Goal: Book appointment/travel/reservation

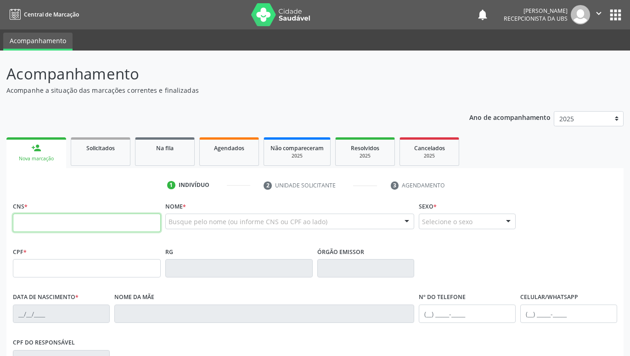
click at [153, 227] on input "text" at bounding box center [87, 223] width 148 height 18
paste input "162 1796 9409 0003"
type input "162 1796 9409 0003"
type input "2[DATE]"
type input "SN"
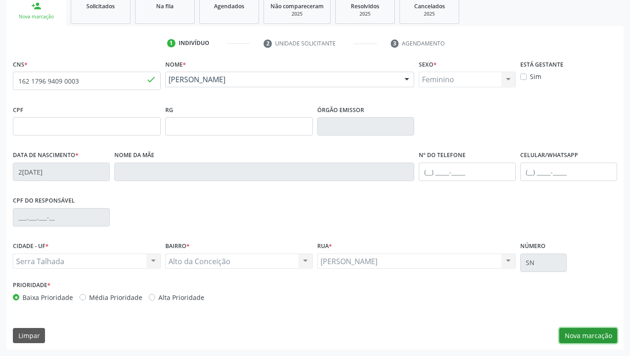
click at [602, 340] on button "Nova marcação" at bounding box center [589, 336] width 58 height 16
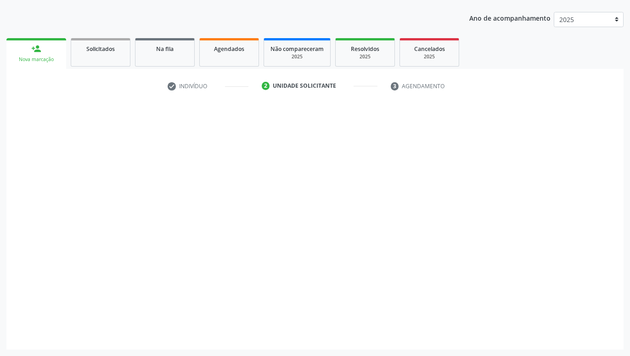
scroll to position [99, 0]
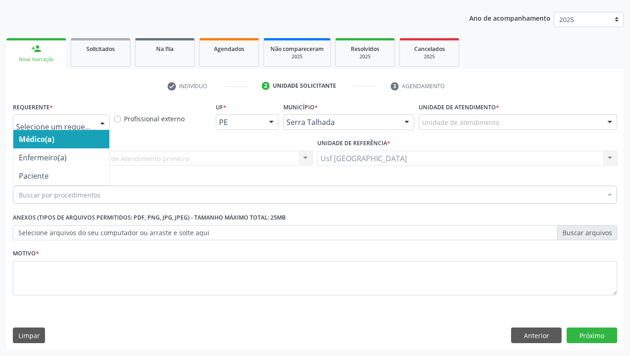
click at [97, 123] on div at bounding box center [103, 123] width 14 height 16
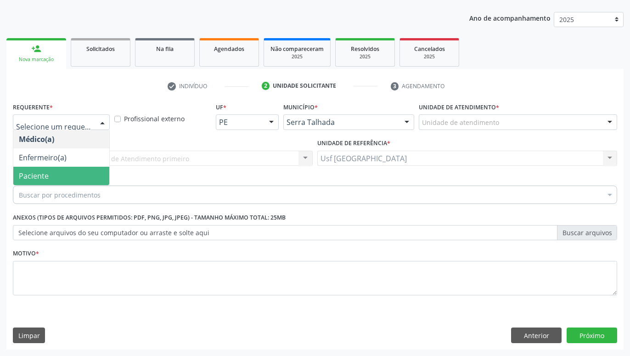
click at [77, 172] on span "Paciente" at bounding box center [61, 176] width 96 height 18
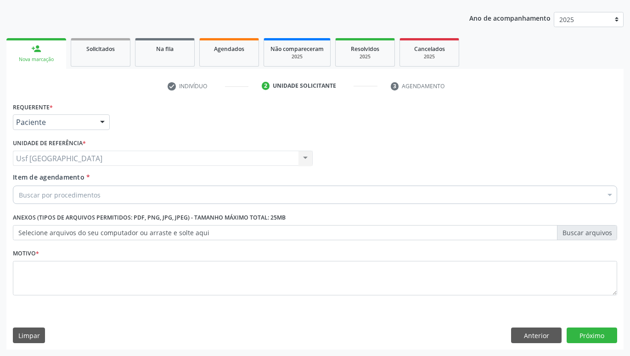
click at [127, 196] on div "Buscar por procedimentos" at bounding box center [315, 195] width 605 height 18
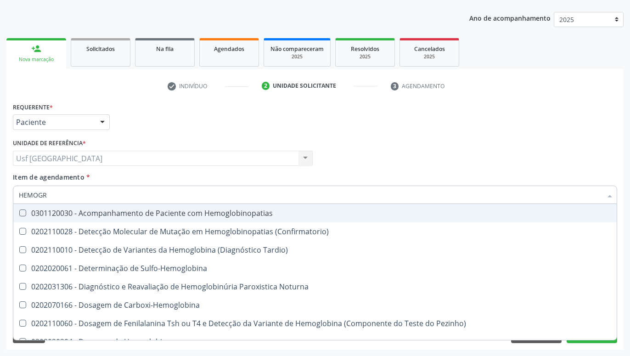
type input "HEMOGRA"
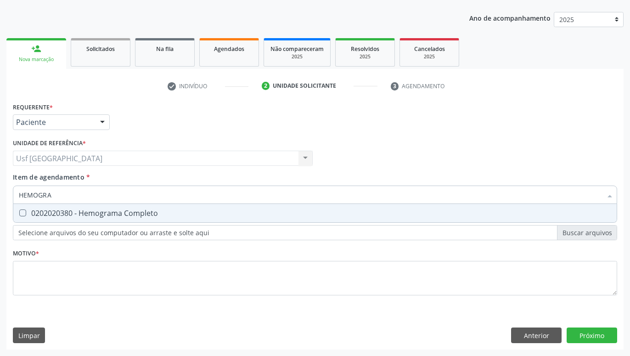
click at [152, 212] on div "0202020380 - Hemograma Completo" at bounding box center [315, 213] width 593 height 7
checkbox Completo "true"
type input "HEMOG"
checkbox Completo "false"
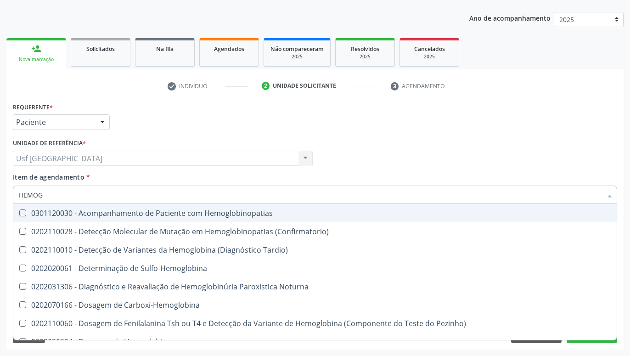
type input "HEMO"
checkbox Completo "false"
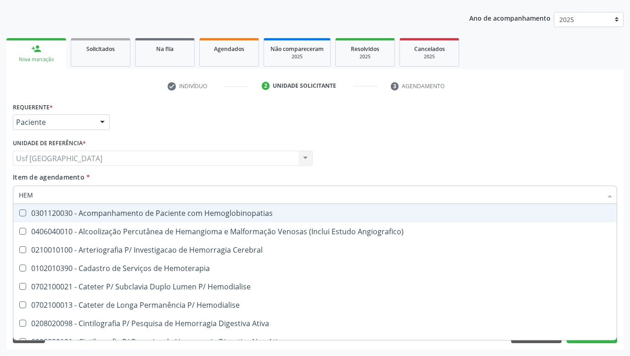
type input "HE"
checkbox Completo "false"
checkbox Orgaos "true"
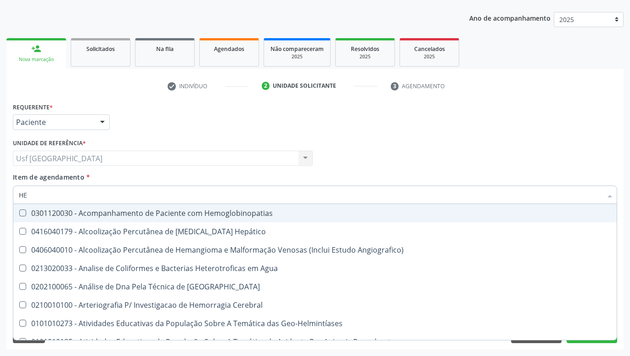
type input "H"
checkbox Completo "false"
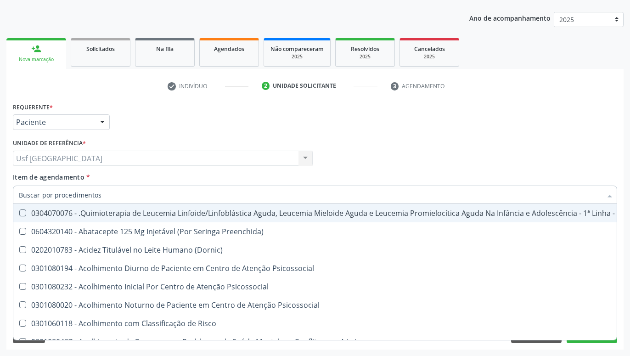
checkbox Completo "false"
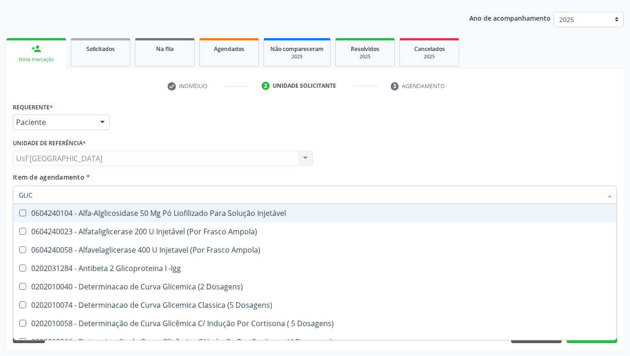
type input "GLICO"
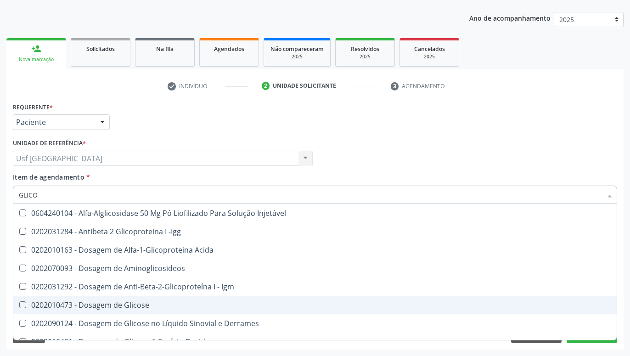
click at [125, 303] on div "0202010473 - Dosagem de Glicose" at bounding box center [315, 304] width 593 height 7
checkbox Glicose "true"
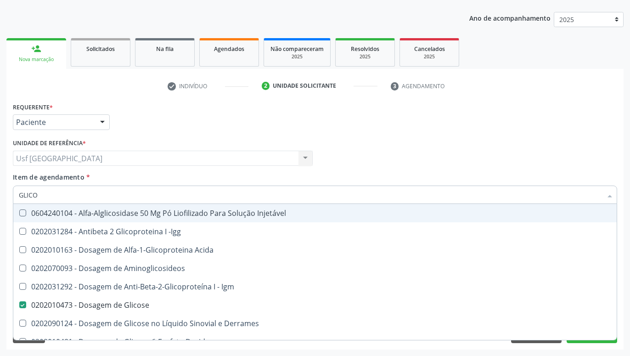
type input "GLIC"
checkbox Glicose "false"
checkbox Glicose "true"
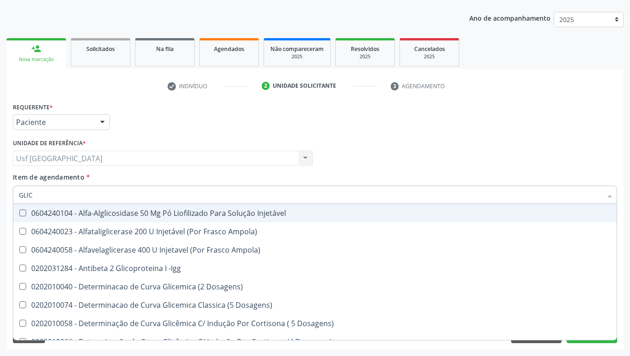
type input "GLI"
checkbox Glicose "false"
checkbox Glicosilada "true"
type input "GL"
checkbox Glicose "false"
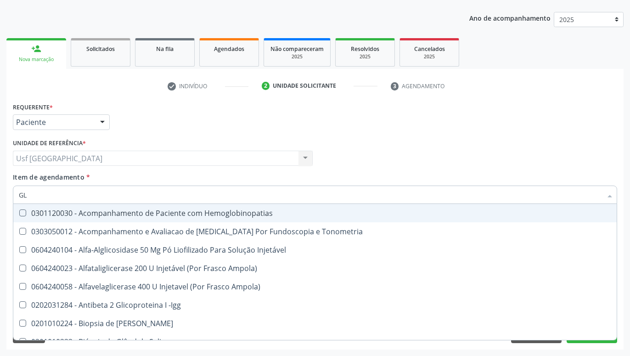
type input "G"
checkbox Glicose "false"
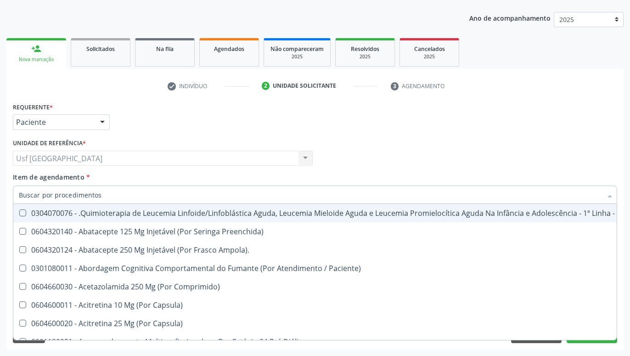
checkbox Glicose "false"
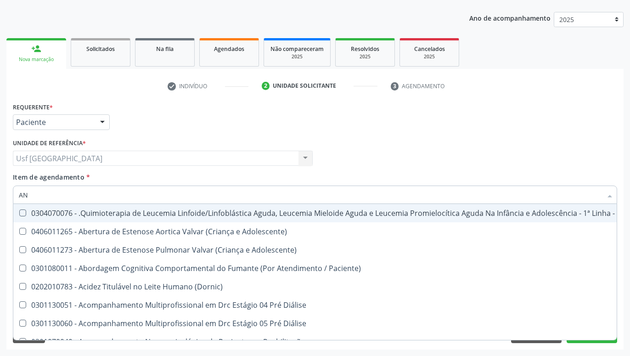
type input "A"
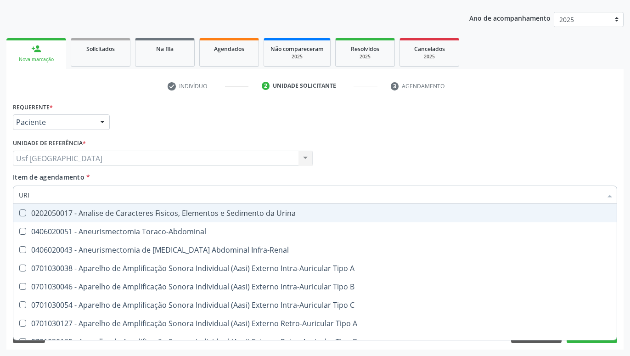
type input "URIN"
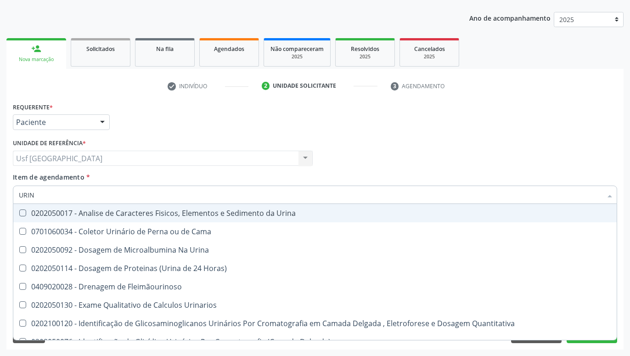
click at [168, 213] on div "0202050017 - Analise de Caracteres Fisicos, Elementos e Sedimento da Urina" at bounding box center [315, 213] width 593 height 7
checkbox Urina "true"
type input "U"
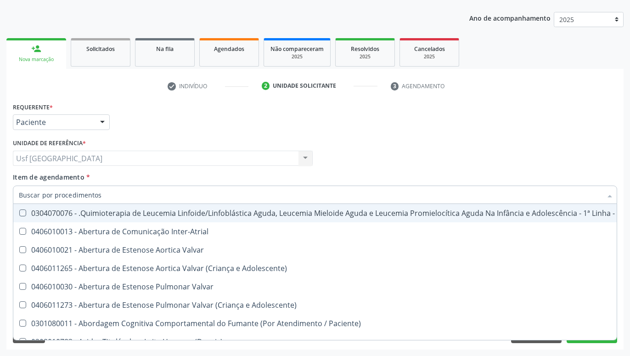
checkbox Manutenção "false"
checkbox Diálise "false"
checkbox Urina "false"
checkbox Articulacoes "true"
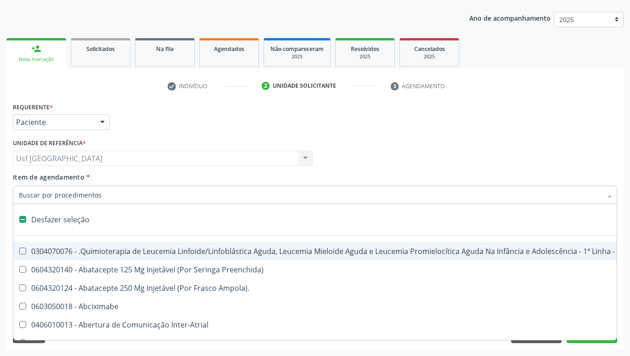
type input "T"
checkbox Reto "true"
checkbox Urina "false"
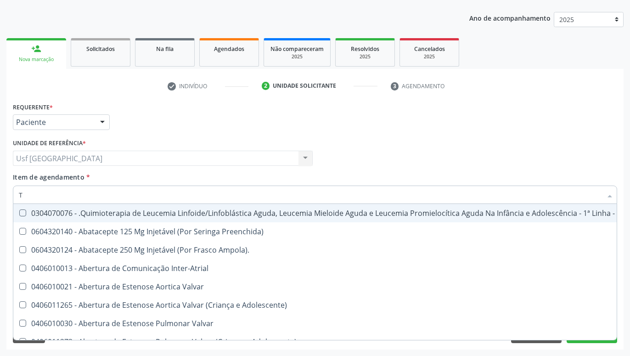
type input "TO"
checkbox Transeptal "true"
checkbox Urina "false"
checkbox Leprae "true"
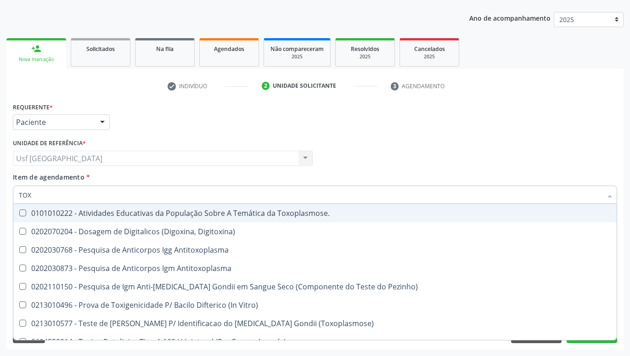
type input "TOXO"
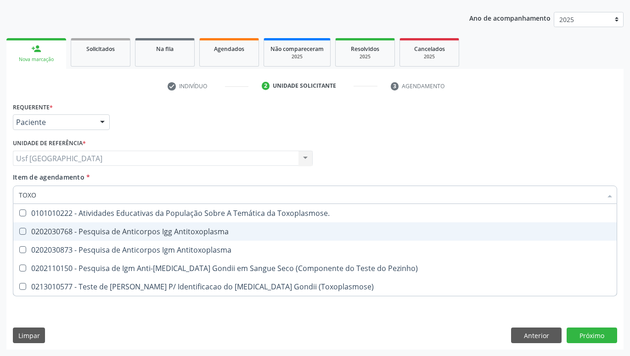
click at [26, 230] on Antitoxoplasma at bounding box center [22, 231] width 7 height 7
click at [19, 230] on Antitoxoplasma "checkbox" at bounding box center [16, 231] width 6 height 6
checkbox Antitoxoplasma "true"
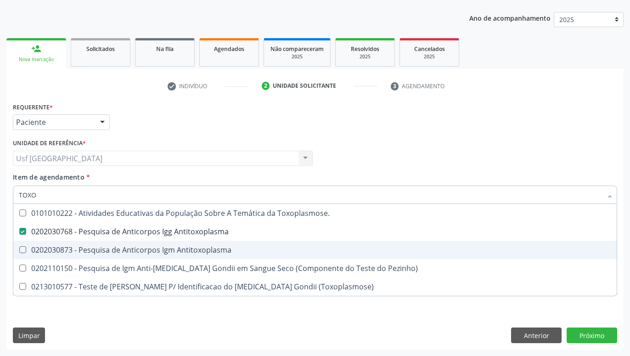
click at [23, 248] on Antitoxoplasma at bounding box center [22, 249] width 7 height 7
click at [19, 248] on Antitoxoplasma "checkbox" at bounding box center [16, 250] width 6 height 6
checkbox Antitoxoplasma "true"
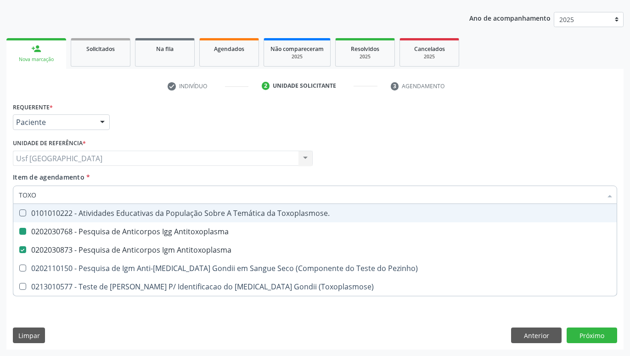
type input "TOX"
checkbox Antitoxoplasma "false"
checkbox Pezinho\) "true"
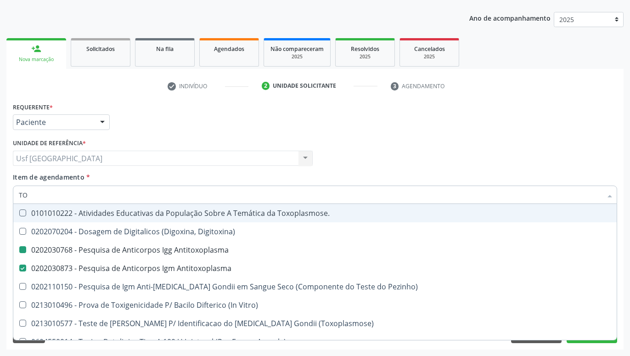
type input "T"
checkbox Antitoxoplasma "false"
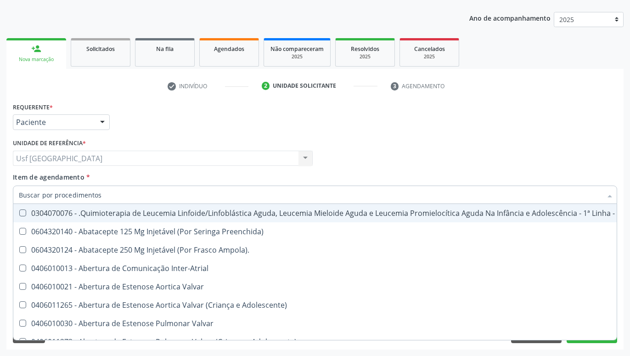
checkbox Urina "false"
checkbox Central "true"
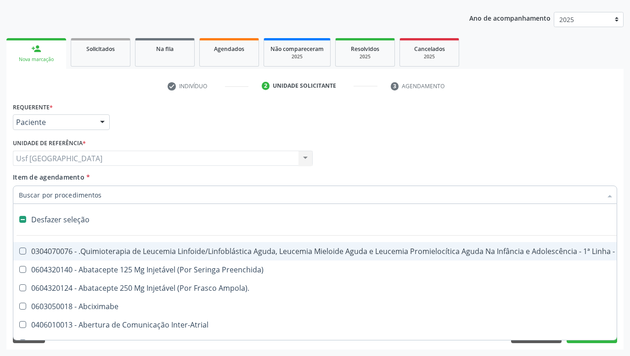
type input "R"
checkbox Dedo "true"
checkbox Urina "false"
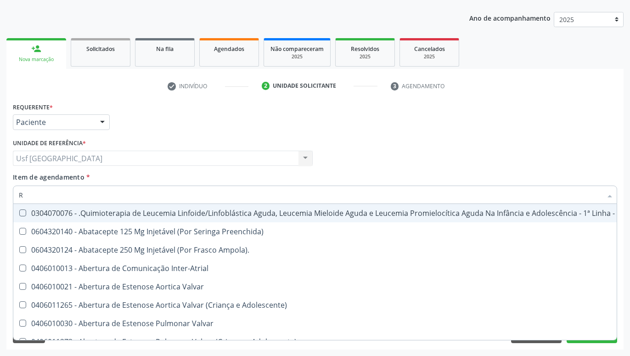
type input "RU"
checkbox Urina "false"
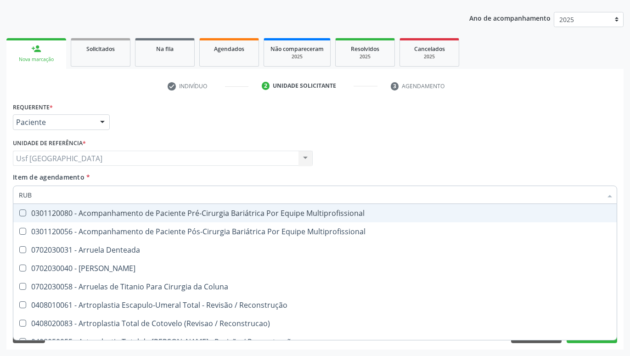
type input "RUBE"
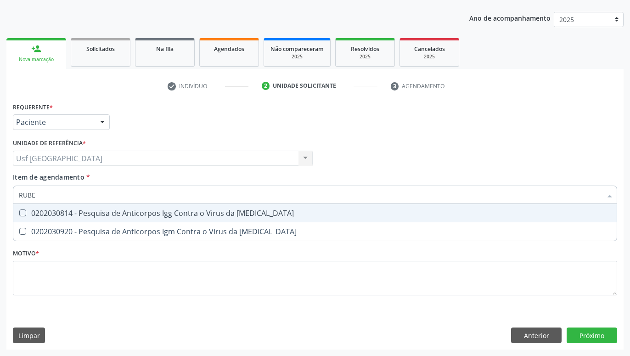
click at [23, 214] on Rubeola at bounding box center [22, 213] width 7 height 7
click at [19, 214] on Rubeola "checkbox" at bounding box center [16, 213] width 6 height 6
checkbox Rubeola "true"
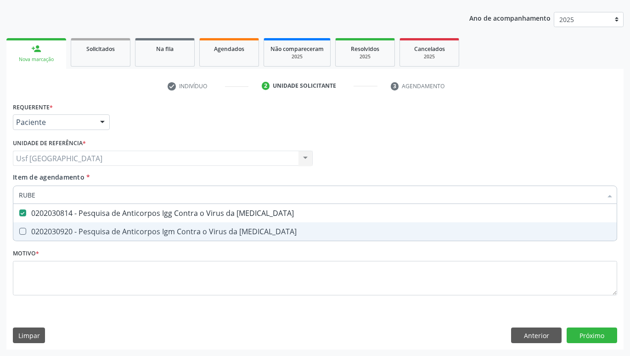
click at [21, 232] on Rubeola at bounding box center [22, 231] width 7 height 7
click at [19, 232] on Rubeola "checkbox" at bounding box center [16, 231] width 6 height 6
checkbox Rubeola "true"
type input "RUB"
checkbox Rubeola "false"
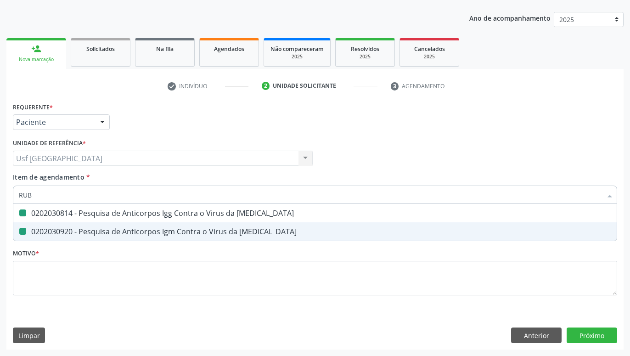
type input "RU"
checkbox Rubeola "false"
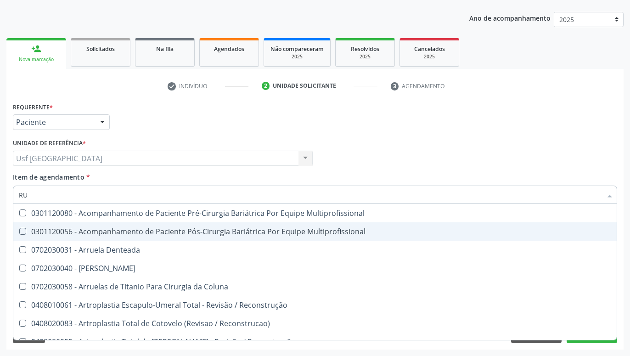
type input "R"
checkbox Anticitomegalovirus "false"
checkbox Rubeola "false"
checkbox Rubeola "true"
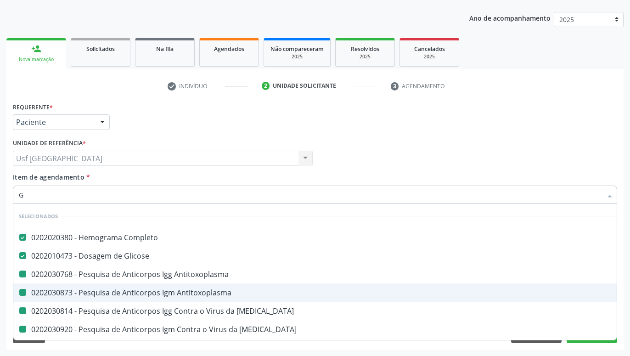
type input "GR"
checkbox Antitoxoplasma "false"
checkbox Rubeola "false"
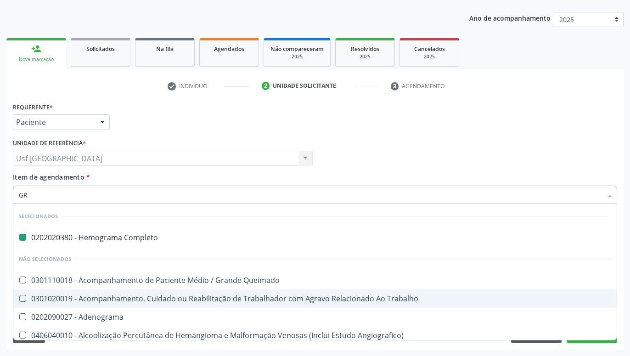
type input "GRU"
checkbox Completo "false"
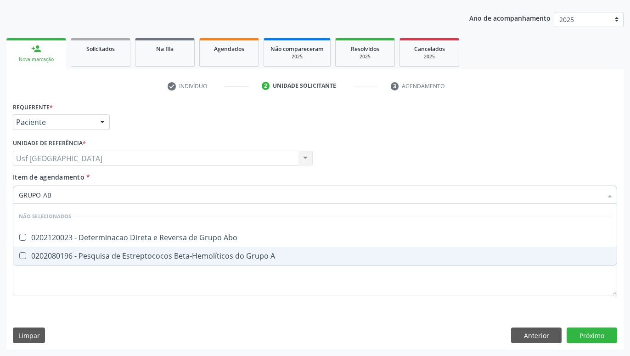
type input "GRUPO ABO"
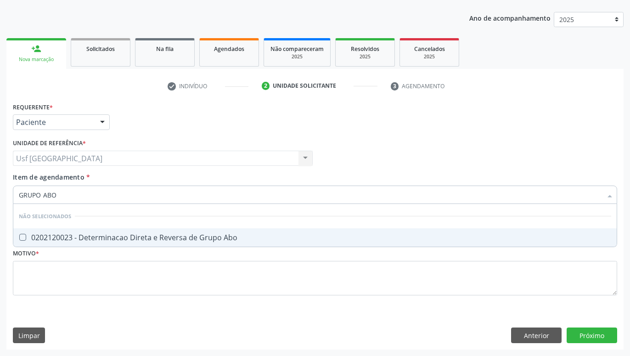
click at [122, 235] on div "0202120023 - Determinacao Direta e Reversa de Grupo Abo" at bounding box center [315, 237] width 593 height 7
checkbox Abo "true"
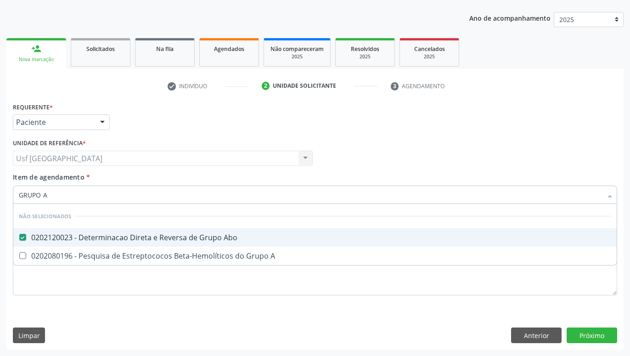
type input "GRUPO"
checkbox Abo "false"
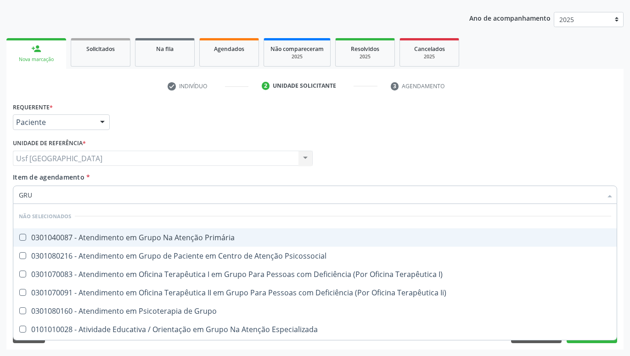
type input "GR"
checkbox Primária "true"
checkbox Abo "false"
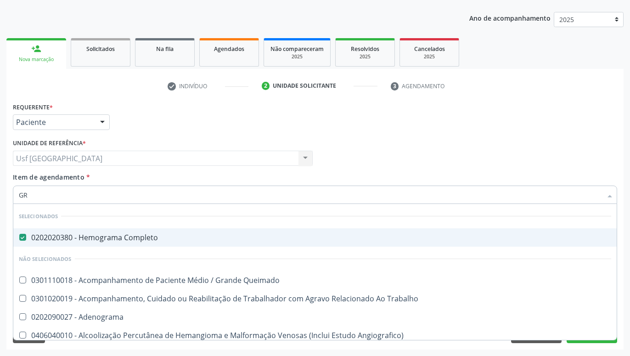
type input "G"
checkbox Queimado "true"
checkbox Trabalho "true"
checkbox Adenograma "true"
checkbox Angiografico\) "true"
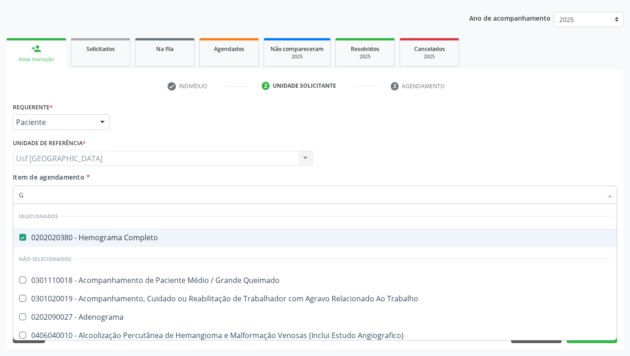
checkbox Abo "false"
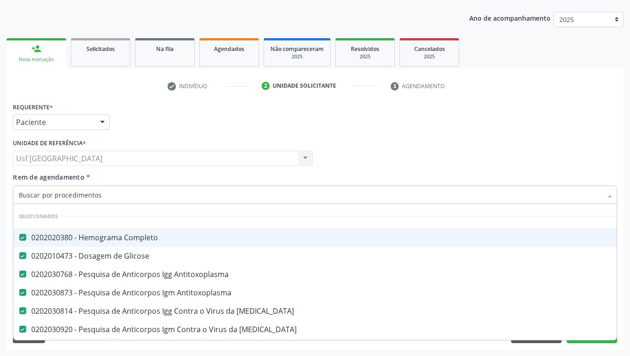
checkbox Abo "false"
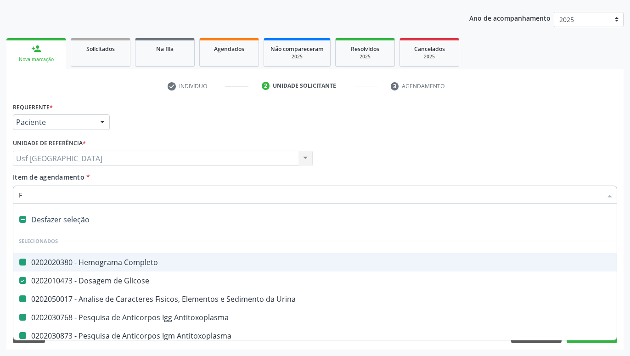
type input "FA"
checkbox Completo "false"
checkbox Urina "false"
checkbox Antitoxoplasma "false"
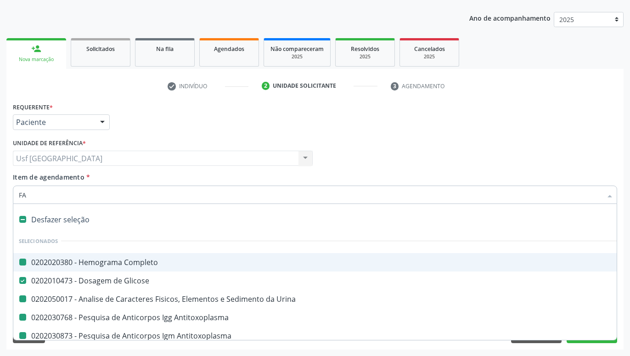
checkbox Rubeola "false"
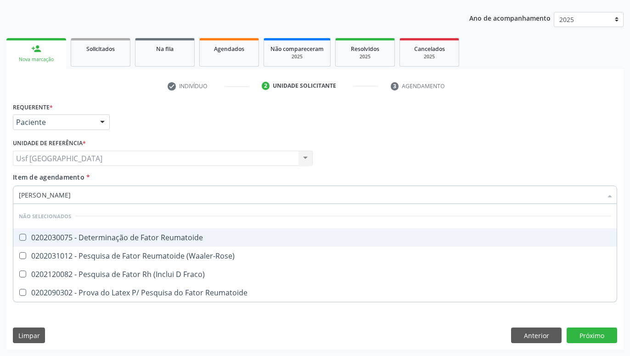
type input "FATOR RH"
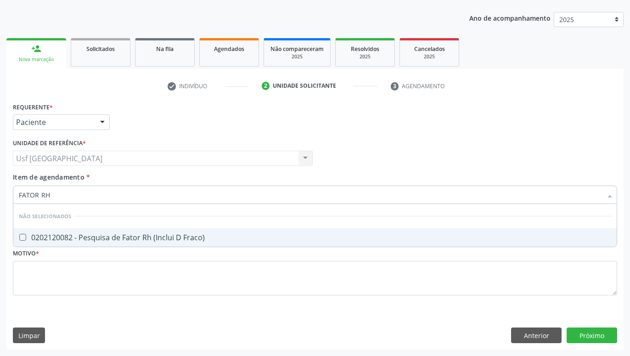
click at [217, 240] on div "0202120082 - Pesquisa de Fator Rh (Inclui D Fraco)" at bounding box center [315, 237] width 593 height 7
checkbox Fraco\) "true"
click at [207, 199] on input "FATOR RH" at bounding box center [310, 195] width 583 height 18
type input "FATOR R"
checkbox Fraco\) "false"
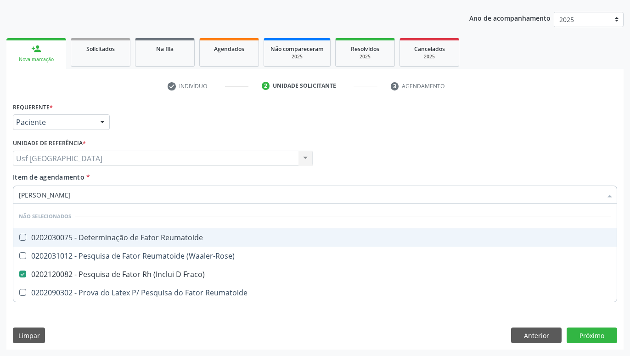
type input "FATOR"
checkbox Fraco\) "false"
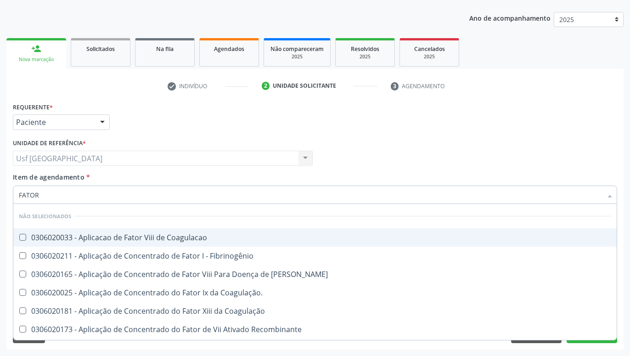
type input "FATO"
checkbox Fraco\) "false"
type input "FAT"
checkbox Fraco\) "false"
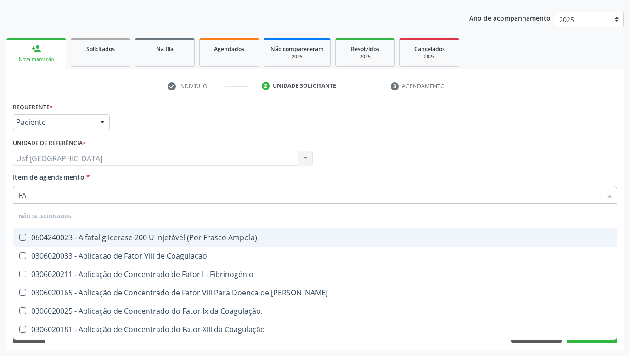
type input "FA"
checkbox Fraco\) "false"
type input "F"
checkbox Ampola\) "true"
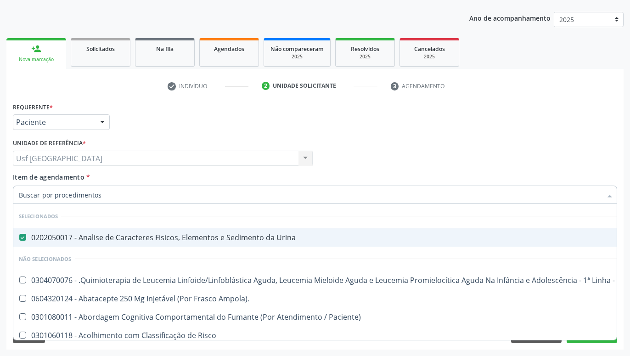
checkbox Manutenção "true"
checkbox Ampola\)\ "true"
checkbox Paciente\) "true"
checkbox Risco "true"
checkbox Lei "true"
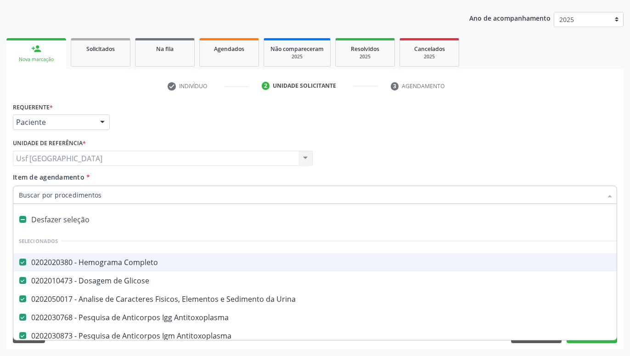
type input "U"
checkbox Rubeola "false"
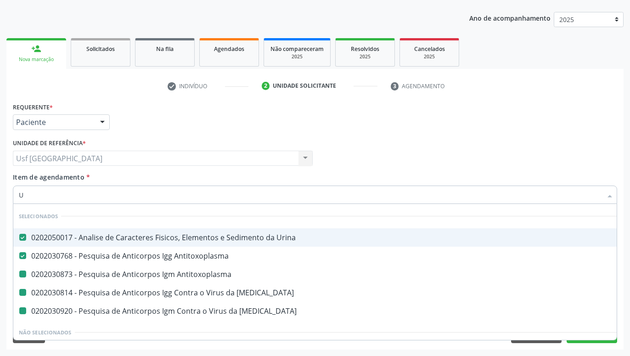
type input "UR"
checkbox Antitoxoplasma "false"
checkbox Rubeola "false"
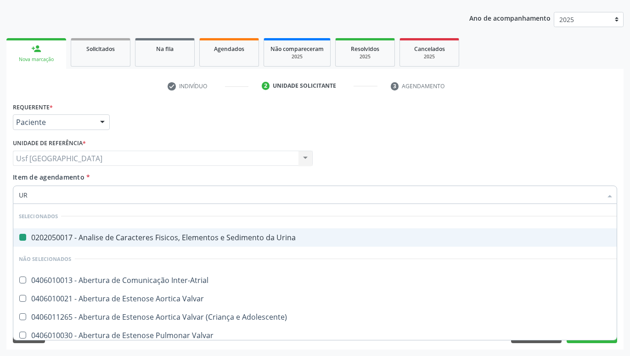
type input "URO"
checkbox Urina "false"
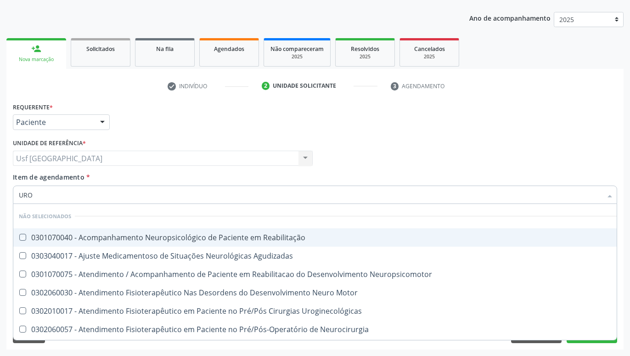
type input "UR"
checkbox Reabilitação "true"
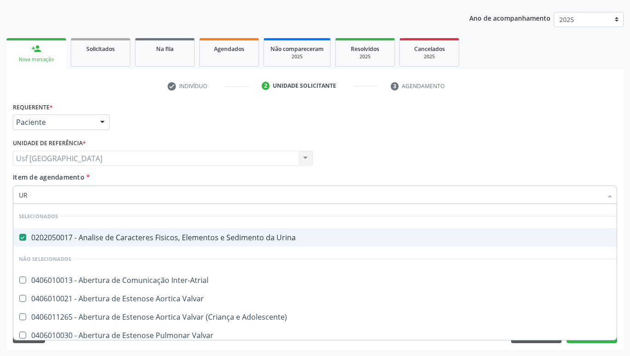
type input "U"
checkbox Inter-Atrial "true"
checkbox Valvar "true"
checkbox Adolescente\) "true"
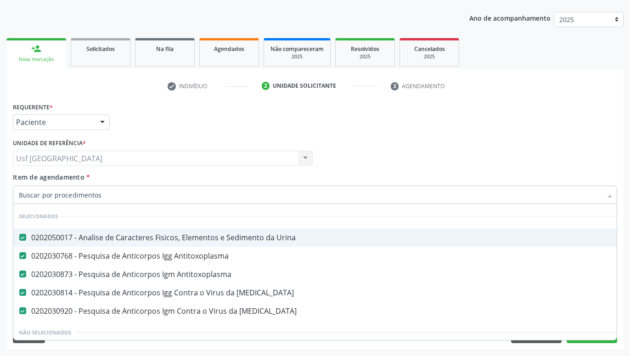
checkbox Manutenção "true"
checkbox Abo "false"
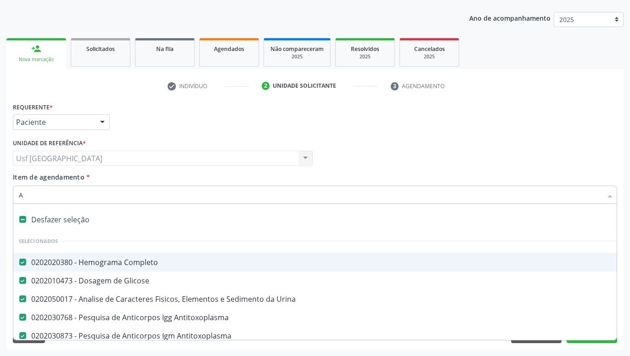
type input "AN"
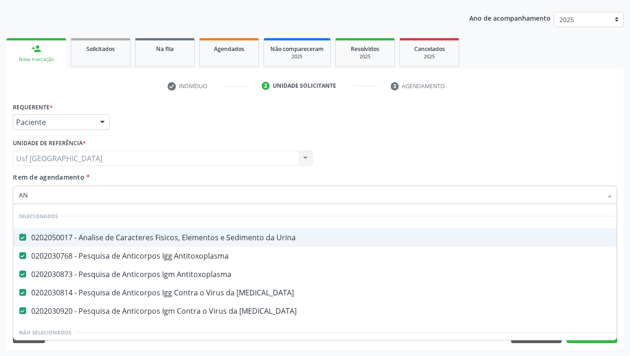
checkbox Manutenção "false"
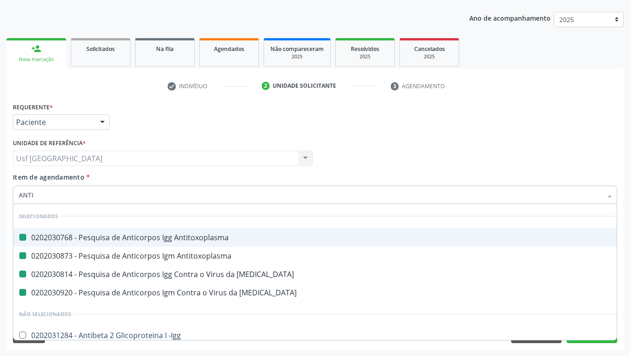
type input "ANTIB"
checkbox Antitoxoplasma "false"
checkbox Rubeola "false"
checkbox Antitoxoplasma "false"
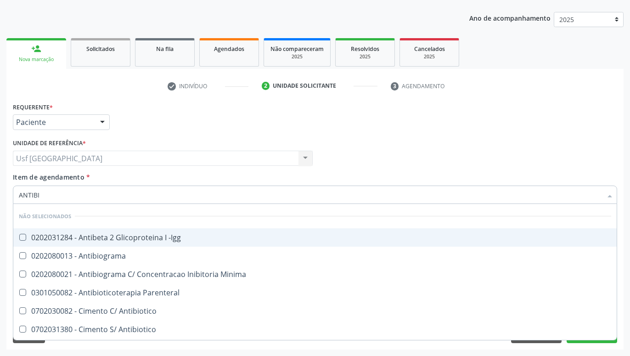
type input "ANTIBIO"
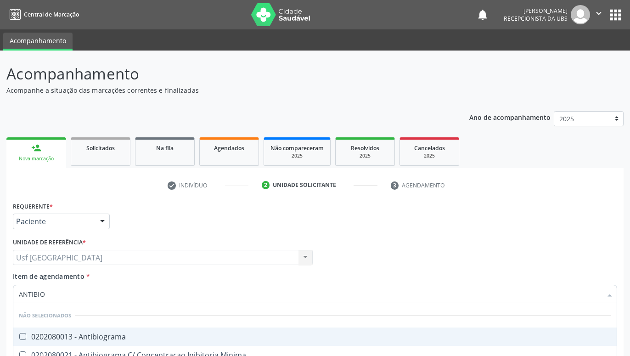
scroll to position [99, 0]
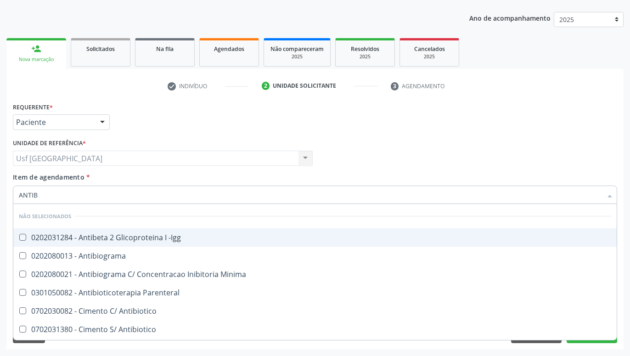
type input "ANTI"
checkbox -Igg "true"
checkbox Antibiograma "true"
checkbox Minima "true"
checkbox Parenteral "true"
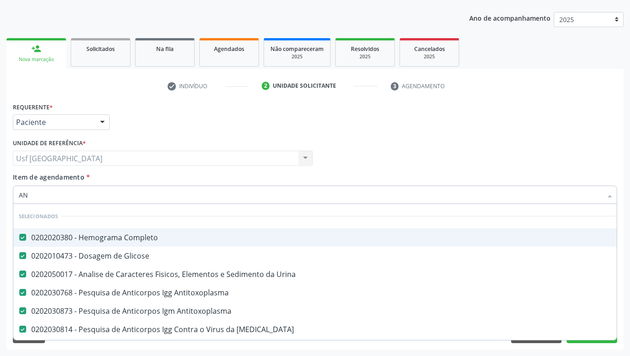
type input "A"
checkbox Rubeola "true"
type input "02"
checkbox Vulva "true"
type input "020"
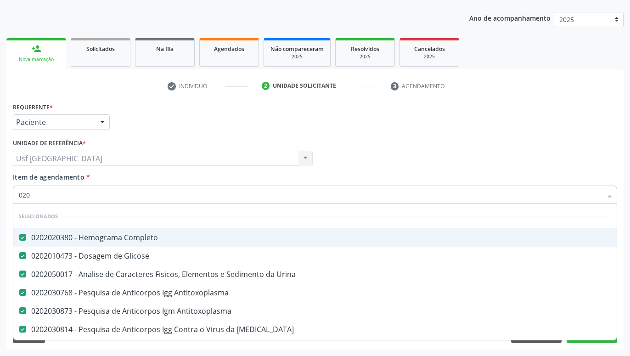
checkbox Projecoes\) "true"
checkbox Abo "false"
type input "0202"
checkbox Coagulação\ "true"
checkbox Abo "false"
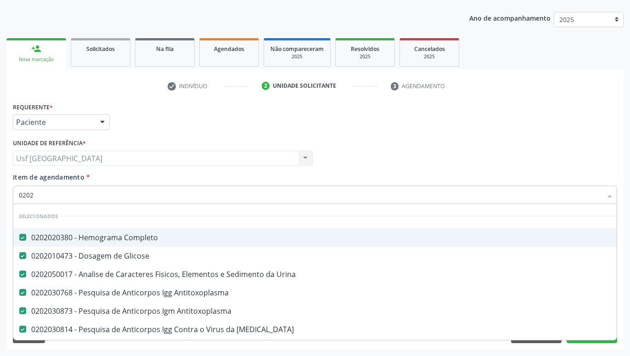
checkbox Ii\) "true"
type input "02020"
checkbox Dosagens\) "false"
checkbox Gestante "false"
type input "020208"
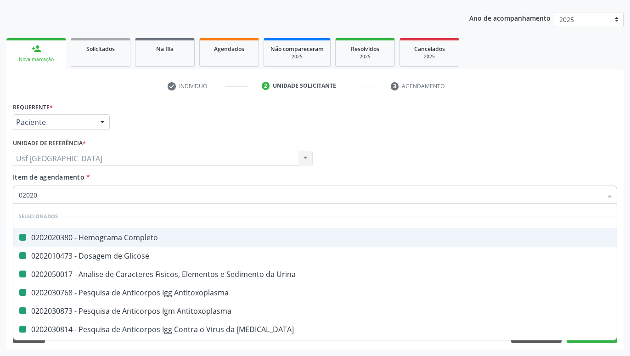
checkbox Completo "false"
checkbox Glicose "false"
checkbox Urina "false"
checkbox Antitoxoplasma "false"
checkbox Rubeola "false"
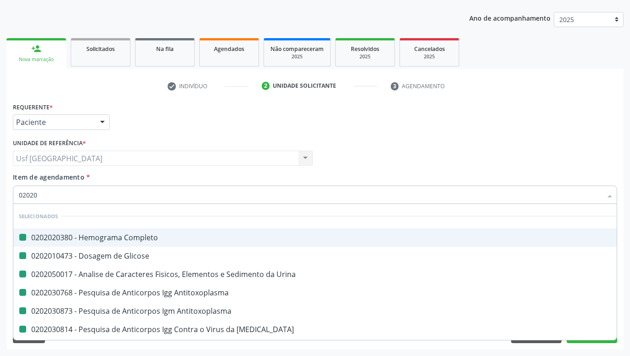
checkbox Antitoxoplasma "false"
checkbox Rubeola "false"
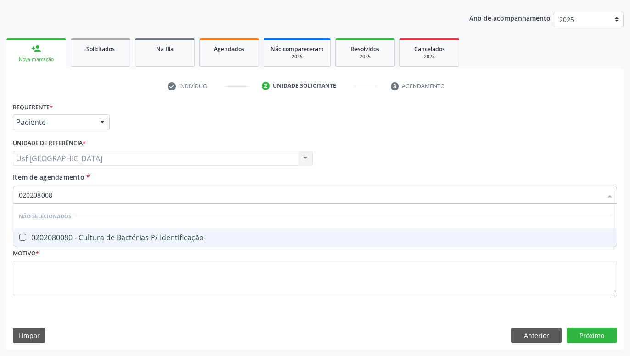
type input "0202080080"
click at [228, 239] on div "0202080080 - Cultura de Bactérias P/ Identificação" at bounding box center [315, 237] width 593 height 7
checkbox Identificação "true"
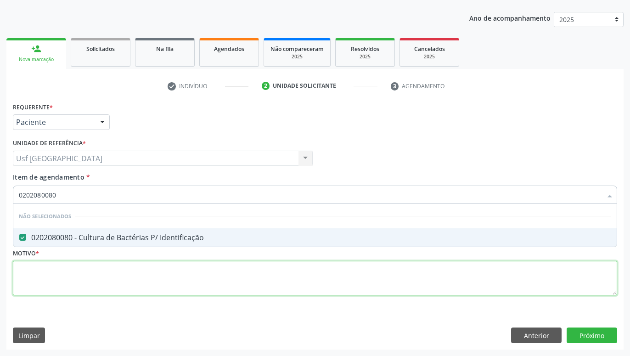
click at [578, 284] on textarea at bounding box center [315, 278] width 605 height 35
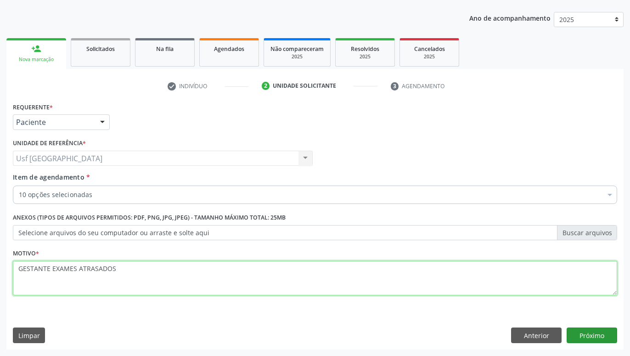
type textarea "GESTANTE EXAMES ATRASADOS"
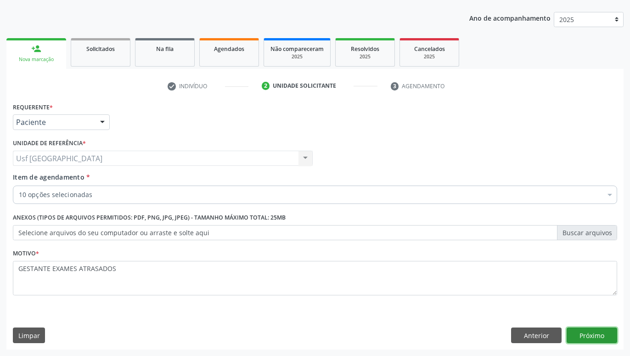
click at [593, 337] on button "Próximo" at bounding box center [592, 336] width 51 height 16
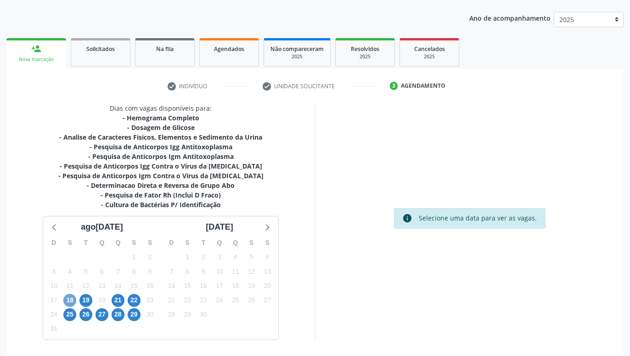
click at [72, 298] on span "18" at bounding box center [69, 300] width 13 height 13
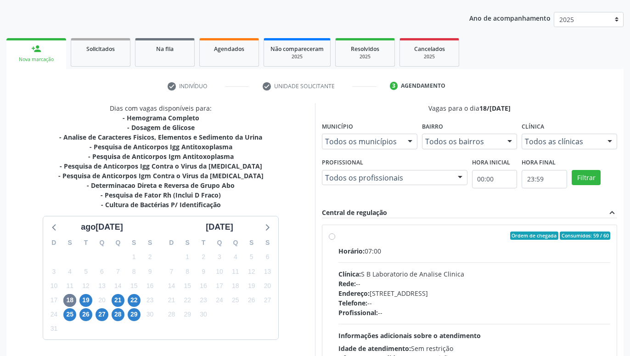
click at [339, 234] on label "Ordem de chegada Consumidos: 59 / 60 Horário: 07:00 Clínica: S B Laboratorio de…" at bounding box center [475, 302] width 272 height 141
click at [334, 234] on input "Ordem de chegada Consumidos: 59 / 60 Horário: 07:00 Clínica: S B Laboratorio de…" at bounding box center [332, 236] width 6 height 8
radio input "true"
drag, startPoint x: 309, startPoint y: 295, endPoint x: 312, endPoint y: 322, distance: 27.3
click at [312, 322] on div "Dias com vagas disponíveis para: - Hemograma Completo - Dosagem de Glicose - An…" at bounding box center [160, 252] width 309 height 299
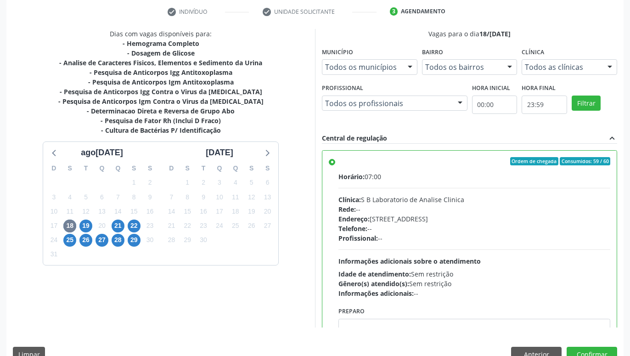
scroll to position [193, 0]
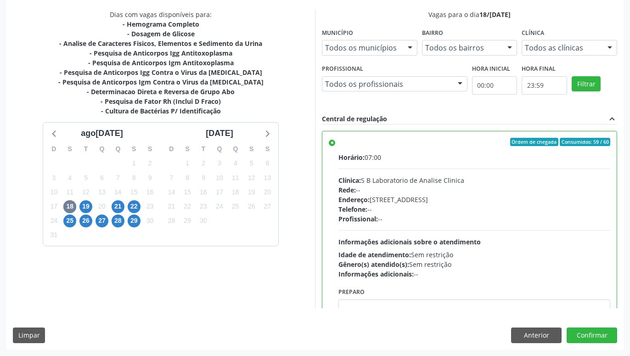
drag, startPoint x: 294, startPoint y: 289, endPoint x: 289, endPoint y: 331, distance: 43.0
click at [593, 332] on button "Confirmar" at bounding box center [592, 336] width 51 height 16
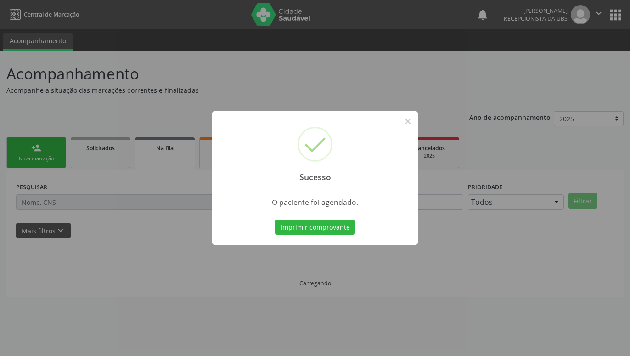
scroll to position [0, 0]
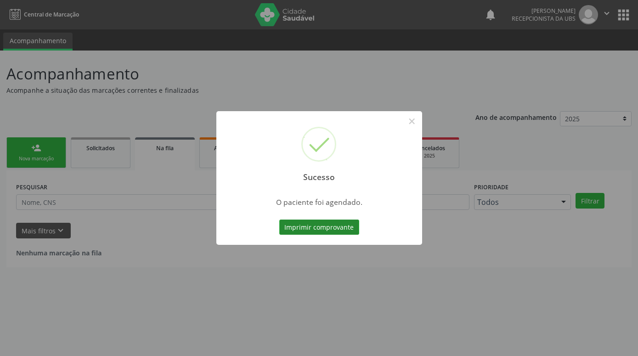
click at [336, 228] on button "Imprimir comprovante" at bounding box center [319, 228] width 80 height 16
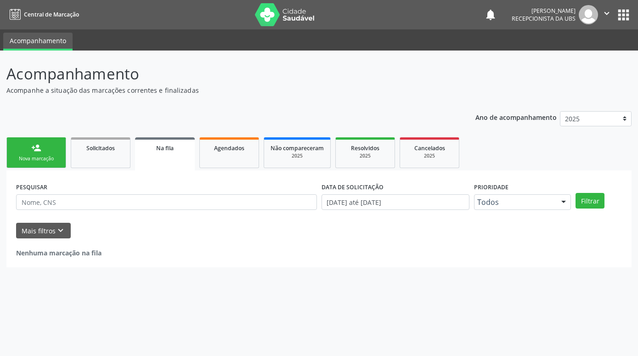
click at [44, 160] on div "Nova marcação" at bounding box center [36, 158] width 46 height 7
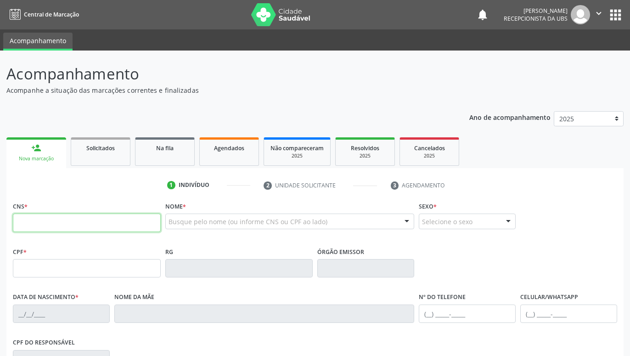
click at [85, 224] on input "text" at bounding box center [87, 223] width 148 height 18
type input "700 8054 5551 3785"
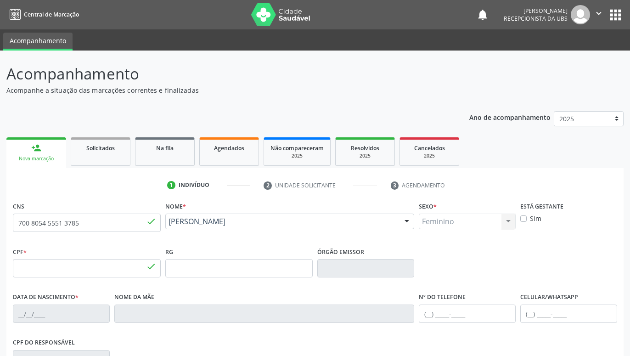
type input "072.472.554-71"
type input "09/03/1972"
type input "Maria do Carmo Vasconcelos"
type input "(87) 99990-3365"
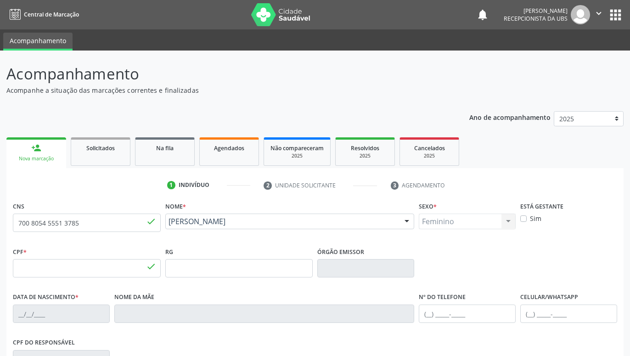
type input "1202"
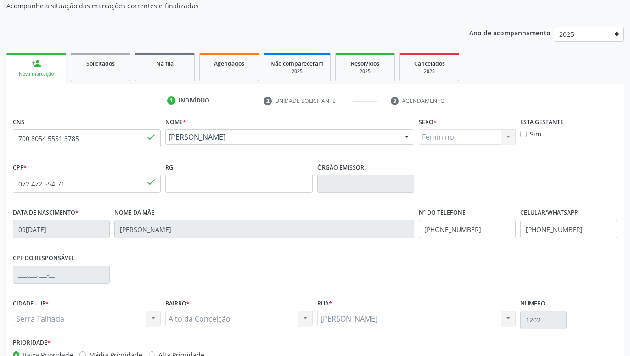
scroll to position [142, 0]
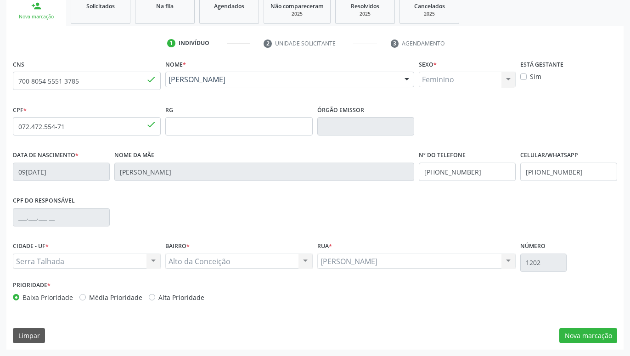
drag, startPoint x: 564, startPoint y: 233, endPoint x: 561, endPoint y: 277, distance: 43.3
click at [592, 332] on button "Nova marcação" at bounding box center [589, 336] width 58 height 16
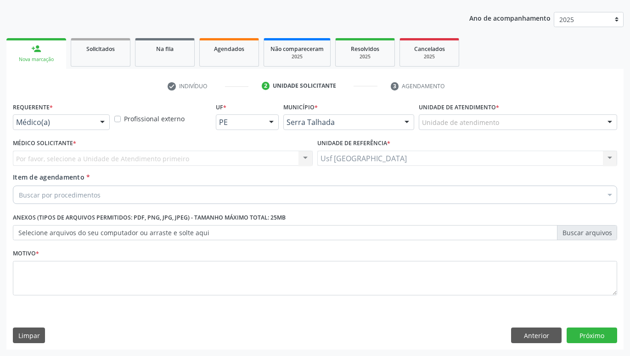
scroll to position [99, 0]
click at [105, 126] on div at bounding box center [103, 123] width 14 height 16
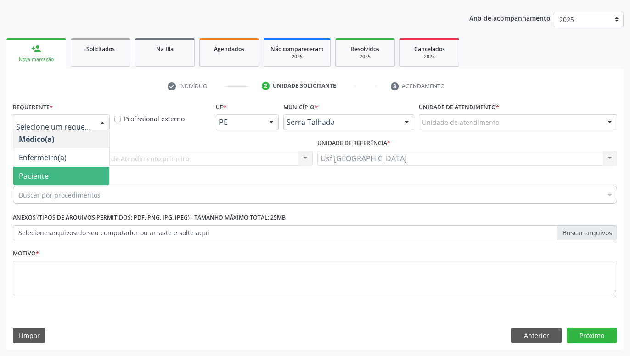
click at [74, 175] on span "Paciente" at bounding box center [61, 176] width 96 height 18
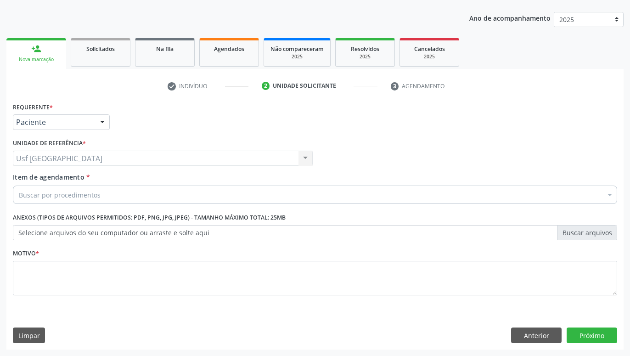
click at [109, 197] on div "Buscar por procedimentos" at bounding box center [315, 195] width 605 height 18
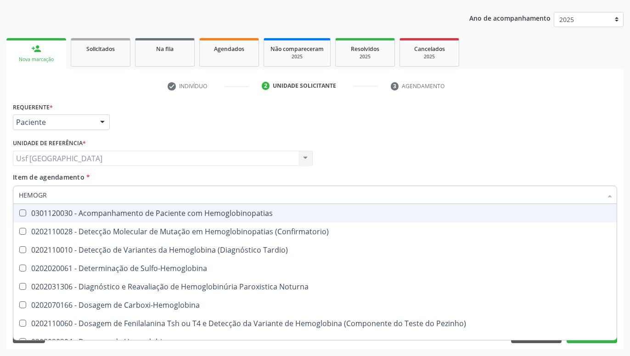
type input "HEMOGRA"
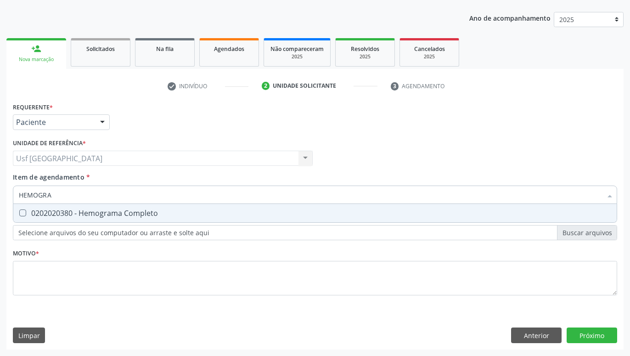
click at [156, 215] on div "0202020380 - Hemograma Completo" at bounding box center [315, 213] width 593 height 7
checkbox Completo "true"
type input "HEMOG"
checkbox Completo "false"
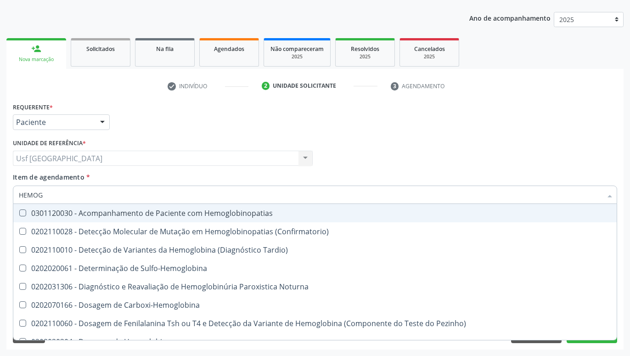
type input "HEMO"
checkbox Completo "false"
type input "H"
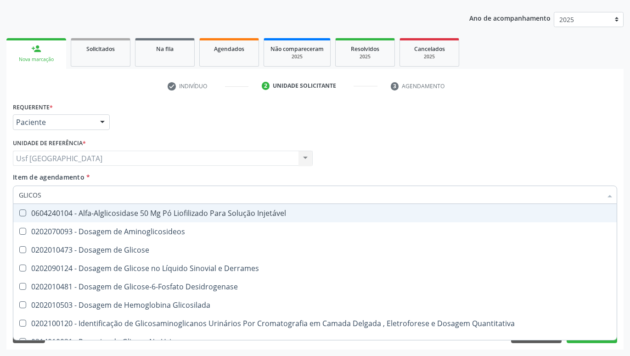
type input "GLICOSE"
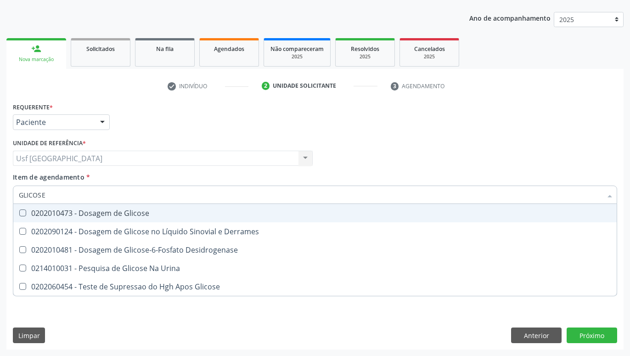
click at [152, 213] on div "0202010473 - Dosagem de Glicose" at bounding box center [315, 213] width 593 height 7
checkbox Glicose "true"
type input "GLICOS"
checkbox Glicose "false"
checkbox Desidrogenase "true"
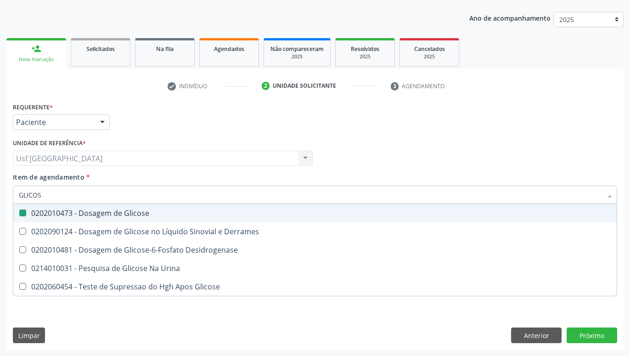
type input "GLICO"
checkbox Desidrogenase "false"
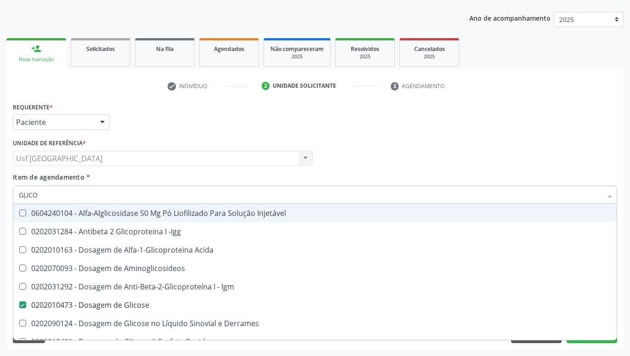
type input "GLIC"
checkbox Glicose "false"
checkbox Glicose "true"
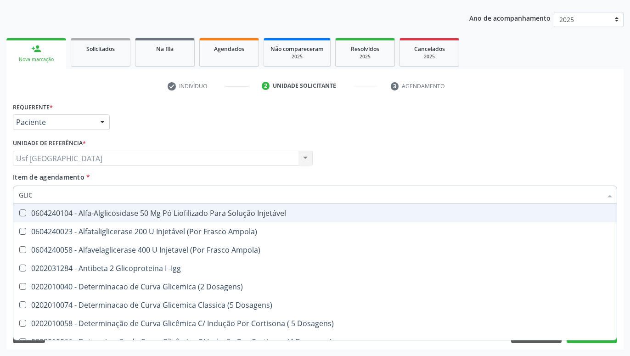
type input "GLI"
checkbox Glicose "false"
checkbox Glicosilada "true"
type input "GL"
checkbox Glicose "false"
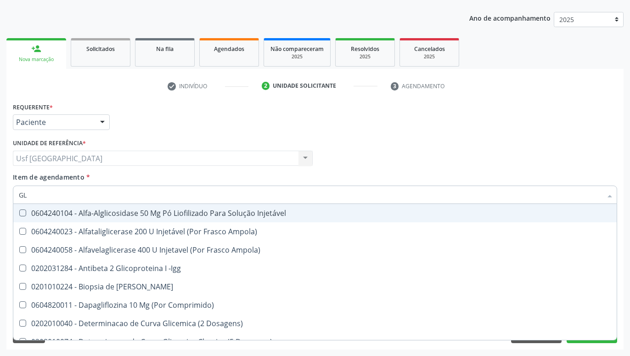
type input "G"
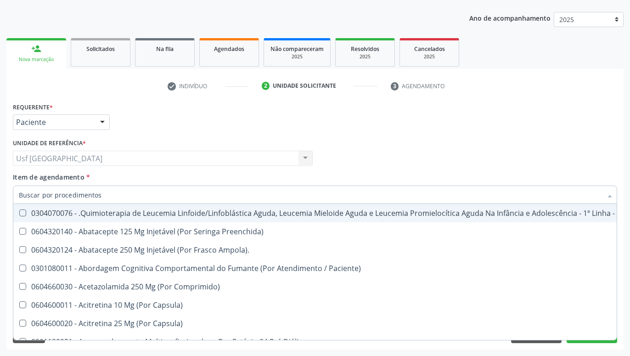
checkbox Glicose "false"
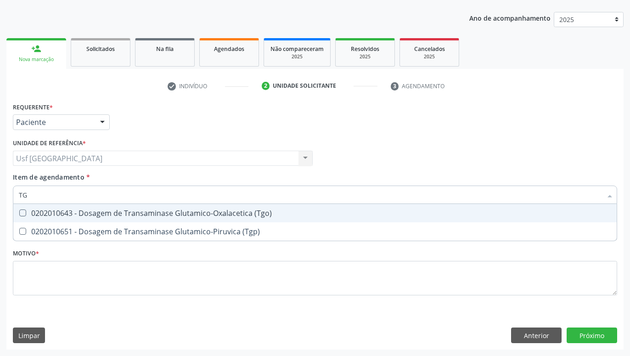
type input "TGO"
click at [197, 210] on div "0202010643 - Dosagem de Transaminase Glutamico-Oxalacetica (Tgo)" at bounding box center [315, 213] width 593 height 7
checkbox \(Tgo\) "true"
type input "TGP"
click at [190, 215] on div "0202010651 - Dosagem de Transaminase Glutamico-Piruvica (Tgp)" at bounding box center [315, 213] width 593 height 7
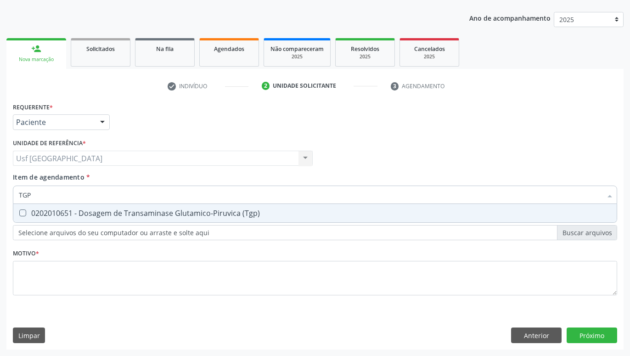
checkbox \(Tgp\) "true"
type input "T"
checkbox \(Tgo\) "false"
checkbox \(Tgp\) "false"
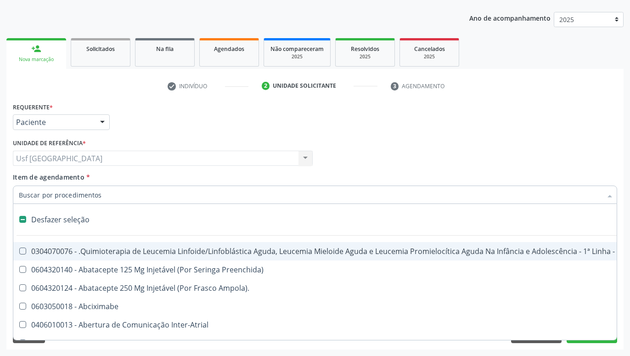
type input "U"
checkbox Leprae "true"
checkbox Laboratorial "true"
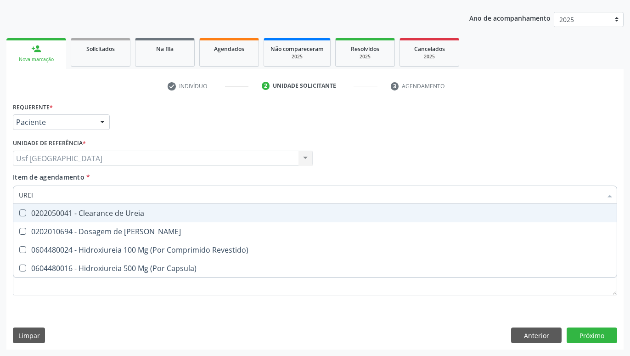
type input "UREIA"
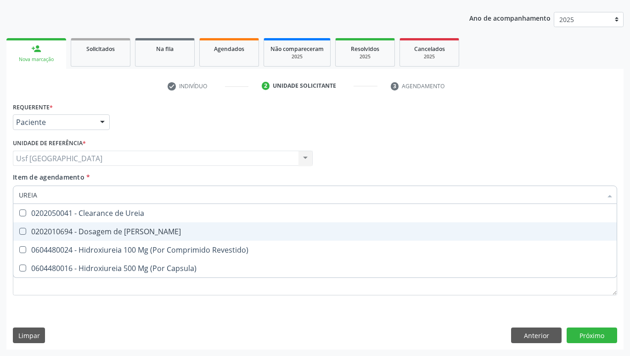
click at [145, 230] on div "0202010694 - Dosagem de [PERSON_NAME]" at bounding box center [315, 231] width 593 height 7
checkbox Ureia "true"
type input "URE"
checkbox Ureia "false"
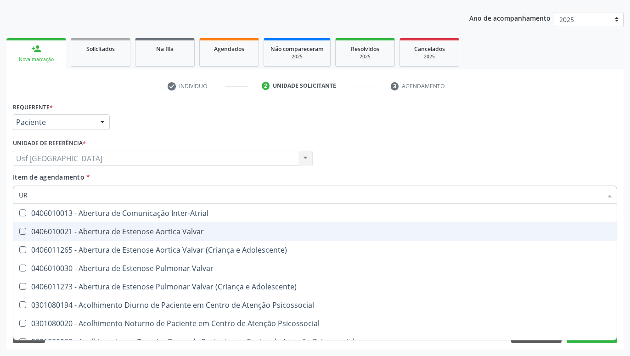
type input "U"
checkbox Ureia "false"
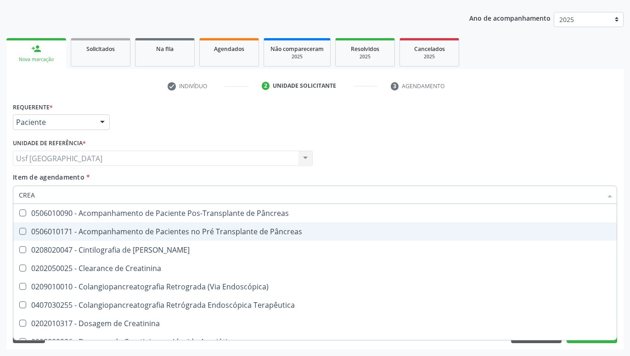
type input "CREAT"
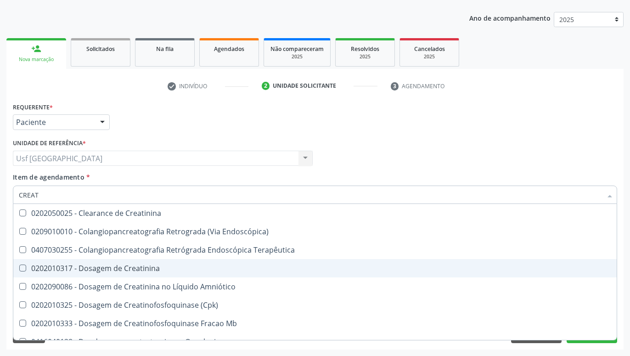
click at [166, 264] on span "0202010317 - Dosagem de Creatinina" at bounding box center [315, 268] width 604 height 18
checkbox Creatinina "true"
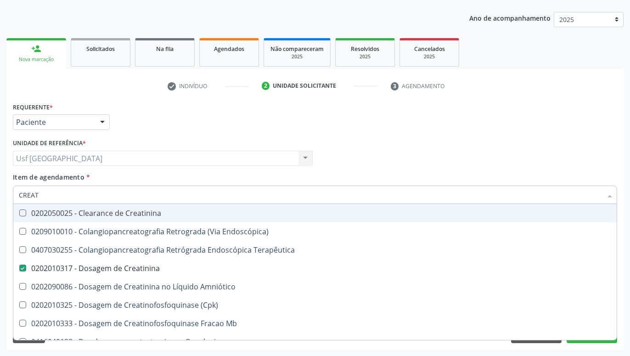
type input "CREA"
checkbox Creatinina "false"
checkbox Mb "true"
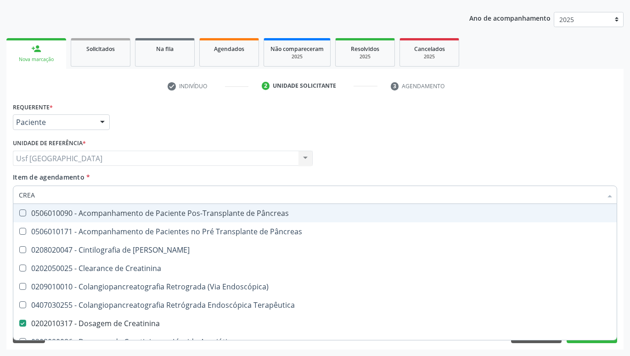
type input "CRE"
checkbox Creatinina "false"
checkbox Oncologia "true"
type input "CR"
checkbox Oncologia "false"
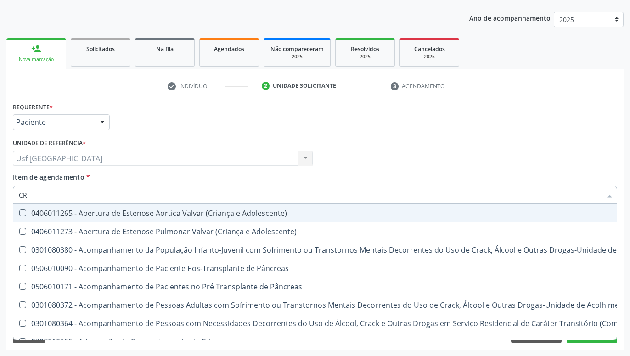
type input "C"
checkbox Creatinina "false"
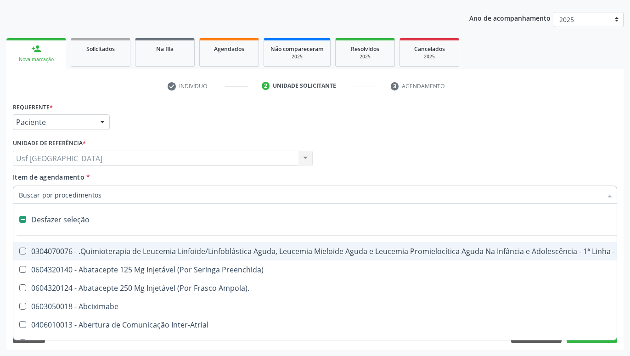
type input "H"
checkbox Queimado "true"
type input "HE"
checkbox Quadril "true"
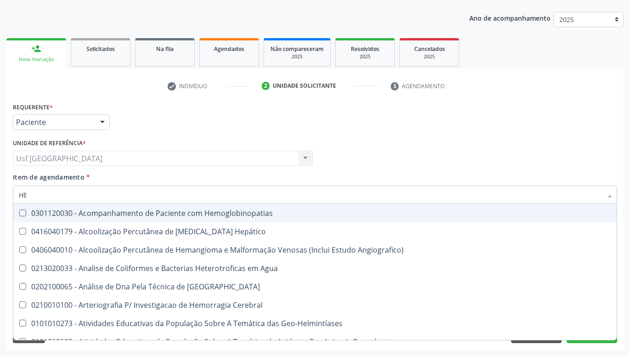
type input "HEM"
checkbox II "true"
checkbox Completo "false"
type input "HEMO"
checkbox Hemácias "true"
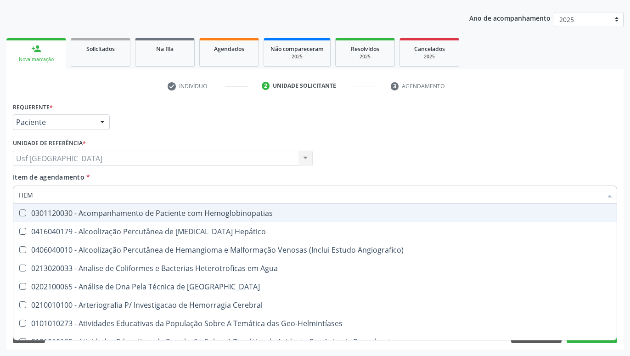
checkbox II "false"
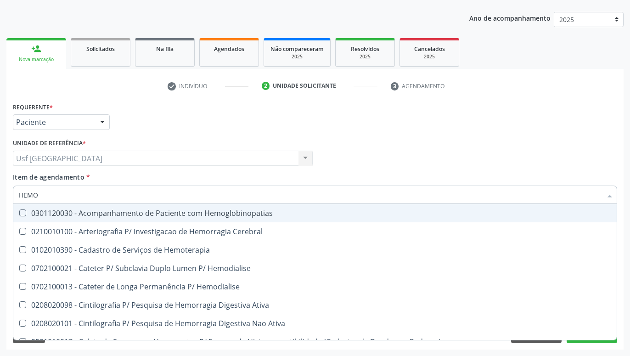
type input "HEMOG"
checkbox Carboxi-Hemoglobina "true"
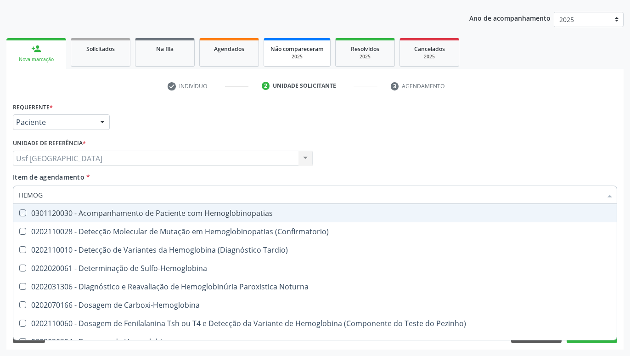
type input "HEMOGR"
checkbox Hemoglobinopatias "true"
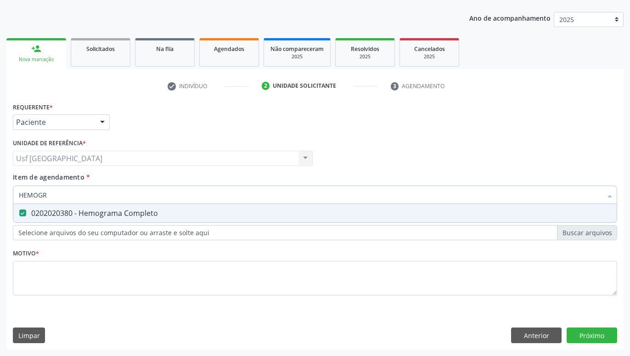
type input "HEMOG"
checkbox Completo "false"
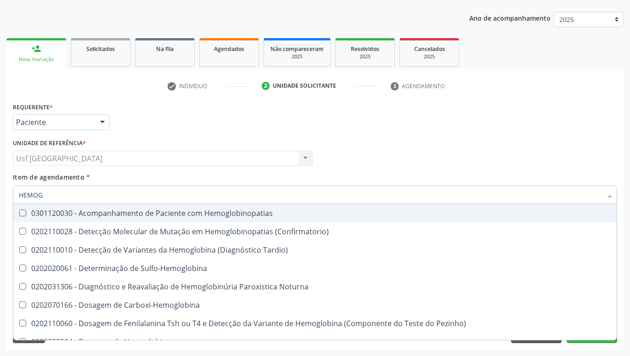
type input "HEMO"
checkbox Completo "false"
type input "H"
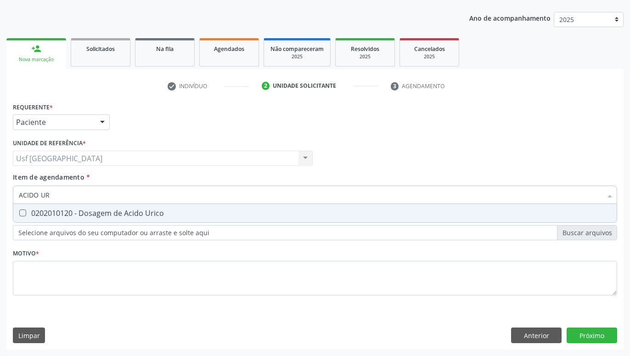
type input "ACIDO URI"
click at [206, 215] on div "0202010120 - Dosagem de Acido Urico" at bounding box center [315, 213] width 593 height 7
checkbox Urico "true"
type input "ACIDO"
checkbox Urico "false"
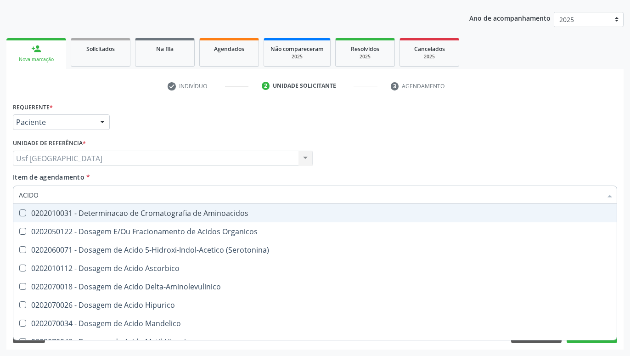
type input "ACID"
checkbox Urico "false"
checkbox Cromatografia\) "true"
type input "ACI"
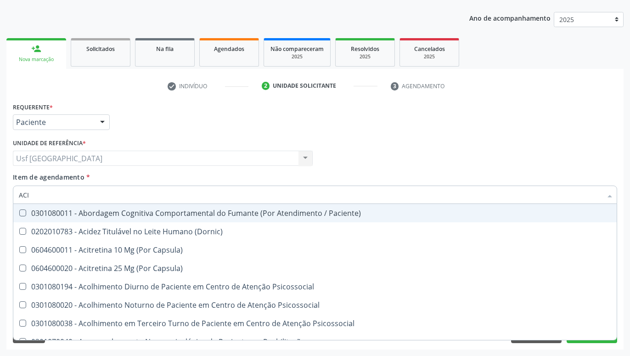
checkbox Bilateral "false"
type input "AC"
checkbox Urico "false"
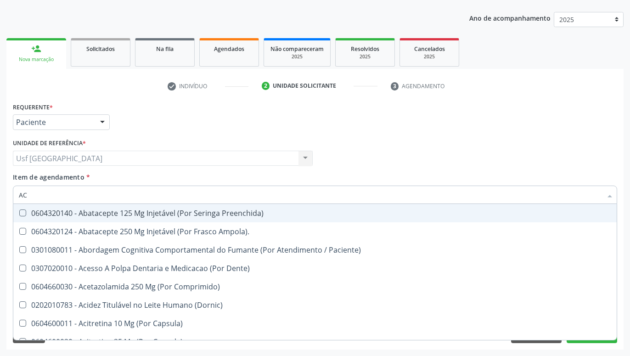
type input "A"
checkbox Urico "false"
checkbox \(Tgo\) "false"
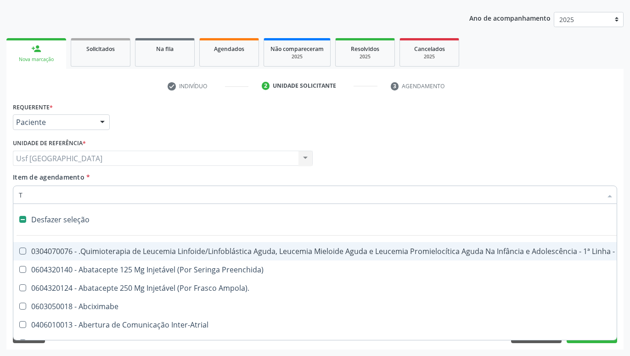
type input "TR"
checkbox Especializada "true"
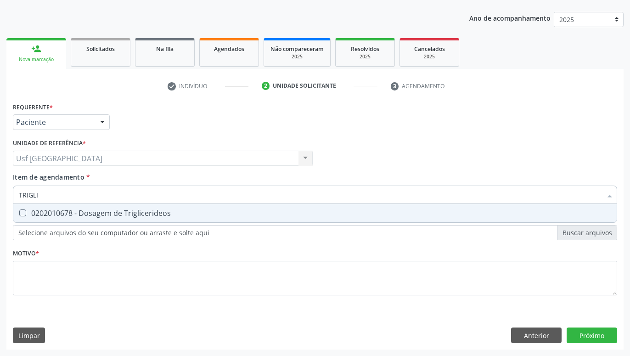
type input "TRIGLIC"
click at [214, 216] on div "0202010678 - Dosagem de Triglicerideos" at bounding box center [315, 213] width 593 height 7
checkbox Triglicerideos "true"
type input "TRI"
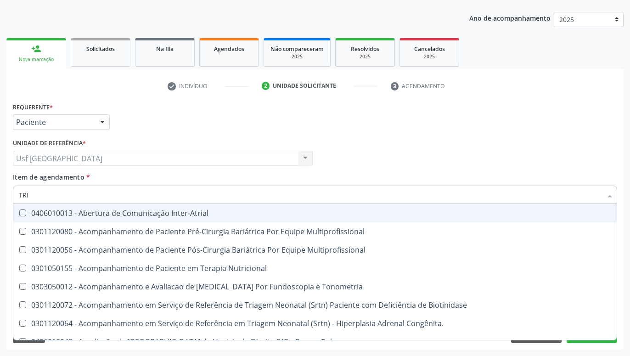
checkbox Inter-Atrial "false"
type input "T"
checkbox Triglicerideos "false"
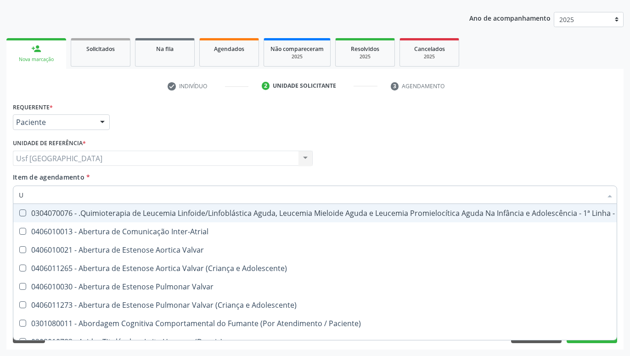
type input "UR"
checkbox B "true"
checkbox Coagulação\ "true"
type input "URI"
checkbox Aparentado "true"
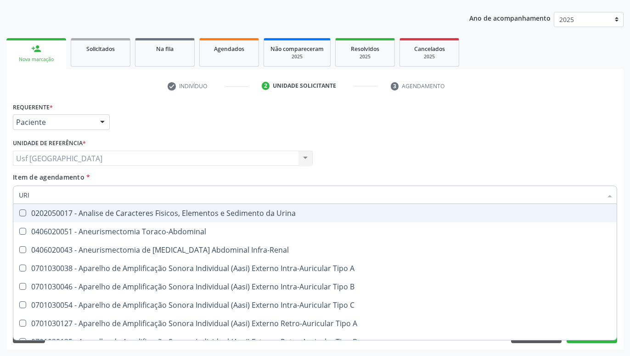
type input "URIN"
checkbox Urico "false"
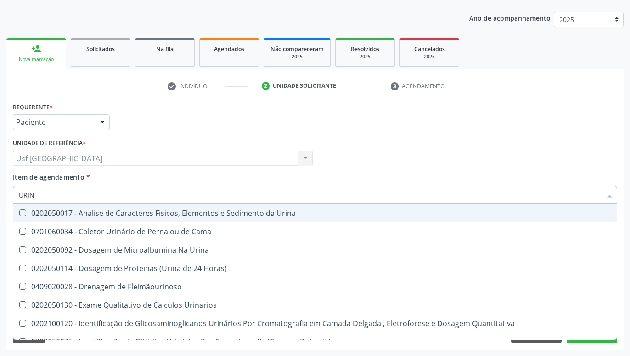
type input "URINA"
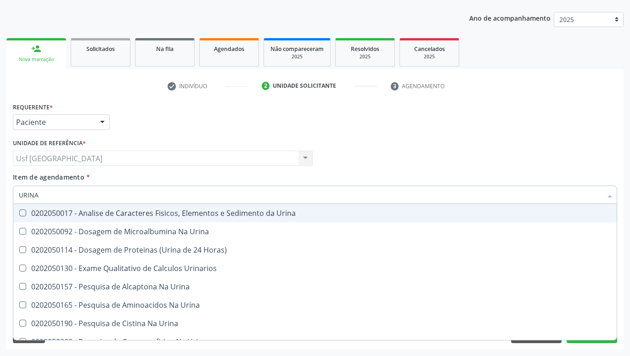
click at [206, 211] on div "0202050017 - Analise de Caracteres Fisicos, Elementos e Sedimento da Urina" at bounding box center [315, 213] width 593 height 7
checkbox Urina "true"
type input "URI"
checkbox Abdominal "true"
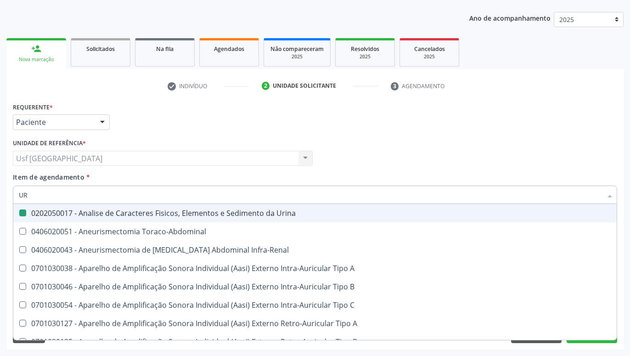
type input "U"
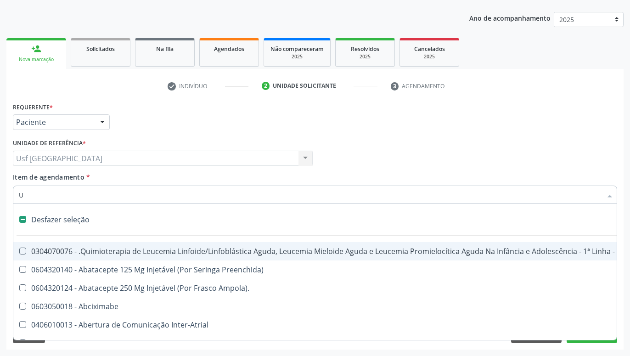
checkbox Manutenção "false"
checkbox Capsula\) "false"
checkbox Diálise "false"
type input "C"
checkbox Punho "true"
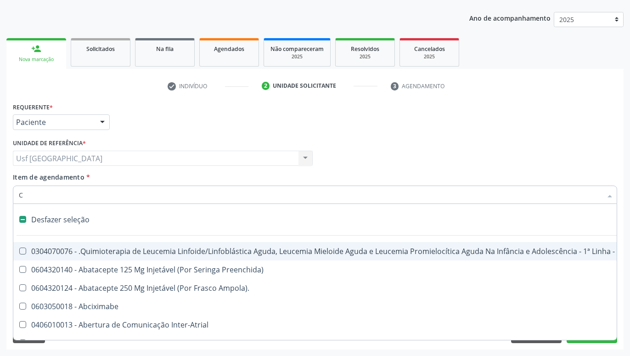
checkbox Urina "false"
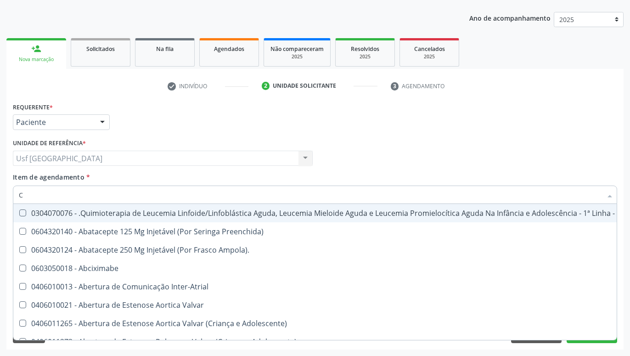
type input "CO"
checkbox Injetável "true"
checkbox Urina "false"
checkbox Único "true"
checkbox Creatinina "true"
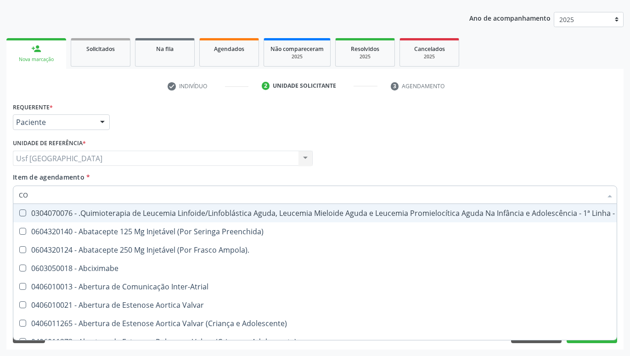
checkbox Comprimido\) "true"
checkbox \(Comprimido\) "true"
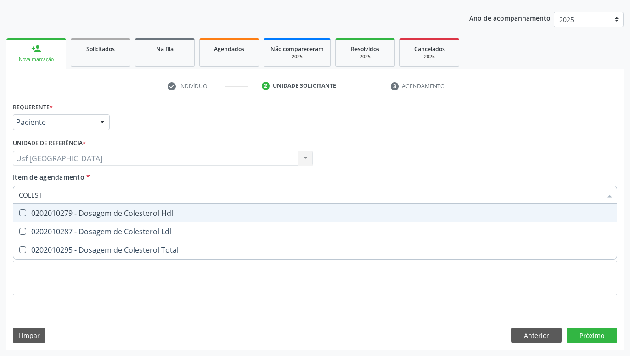
type input "COLESTE"
click at [192, 218] on span "0202010279 - Dosagem de Colesterol Hdl" at bounding box center [315, 213] width 604 height 18
checkbox Hdl "true"
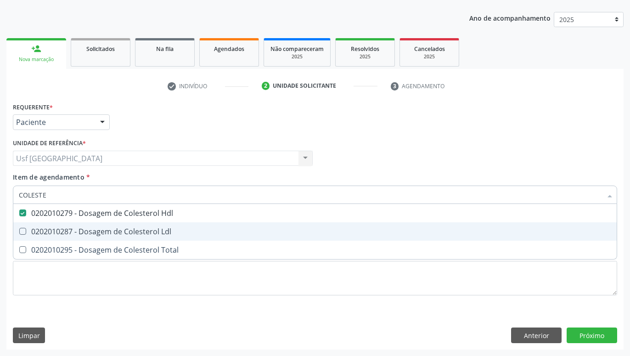
click at [185, 231] on div "0202010287 - Dosagem de Colesterol Ldl" at bounding box center [315, 231] width 593 height 7
checkbox Ldl "true"
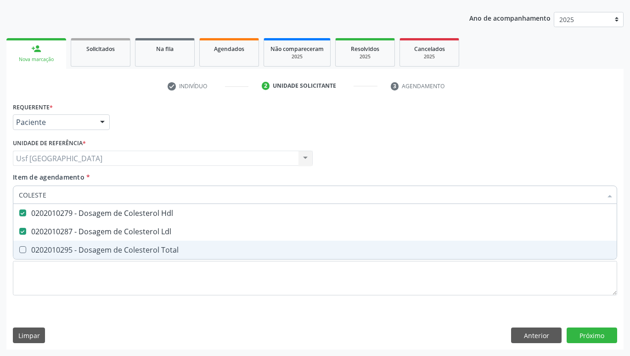
click at [171, 253] on div "0202010295 - Dosagem de Colesterol Total" at bounding box center [315, 249] width 593 height 7
checkbox Total "true"
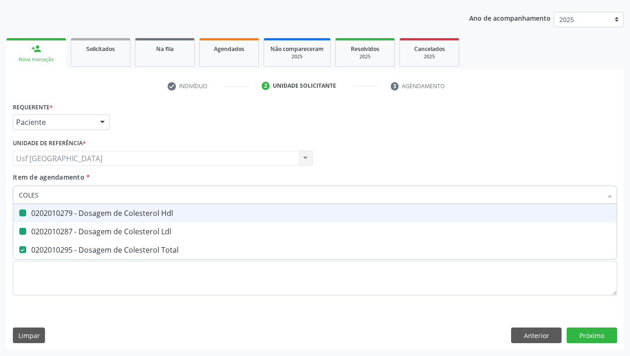
type input "COLE"
checkbox Hdl "false"
checkbox Ldl "false"
checkbox Total "false"
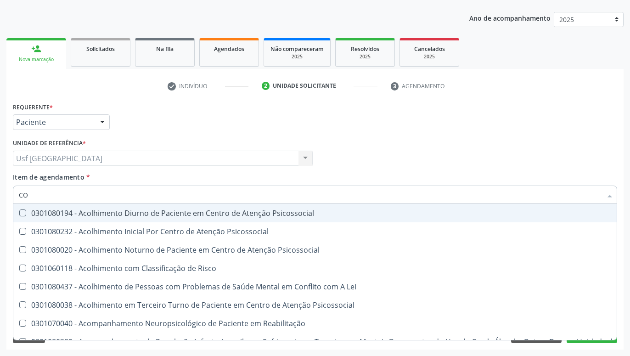
type input "C"
checkbox Hdl "false"
checkbox Ldl "false"
checkbox Total "false"
checkbox Coleta\) "false"
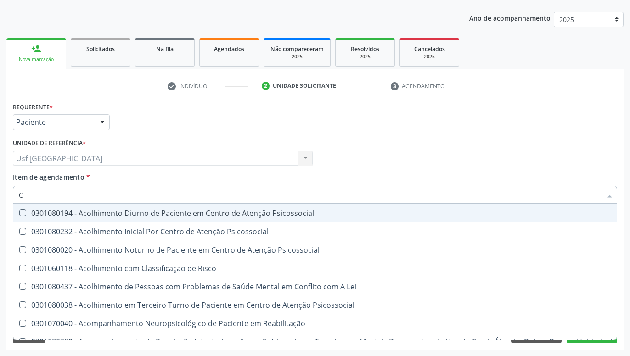
checkbox Oncologia "true"
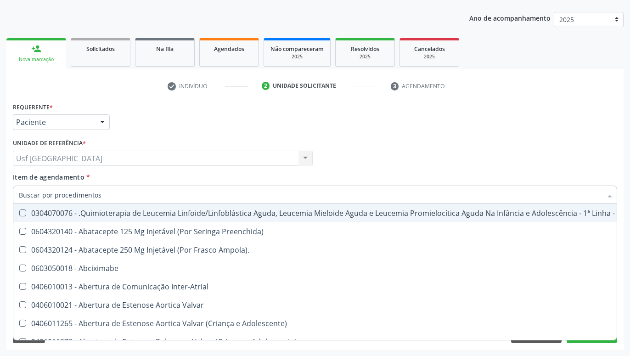
checkbox Urina "false"
checkbox Adolescente\) "true"
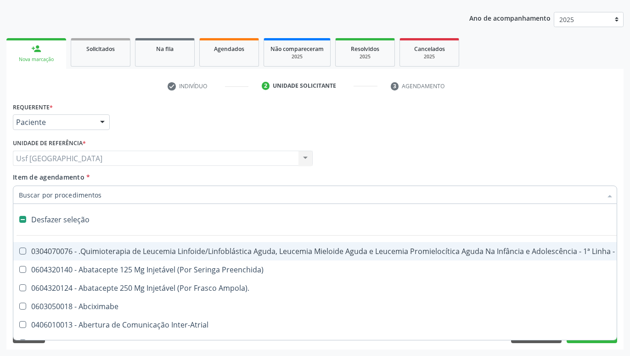
type input "F"
checkbox Pâncreas "true"
checkbox Urina "false"
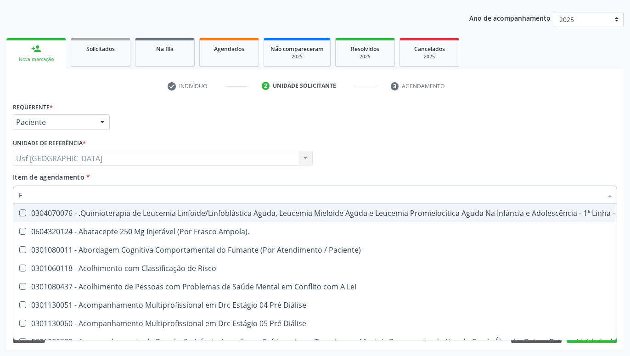
type input "FE"
checkbox Urina "false"
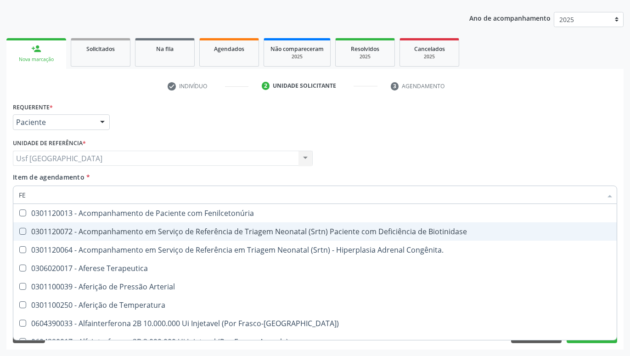
type input "F"
checkbox Anfetaminas "false"
checkbox Inferiores "true"
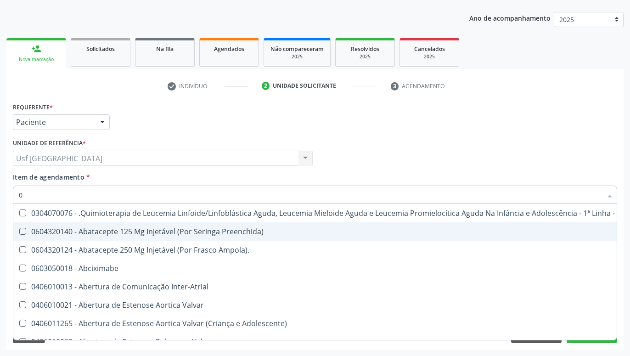
type input "02"
checkbox Coração "true"
checkbox Urina "false"
checkbox Hemodialise "true"
checkbox Comprimido\) "true"
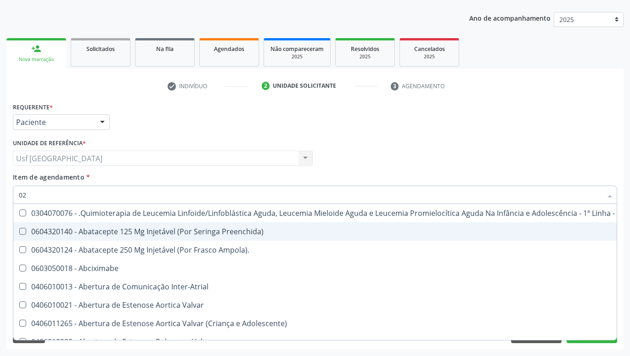
checkbox Comprimido\) "true"
checkbox Transferências "true"
checkbox Meckel "true"
checkbox Bilateral "true"
checkbox Laboratorial "true"
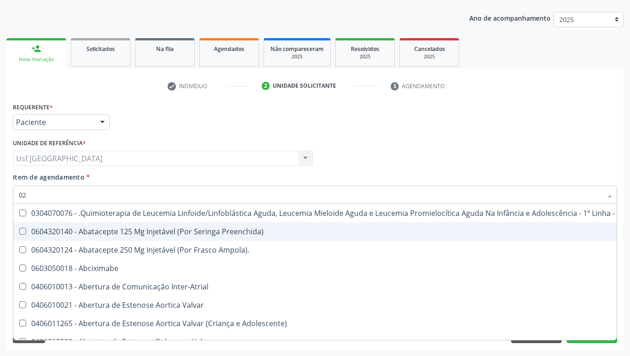
checkbox Citopatológico "true"
checkbox Transfusao "true"
checkbox Transplante "true"
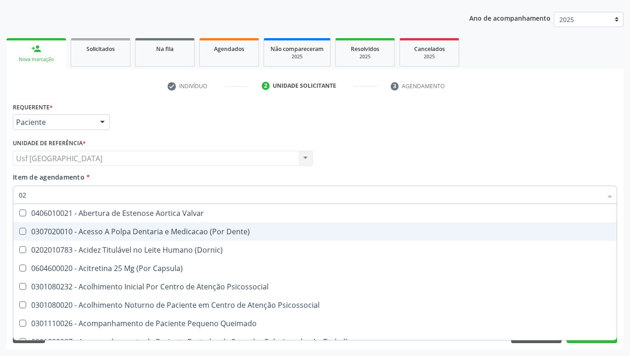
type input "020"
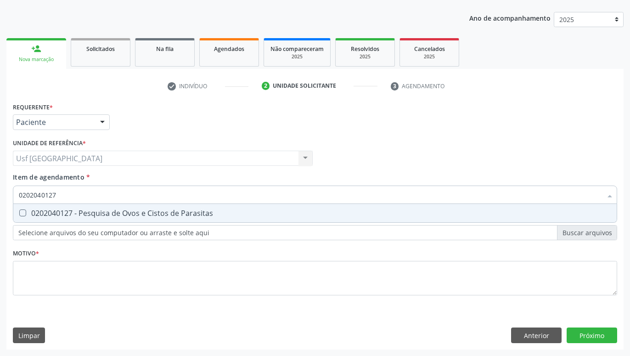
click at [192, 213] on div "0202040127 - Pesquisa de Ovos e Cistos de Parasitas" at bounding box center [315, 213] width 593 height 7
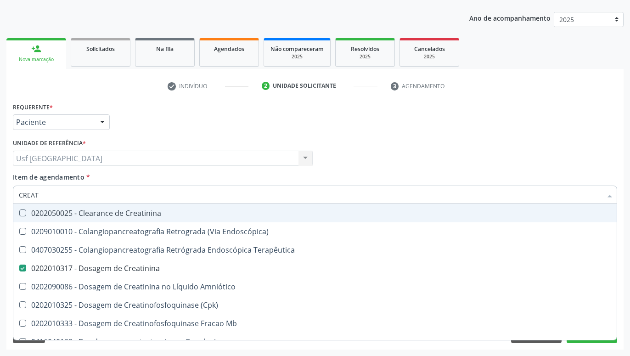
click at [560, 165] on div "Médico Solicitante Por favor, selecione a Unidade de Atendimento primeiro Nenhu…" at bounding box center [315, 154] width 609 height 36
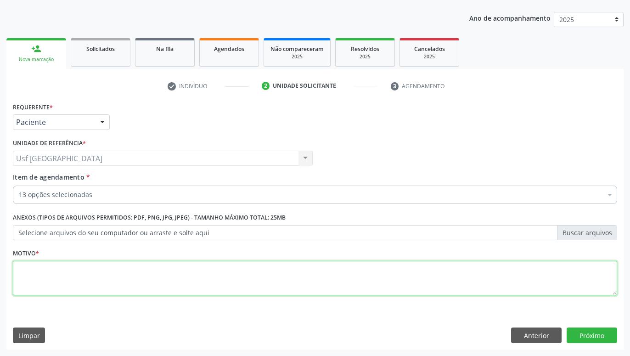
click at [434, 290] on textarea at bounding box center [315, 278] width 605 height 35
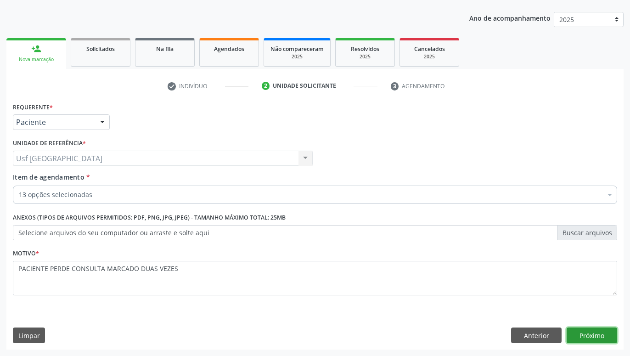
click at [589, 340] on button "Próximo" at bounding box center [592, 336] width 51 height 16
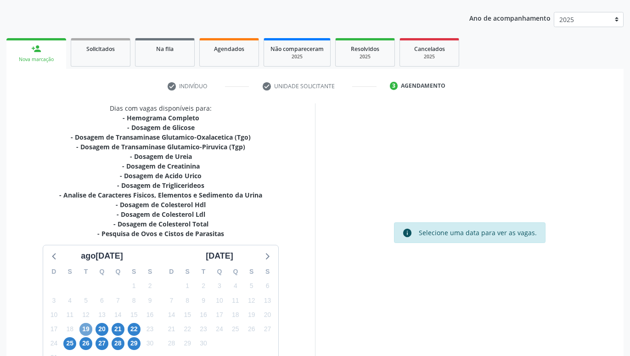
click at [89, 327] on span "19" at bounding box center [85, 329] width 13 height 13
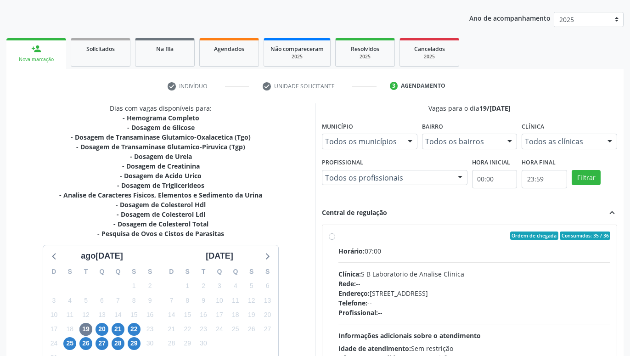
click at [339, 235] on label "Ordem de chegada Consumidos: 35 / 36 Horário: 07:00 Clínica: S B Laboratorio de…" at bounding box center [475, 302] width 272 height 141
click at [334, 235] on input "Ordem de chegada Consumidos: 35 / 36 Horário: 07:00 Clínica: S B Laboratorio de…" at bounding box center [332, 236] width 6 height 8
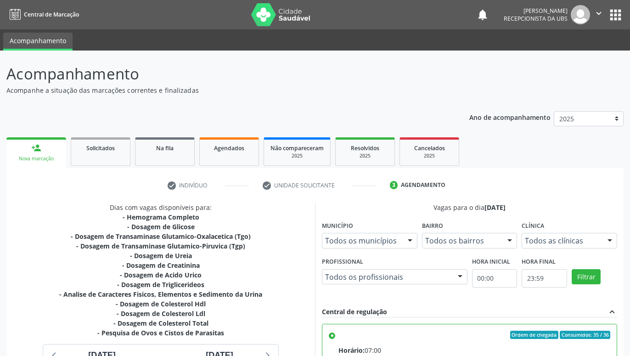
scroll to position [99, 0]
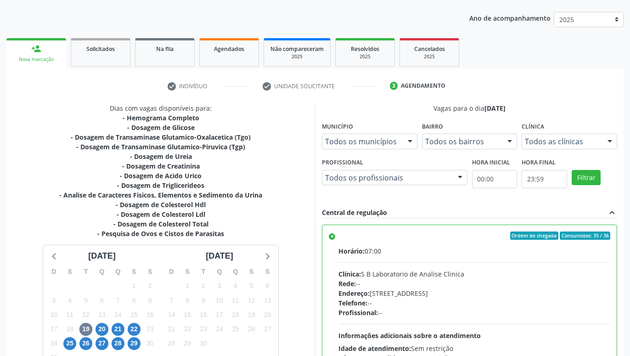
click at [299, 207] on div "Dias com vagas disponíveis para: - Hemograma Completo - Dosagem de Glicose - Do…" at bounding box center [160, 252] width 309 height 299
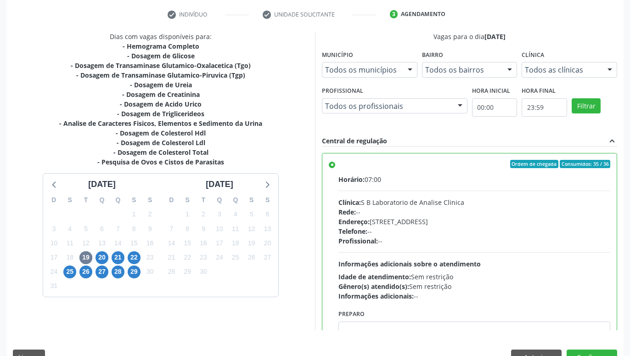
scroll to position [193, 0]
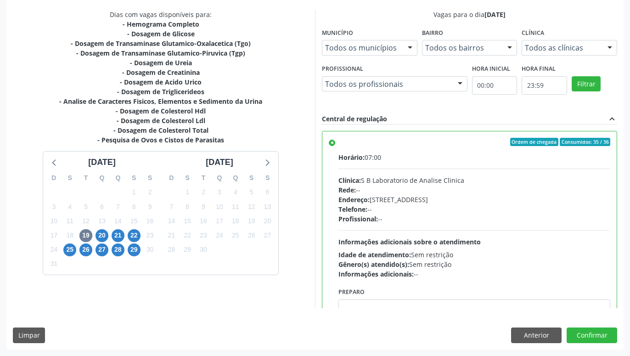
drag, startPoint x: 299, startPoint y: 207, endPoint x: 290, endPoint y: 283, distance: 76.8
click at [537, 332] on button "Anterior" at bounding box center [536, 336] width 51 height 16
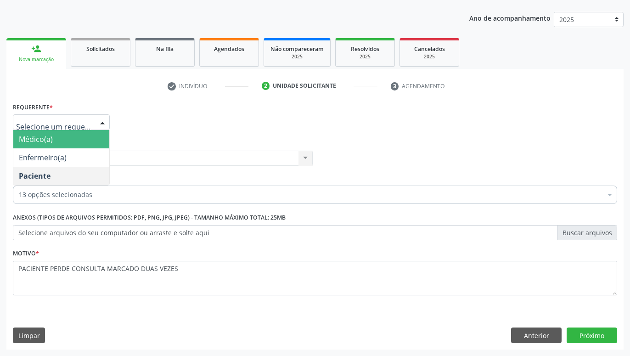
click at [56, 58] on div "Nova marcação" at bounding box center [36, 59] width 47 height 7
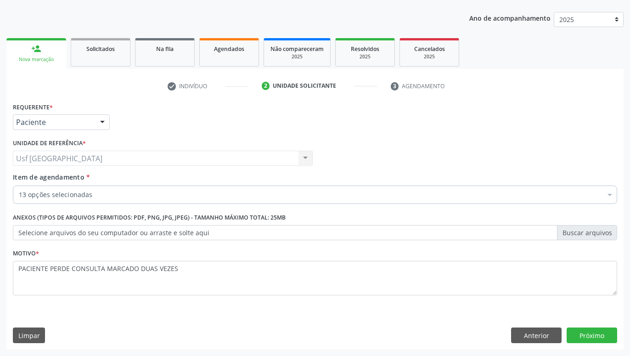
click at [47, 56] on div "Nova marcação" at bounding box center [36, 59] width 47 height 7
click at [534, 330] on button "Anterior" at bounding box center [536, 336] width 51 height 16
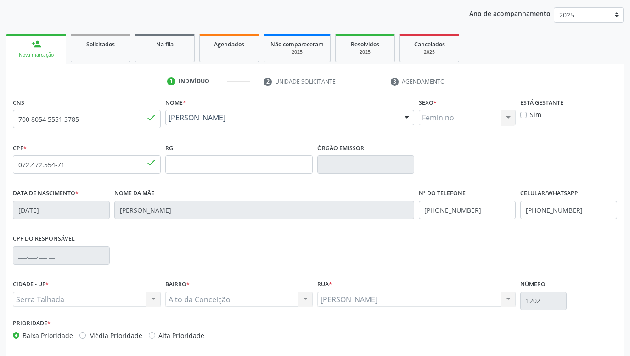
scroll to position [142, 0]
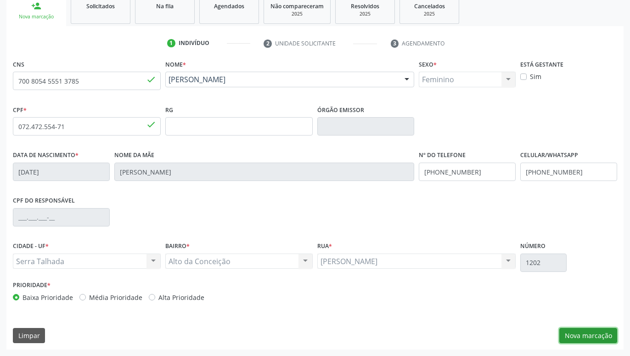
click at [598, 331] on button "Nova marcação" at bounding box center [589, 336] width 58 height 16
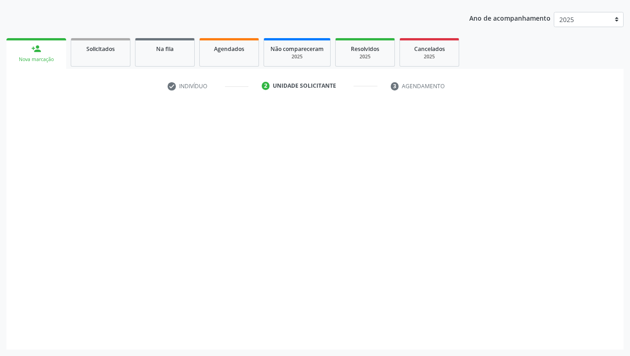
scroll to position [99, 0]
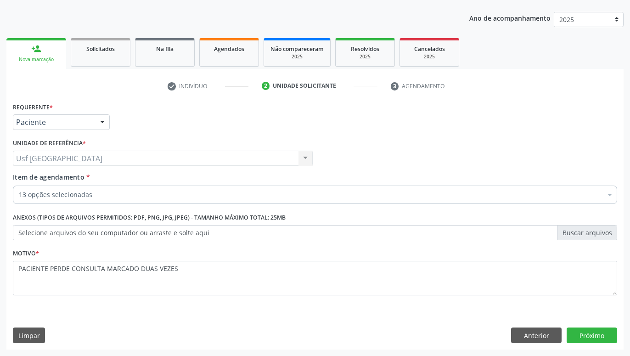
click at [37, 60] on div "Nova marcação" at bounding box center [36, 59] width 47 height 7
click at [41, 57] on div "Nova marcação" at bounding box center [36, 59] width 47 height 7
click at [41, 55] on link "person_add Nova marcação" at bounding box center [36, 53] width 60 height 31
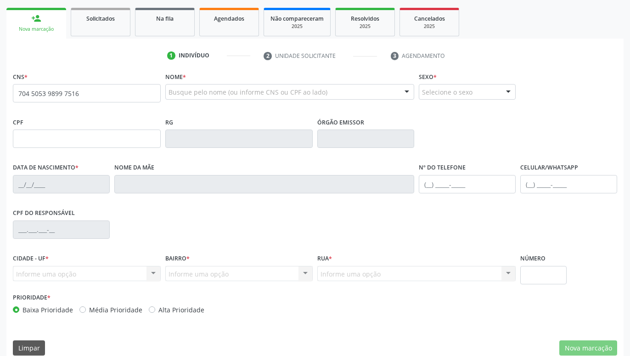
scroll to position [130, 0]
type input "704 5053 9899 7516"
type input "28/09/1998"
type input "(87) 99605-3018"
type input "1415"
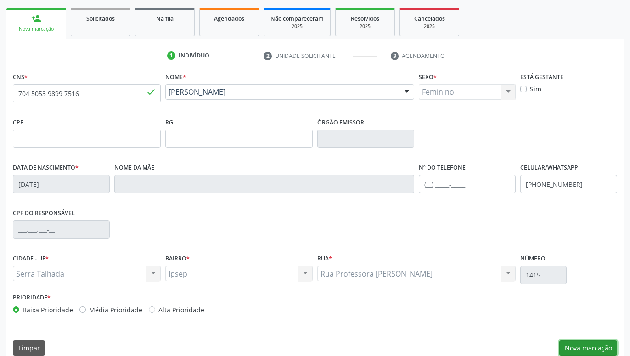
click at [592, 343] on button "Nova marcação" at bounding box center [589, 348] width 58 height 16
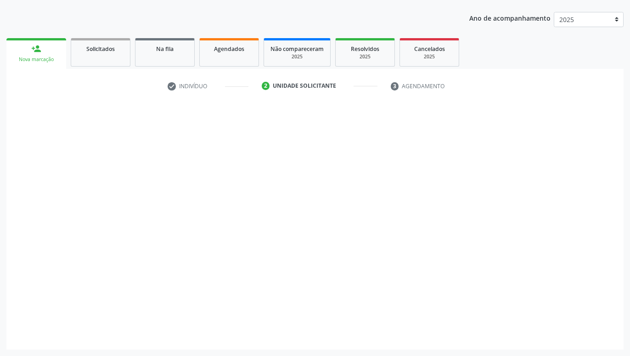
scroll to position [99, 0]
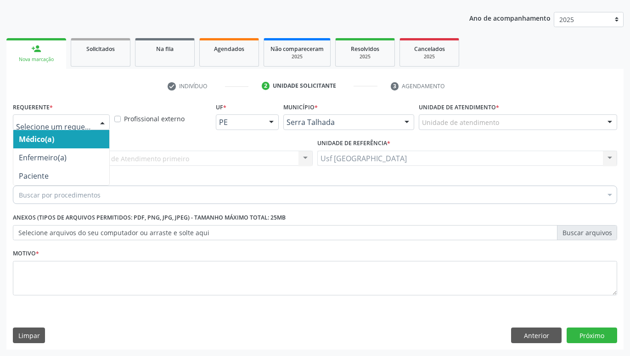
click at [102, 123] on div at bounding box center [103, 123] width 14 height 16
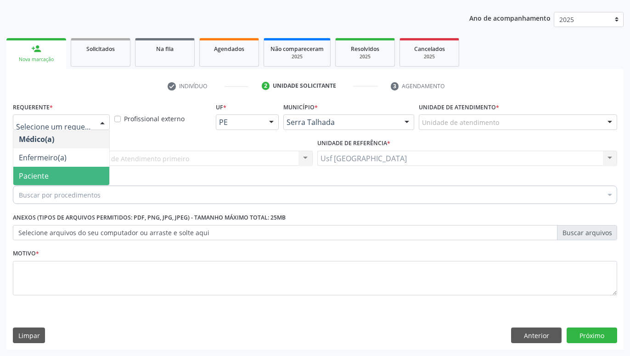
click at [59, 169] on span "Paciente" at bounding box center [61, 176] width 96 height 18
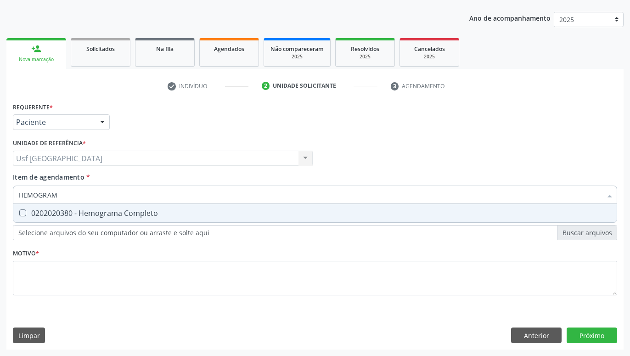
type input "HEMOGRAMA"
click at [105, 220] on span "0202020380 - Hemograma Completo" at bounding box center [315, 213] width 604 height 18
checkbox Completo "true"
type input "HEMOG"
checkbox Completo "false"
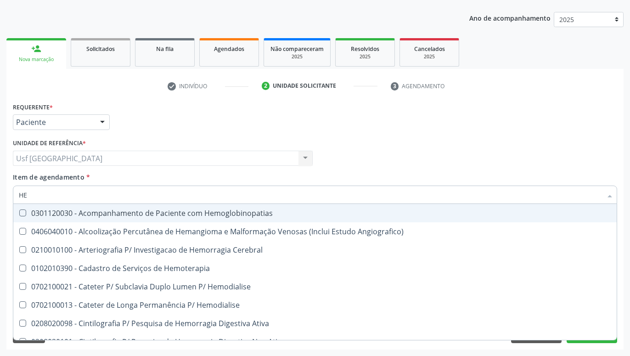
type input "H"
checkbox Completo "false"
checkbox Orgaos "false"
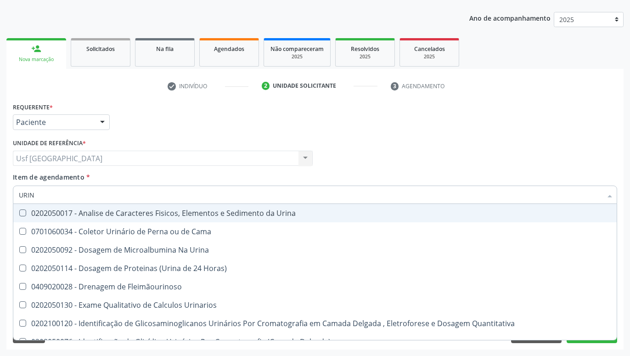
type input "URINA"
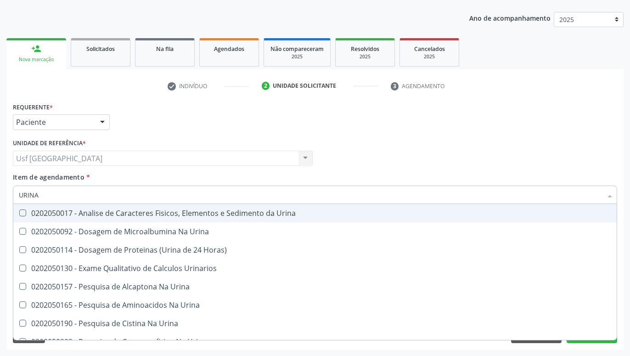
click at [112, 216] on div "0202050017 - Analise de Caracteres Fisicos, Elementos e Sedimento da Urina" at bounding box center [315, 213] width 593 height 7
checkbox Urina "true"
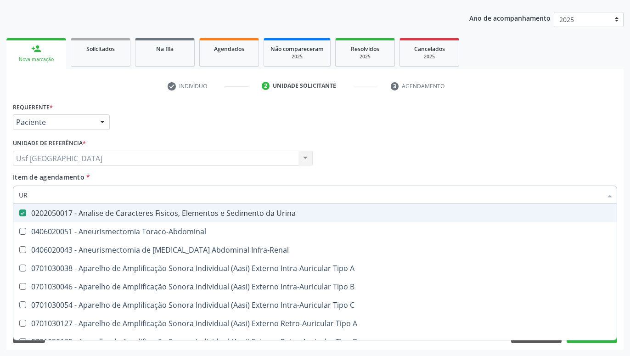
type input "U"
checkbox Urina "false"
checkbox Cônica "false"
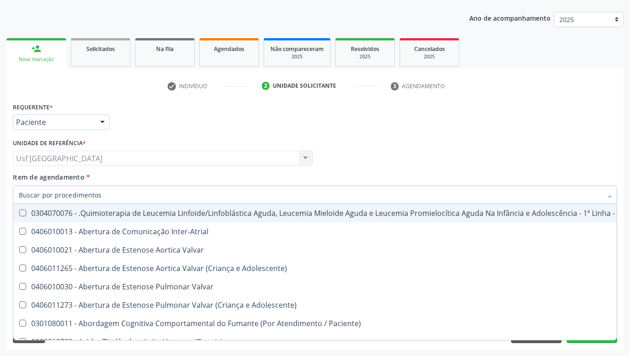
checkbox Urina "false"
checkbox Articulacoes "true"
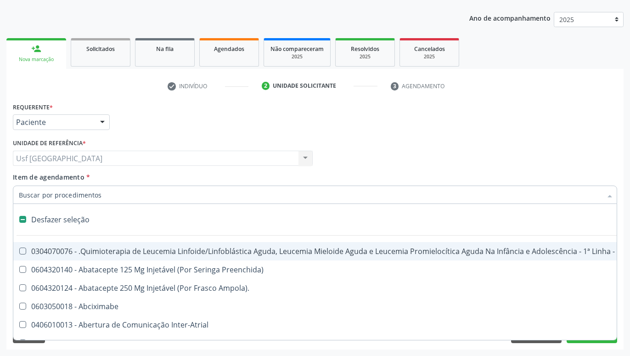
type input "T"
checkbox Reto "true"
checkbox Urina "false"
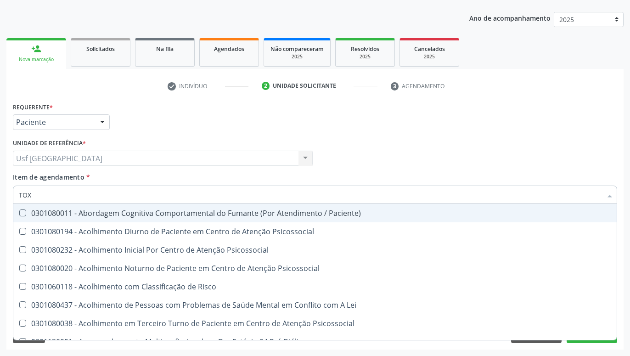
type input "TOXO"
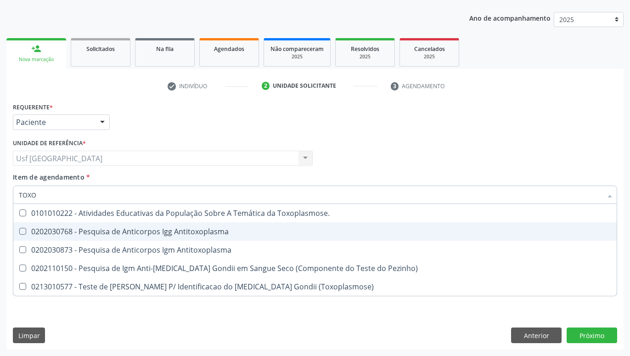
click at [133, 233] on div "0202030768 - Pesquisa de Anticorpos Igg Antitoxoplasma" at bounding box center [315, 231] width 593 height 7
checkbox Antitoxoplasma "true"
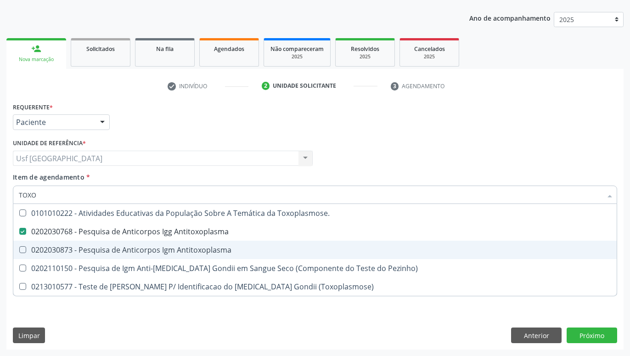
click at [130, 249] on div "0202030873 - Pesquisa de Anticorpos Igm Antitoxoplasma" at bounding box center [315, 249] width 593 height 7
checkbox Antitoxoplasma "true"
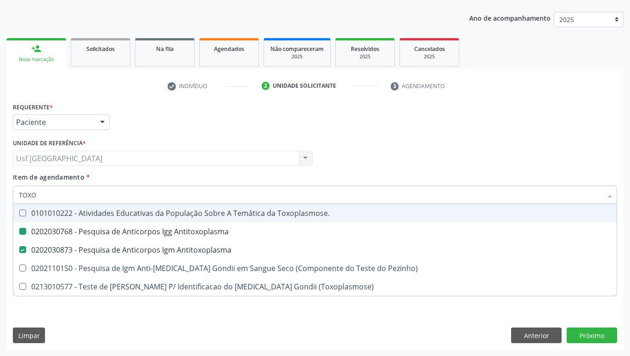
type input "TOX"
checkbox Antitoxoplasma "false"
checkbox Pezinho\) "true"
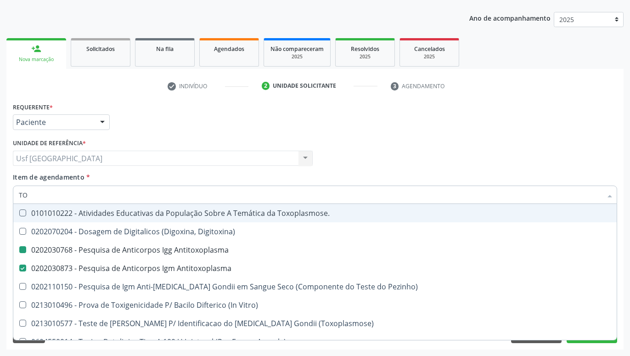
type input "T"
checkbox Antitoxoplasma "false"
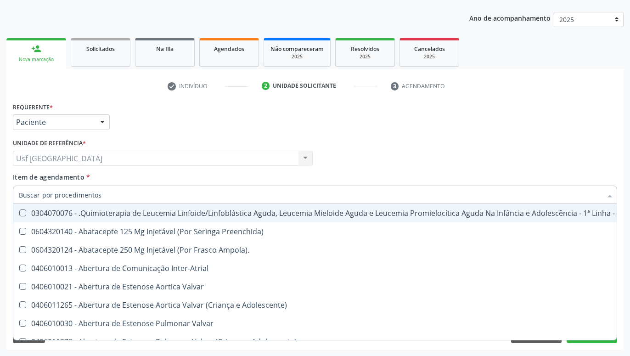
checkbox Urina "false"
checkbox Central "true"
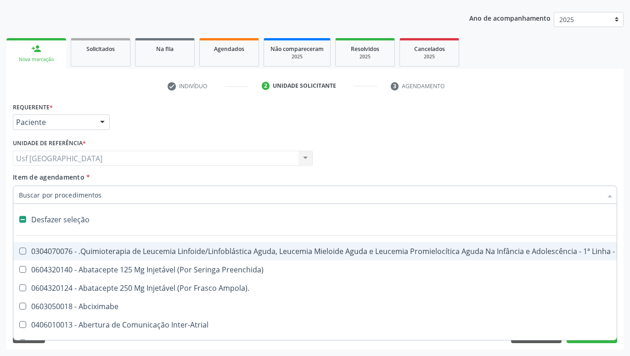
type input "R"
checkbox Dedo "true"
checkbox Urina "false"
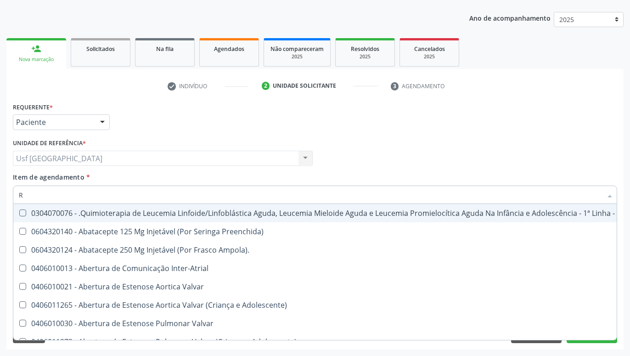
type input "RU"
checkbox Urina "false"
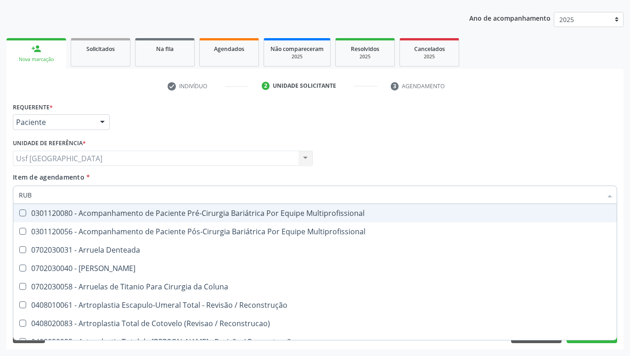
type input "RUBE"
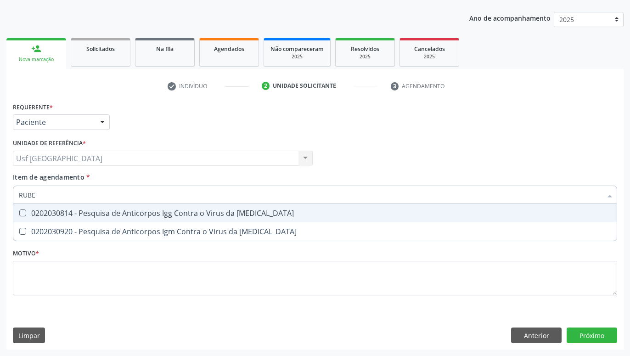
click at [147, 210] on div "0202030814 - Pesquisa de Anticorpos Igg Contra o Virus da [MEDICAL_DATA]" at bounding box center [315, 213] width 593 height 7
checkbox Rubeola "true"
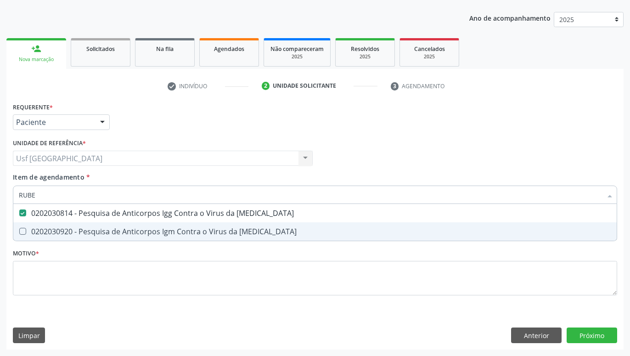
click at [145, 231] on div "0202030920 - Pesquisa de Anticorpos Igm Contra o Virus da [MEDICAL_DATA]" at bounding box center [315, 231] width 593 height 7
checkbox Rubeola "true"
type input "RUB"
checkbox Rubeola "false"
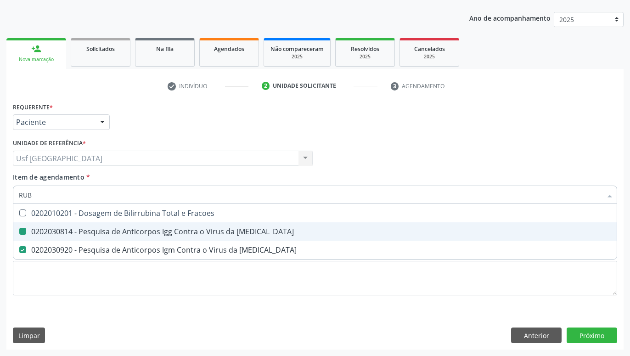
type input "RU"
checkbox Rubeola "false"
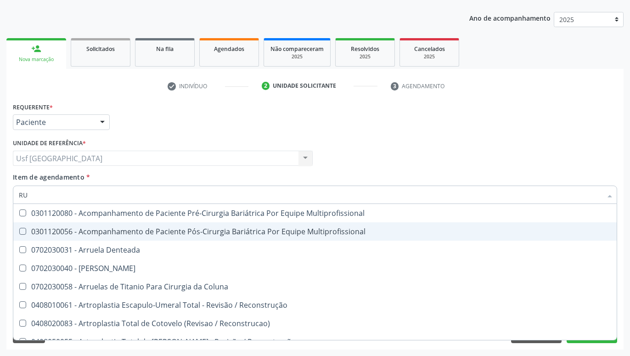
type input "R"
checkbox Anticitomegalovirus "false"
checkbox Rubeola "false"
checkbox Rubeola "true"
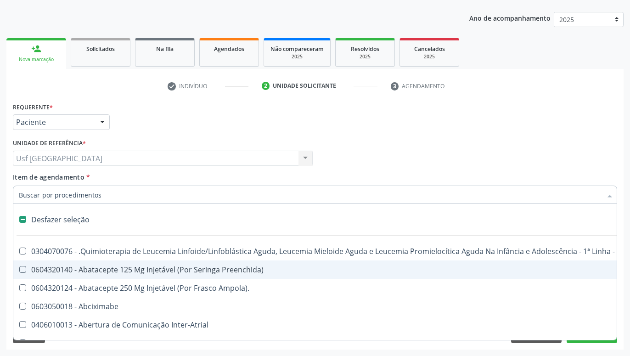
type input "U"
checkbox Ml\) "true"
checkbox Urina "false"
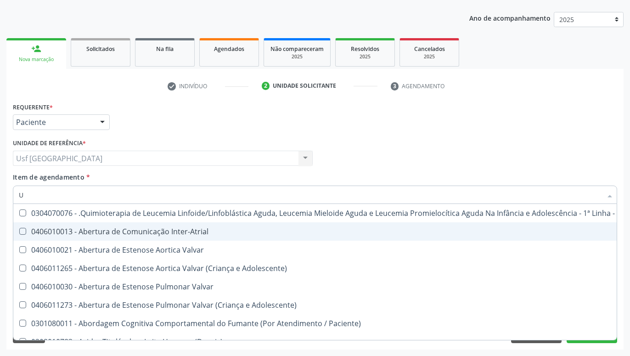
type input "UR"
checkbox Diálise "true"
checkbox Urina "false"
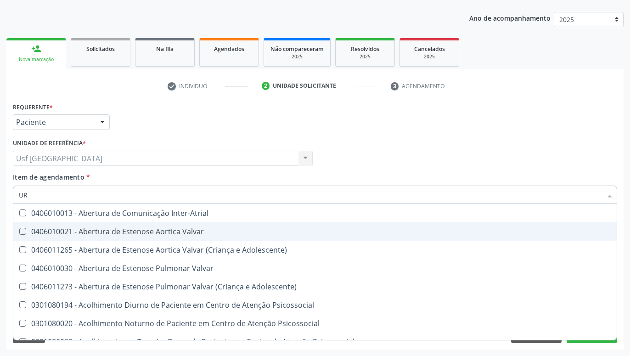
type input "U"
checkbox Urina "false"
checkbox Alimentos "true"
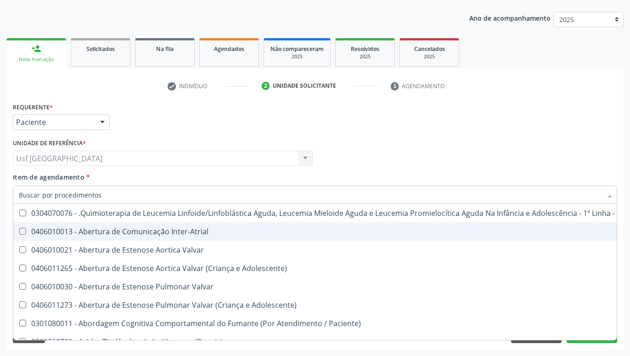
checkbox Urina "false"
checkbox Articulacoes "true"
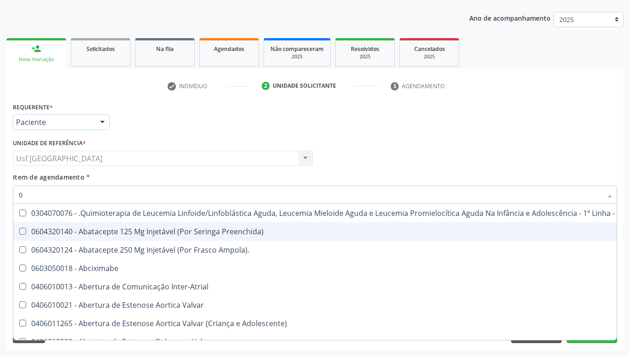
type input "02"
checkbox Coração "true"
checkbox Urina "false"
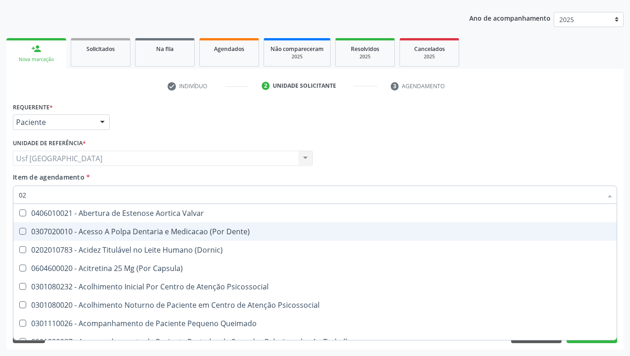
type input "020"
checkbox Terapeutica "true"
checkbox Urina "false"
checkbox \(T3\) "true"
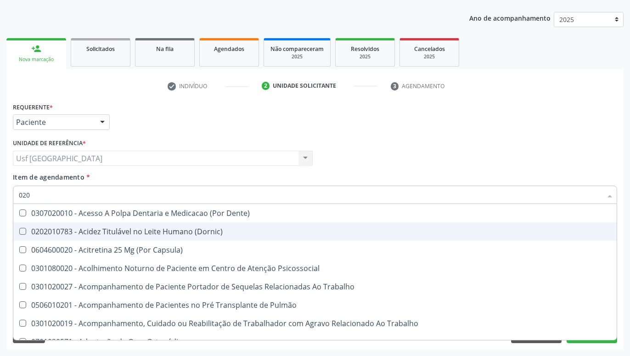
type input "0202"
checkbox Capsula\) "true"
checkbox Urina "false"
checkbox Biologica "true"
checkbox Dosagens\) "true"
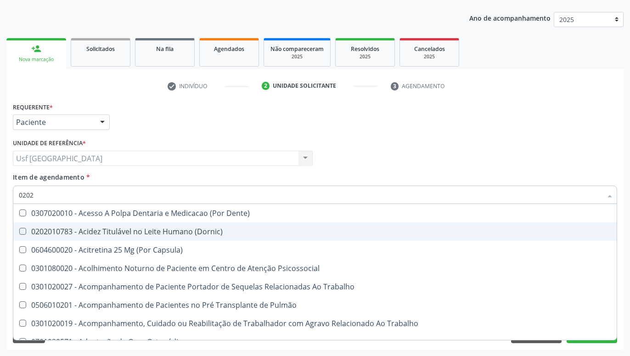
checkbox Osmolaridade "true"
checkbox Euglobulina "true"
checkbox \(Vhs\) "true"
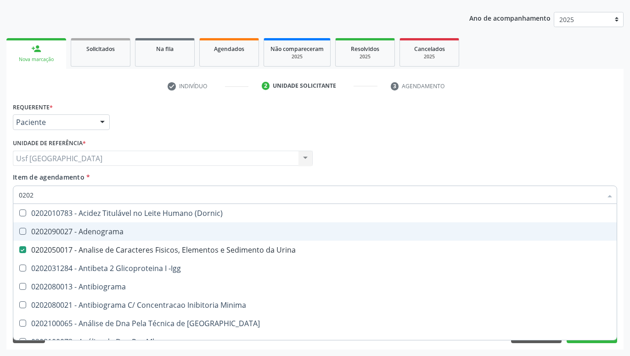
type input "02020"
checkbox Zinco "true"
checkbox Completo "false"
checkbox Carini "true"
checkbox Gestante "true"
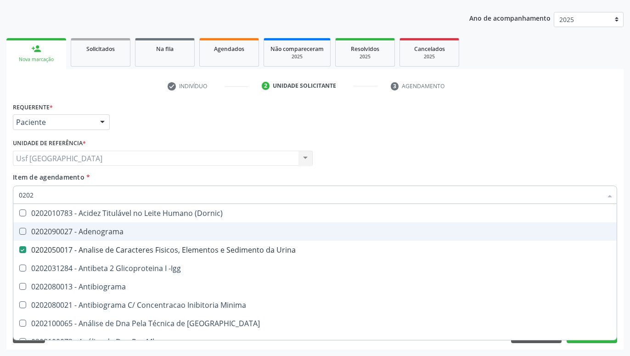
checkbox Parceria\) "true"
checkbox Anticardiolipina "true"
checkbox Antitoxoplasma "false"
checkbox Rubeola "false"
checkbox Antitoxoplasma "false"
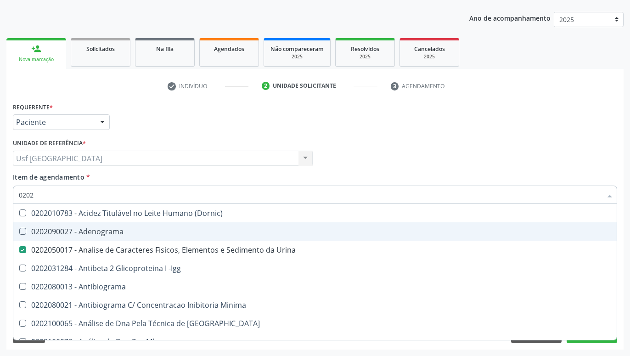
checkbox Rubeola "false"
type input "020208"
checkbox Urina "false"
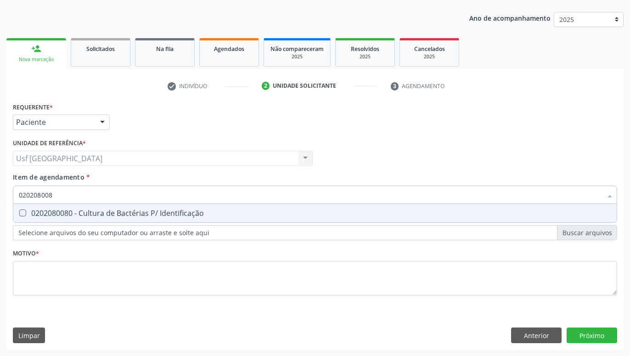
type input "0202080080"
click at [151, 215] on div "0202080080 - Cultura de Bactérias P/ Identificação" at bounding box center [315, 213] width 593 height 7
checkbox Identificação "true"
type input "02020800"
checkbox Identificação "false"
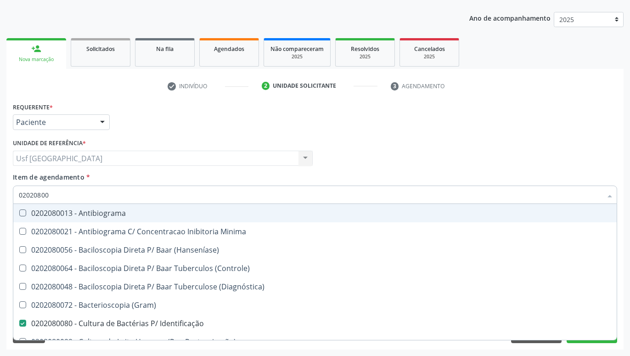
type input "0202080"
checkbox Identificação "false"
type input "02020"
checkbox \(Hanseníase\) "true"
checkbox Identificação "false"
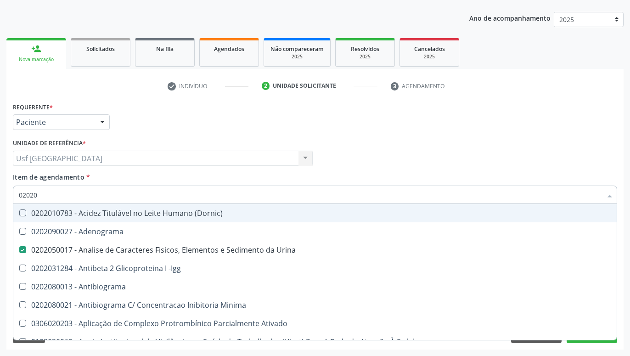
type input "0202"
checkbox Identificação "false"
checkbox Parceria\) "true"
checkbox Completo "false"
checkbox Pylori "true"
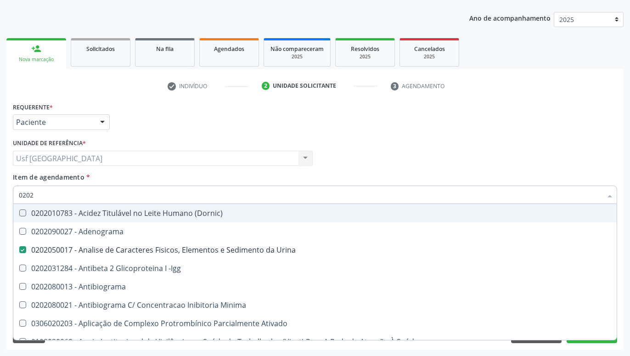
checkbox Antitoxoplasma "false"
checkbox Rubeola "false"
checkbox Antitoxoplasma "false"
checkbox Rubeola "false"
checkbox Fezes "true"
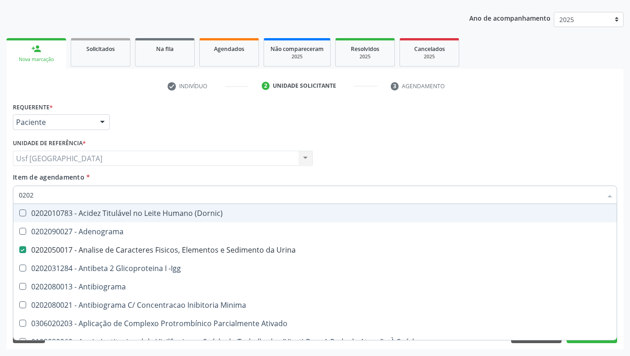
checkbox Contenção "true"
checkbox \(Urina\) "true"
checkbox \(Pk\) "true"
type input "020"
checkbox Urina "false"
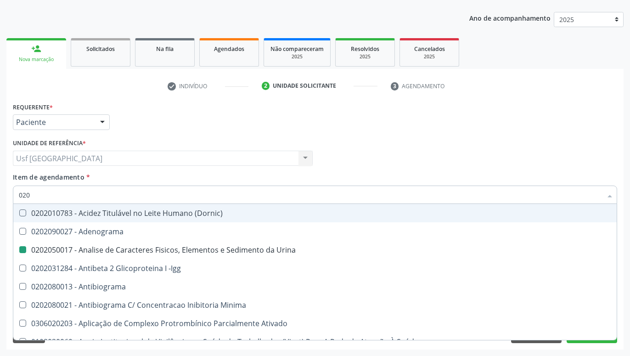
checkbox Liquor "true"
checkbox Parceria\) "false"
checkbox Pylori "false"
checkbox \(Hbeag\) "true"
checkbox Fezes "false"
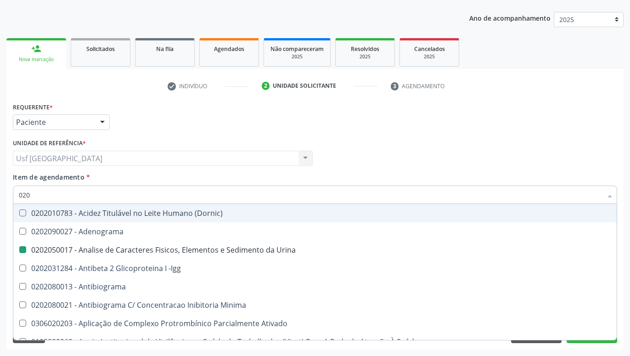
checkbox Contenção "false"
checkbox \(Urina\) "false"
checkbox \(Pk\) "false"
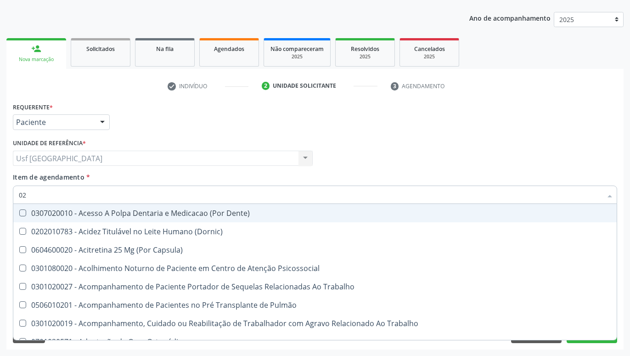
type input "0"
checkbox Urina "false"
checkbox Recombinante "false"
checkbox Paranasal "true"
checkbox Identificação "false"
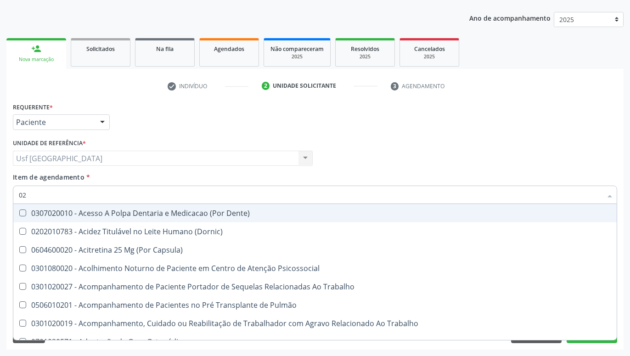
checkbox Digitoxina\) "false"
checkbox Completo "false"
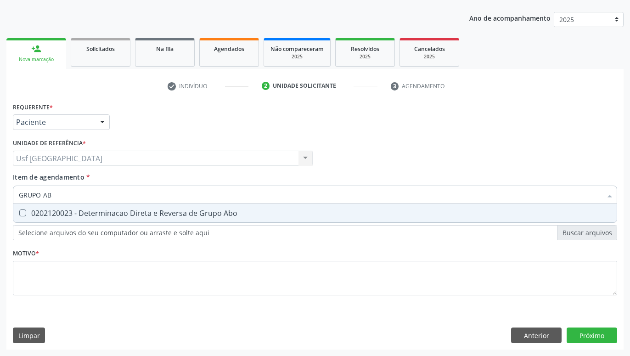
type input "GRUPO ABO"
click at [134, 217] on div "0202120023 - Determinacao Direta e Reversa de Grupo Abo" at bounding box center [315, 213] width 593 height 7
checkbox Abo "true"
type input "GRUPO"
checkbox Abo "false"
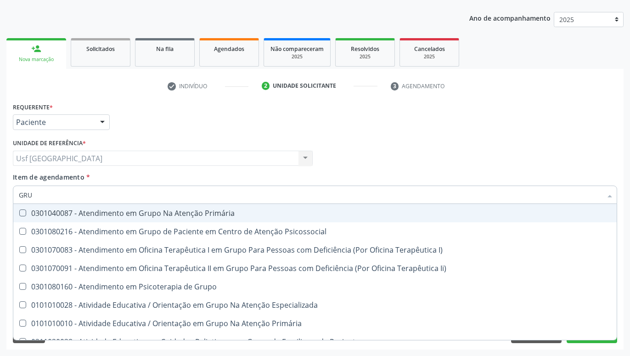
type input "GR"
checkbox Abo "false"
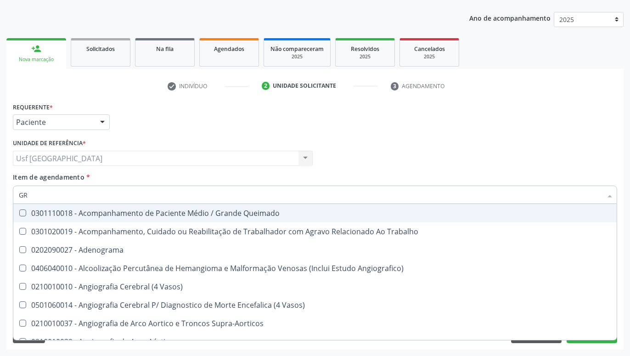
type input "G"
checkbox Abo "false"
checkbox Completo "false"
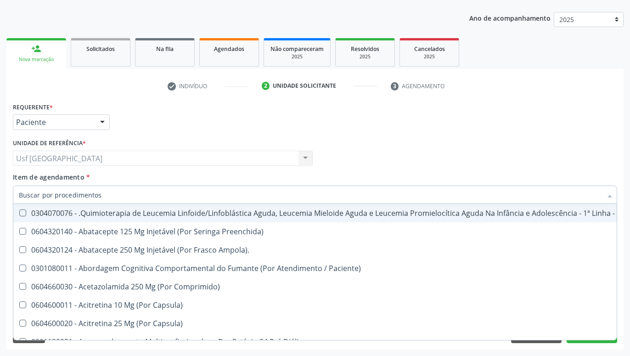
checkbox Geo-Helmintíases "true"
checkbox Abo "false"
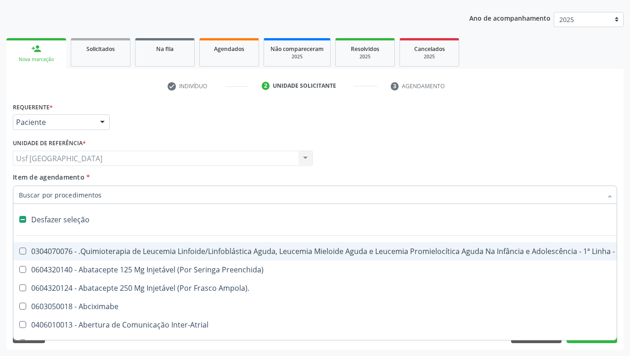
type input "F"
checkbox Pâncreas "true"
checkbox Urina "false"
checkbox Nascimento "true"
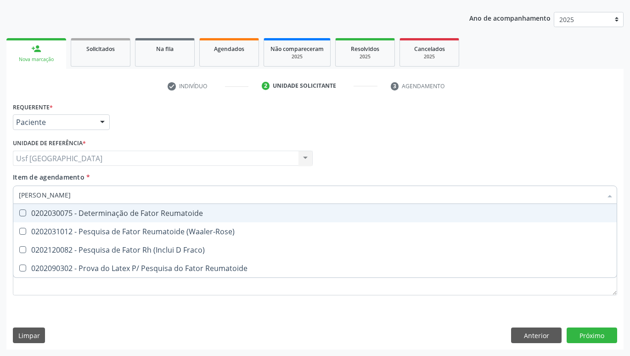
type input "FATOR RH"
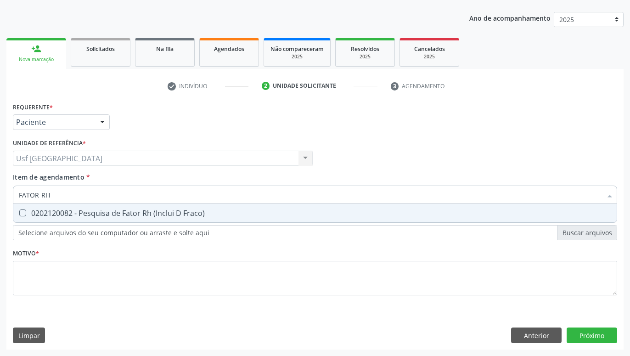
click at [124, 217] on div "0202120082 - Pesquisa de Fator Rh (Inclui D Fraco)" at bounding box center [315, 213] width 593 height 7
checkbox Fraco\) "true"
type input "[PERSON_NAME]"
checkbox Fraco\) "false"
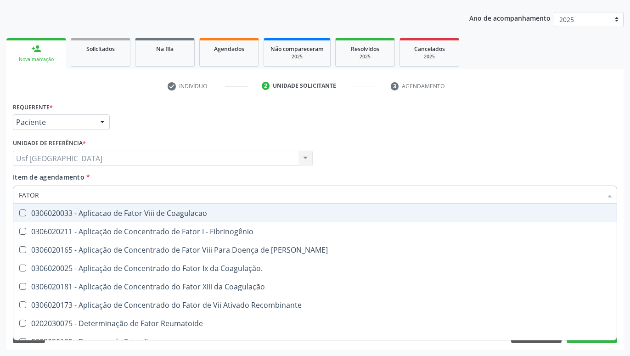
type input "FATO"
checkbox Fraco\) "false"
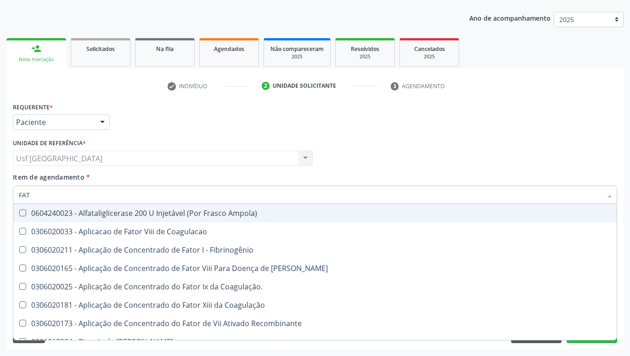
type input "FA"
checkbox Fraco\) "false"
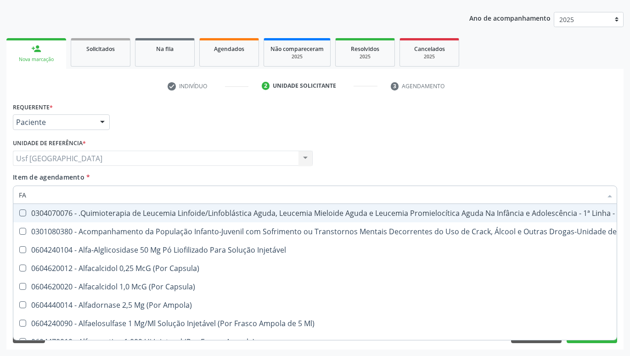
type input "F"
checkbox Coclear "true"
checkbox Fraco\) "false"
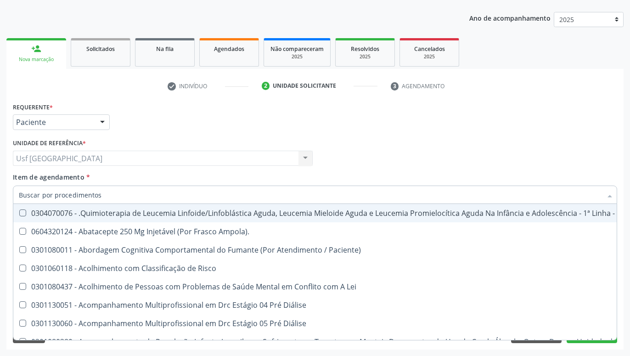
checkbox Urina "false"
checkbox Lei "true"
checkbox Identificação "false"
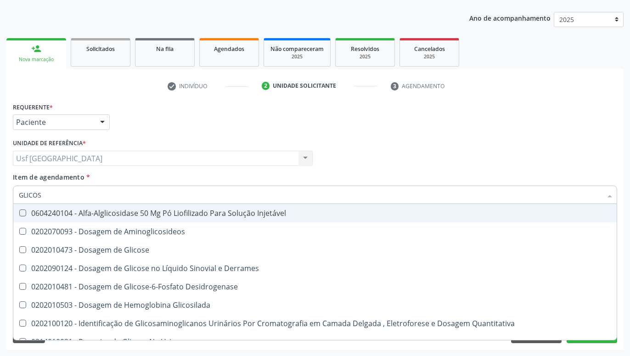
type input "GLICOSE"
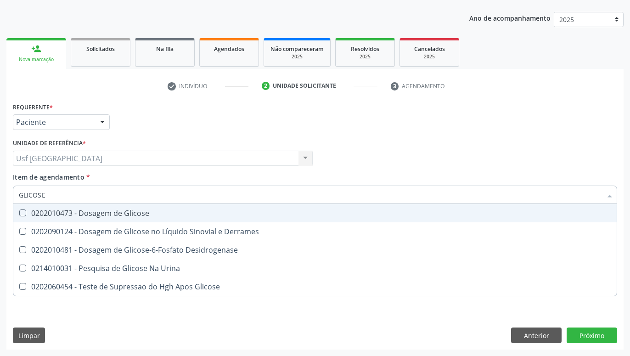
click at [136, 211] on div "0202010473 - Dosagem de Glicose" at bounding box center [315, 213] width 593 height 7
checkbox Glicose "true"
type input "GLICOS"
checkbox Glicose "false"
checkbox Desidrogenase "true"
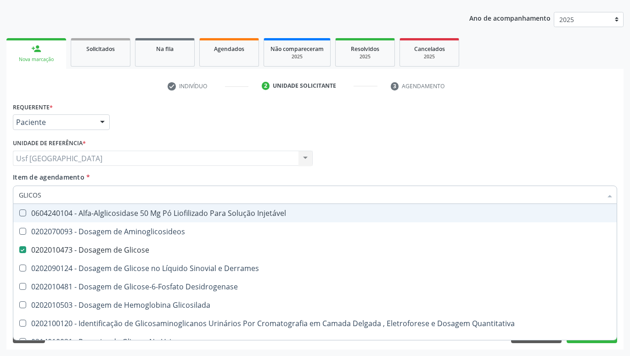
type input "GLICO"
checkbox Glicose "false"
checkbox Glicosilada "true"
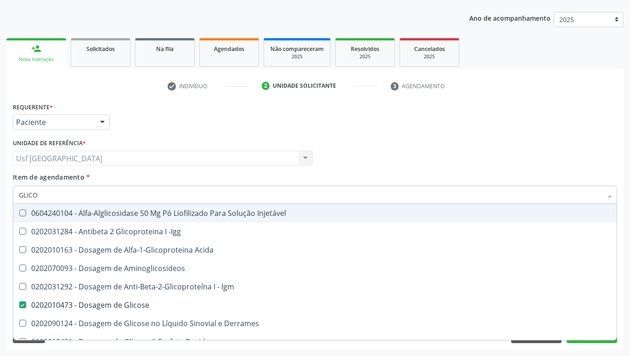
type input "GLIC"
checkbox Glicose "false"
checkbox Glicose "true"
type input "GLI"
checkbox Glicose "false"
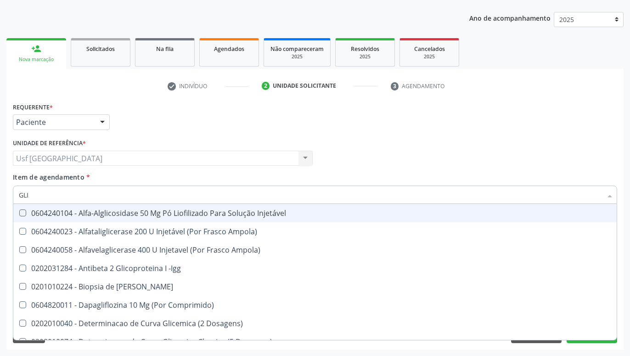
type input "GL"
checkbox Glicose "false"
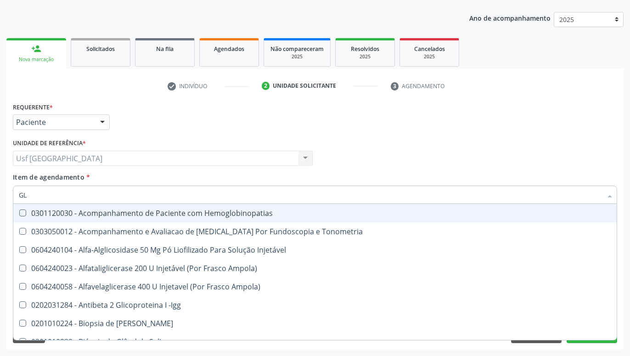
type input "G"
checkbox Glicose "false"
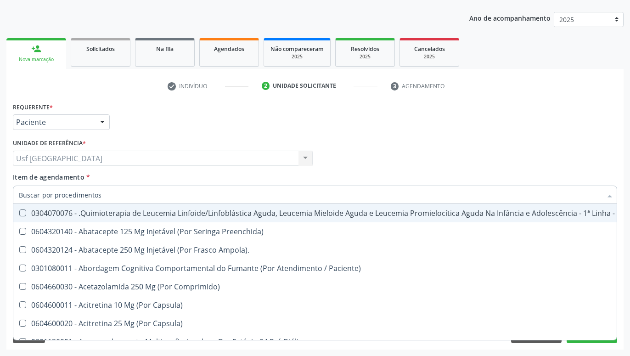
checkbox Geo-Helmintíases "true"
checkbox Abo "false"
checkbox Glicose "false"
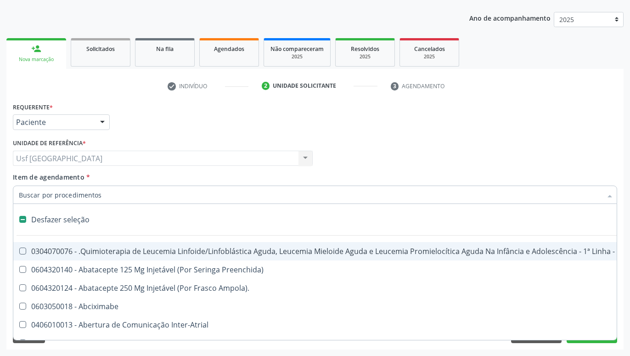
click at [402, 158] on div "Médico Solicitante Por favor, selecione a Unidade de Atendimento primeiro Nenhu…" at bounding box center [315, 154] width 609 height 36
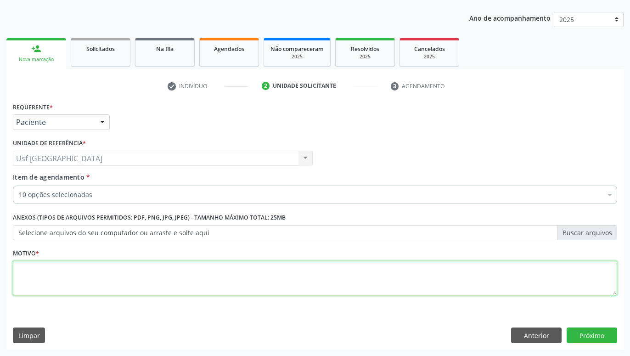
click at [276, 278] on textarea at bounding box center [315, 278] width 605 height 35
type textarea "GESTANTE"
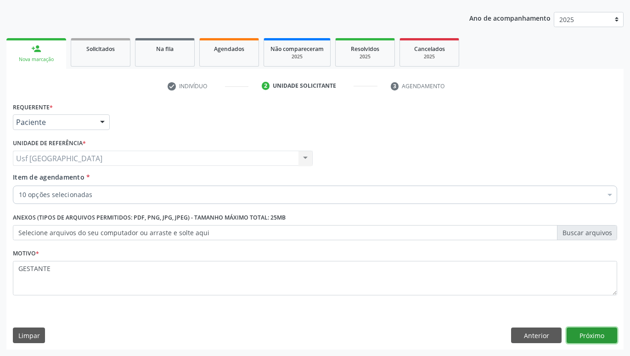
click at [601, 329] on button "Próximo" at bounding box center [592, 336] width 51 height 16
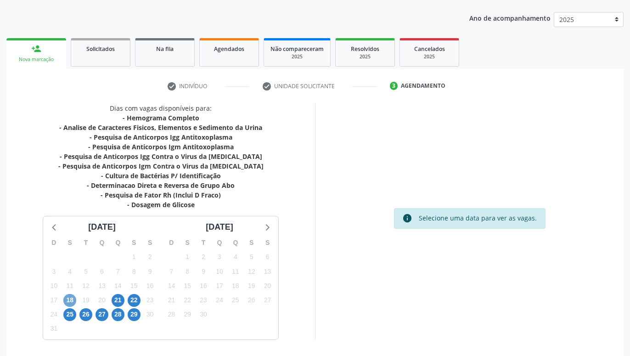
click at [72, 297] on span "18" at bounding box center [69, 300] width 13 height 13
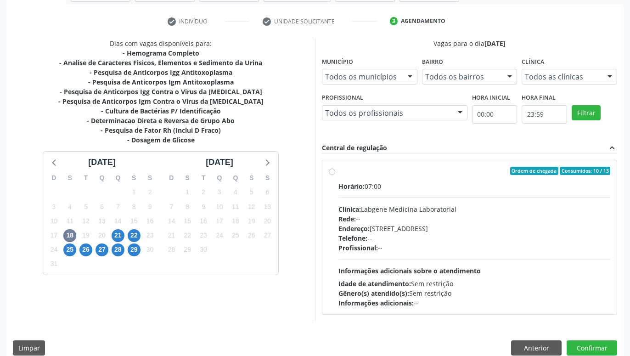
scroll to position [176, 0]
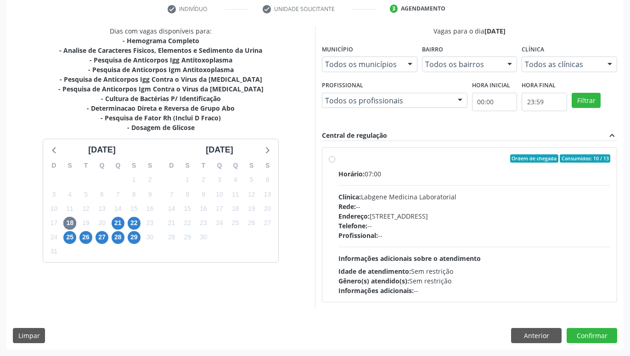
drag, startPoint x: 252, startPoint y: 225, endPoint x: 270, endPoint y: 278, distance: 56.4
click at [120, 223] on span "21" at bounding box center [118, 223] width 13 height 13
drag, startPoint x: 311, startPoint y: 191, endPoint x: 311, endPoint y: 258, distance: 67.1
click at [70, 238] on span "25" at bounding box center [69, 237] width 13 height 13
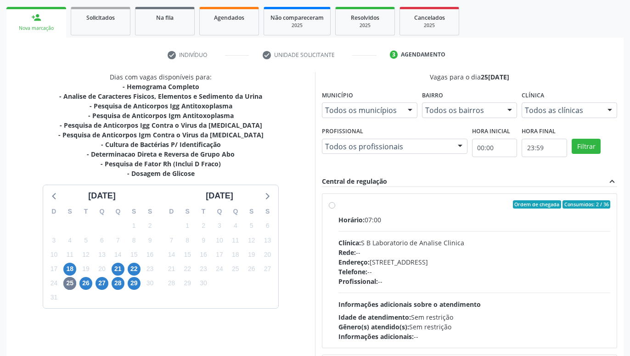
click at [336, 205] on div "Ordem de chegada Consumidos: 2 / 36 Horário: 07:00 Clínica: S B Laboratorio de …" at bounding box center [470, 270] width 282 height 141
radio input "true"
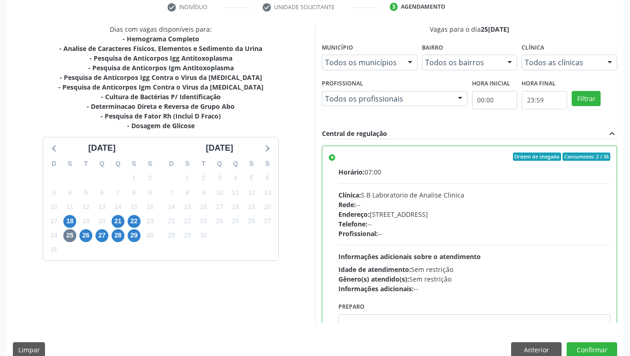
scroll to position [193, 0]
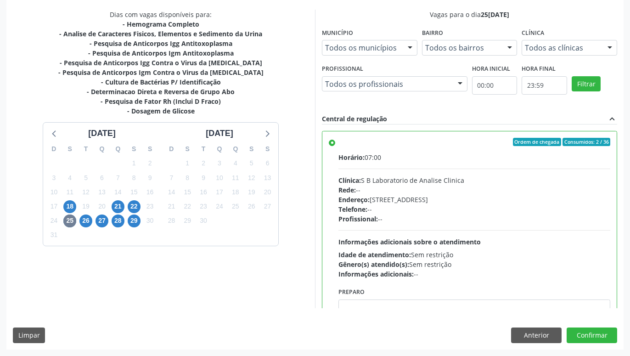
drag, startPoint x: 291, startPoint y: 187, endPoint x: 293, endPoint y: 255, distance: 67.6
click at [606, 335] on button "Confirmar" at bounding box center [592, 336] width 51 height 16
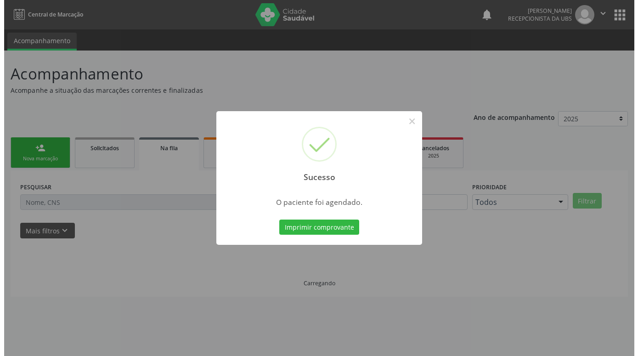
scroll to position [0, 0]
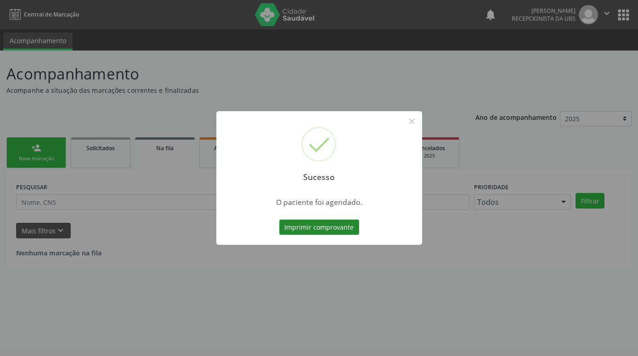
click at [340, 232] on button "Imprimir comprovante" at bounding box center [319, 228] width 80 height 16
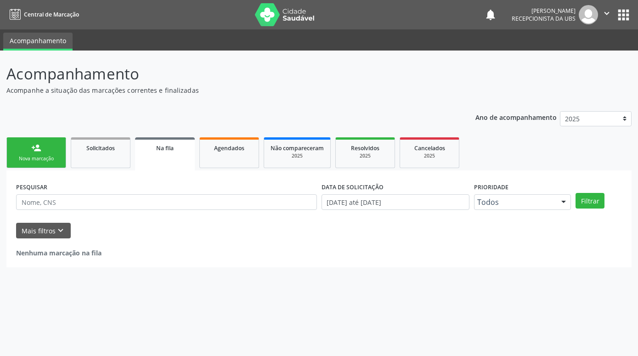
click at [49, 158] on div "Nova marcação" at bounding box center [36, 158] width 46 height 7
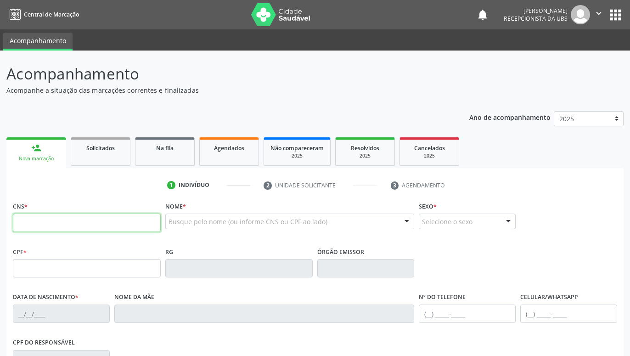
click at [59, 221] on input "text" at bounding box center [87, 223] width 148 height 18
paste input "704 5053 9899 7516"
type input "704 5053 9899 7516"
type input "[DATE]"
type input "[PHONE_NUMBER]"
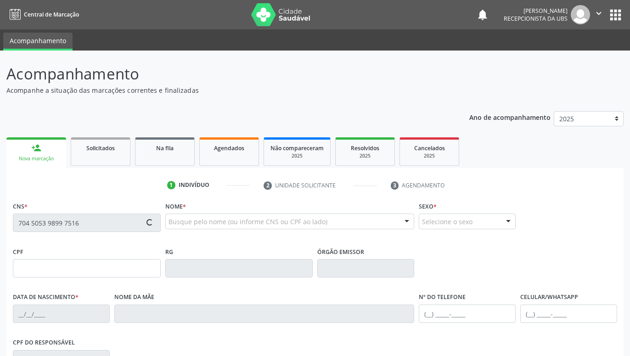
type input "[PHONE_NUMBER]"
type input "1415"
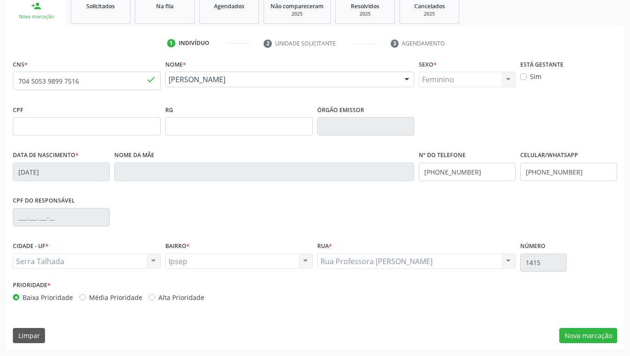
drag, startPoint x: 483, startPoint y: 198, endPoint x: 504, endPoint y: 251, distance: 56.7
click at [583, 332] on button "Nova marcação" at bounding box center [589, 336] width 58 height 16
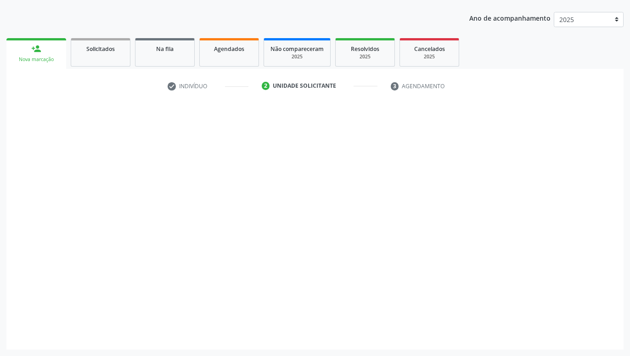
scroll to position [99, 0]
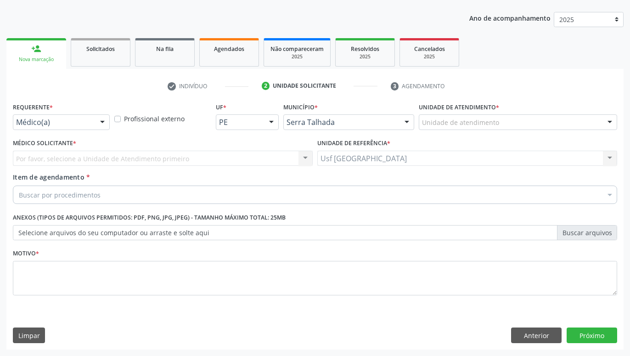
click at [94, 124] on div "Médico(a) Médico(a) Enfermeiro(a) Paciente Nenhum resultado encontrado para: " …" at bounding box center [61, 122] width 97 height 16
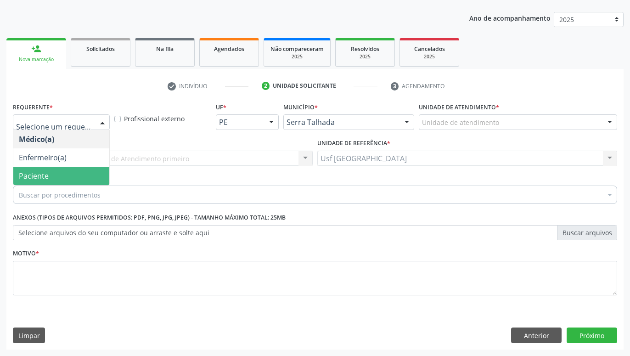
click at [71, 172] on span "Paciente" at bounding box center [61, 176] width 96 height 18
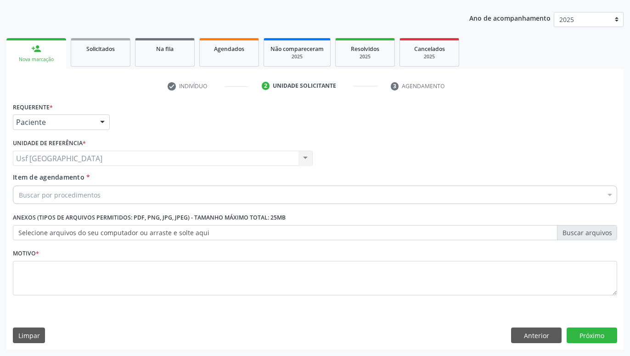
click at [119, 194] on div "Buscar por procedimentos" at bounding box center [315, 195] width 605 height 18
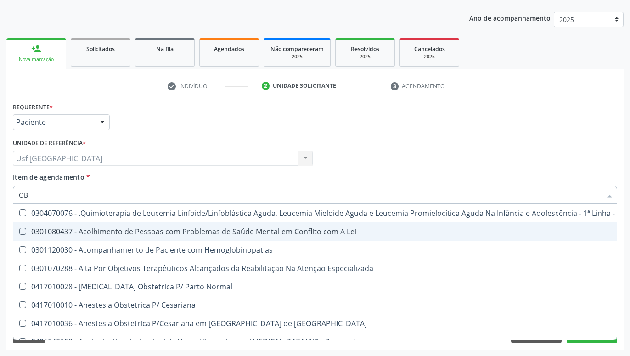
type input "O"
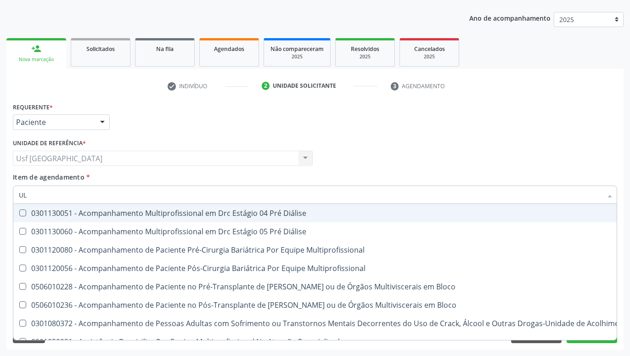
type input "U"
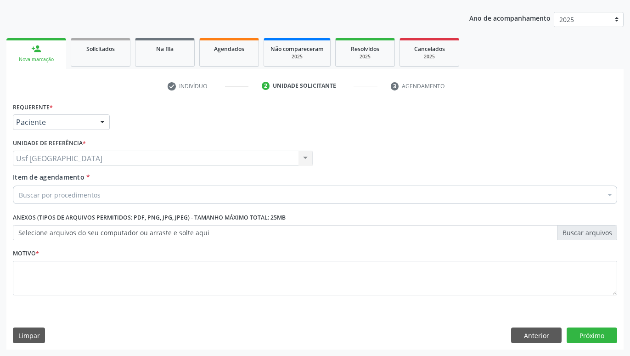
drag, startPoint x: 202, startPoint y: 113, endPoint x: 202, endPoint y: 169, distance: 56.1
click at [172, 194] on div "Buscar por procedimentos" at bounding box center [315, 195] width 605 height 18
drag, startPoint x: 551, startPoint y: 146, endPoint x: 552, endPoint y: 179, distance: 33.6
click at [420, 196] on div "Buscar por procedimentos" at bounding box center [315, 195] width 605 height 18
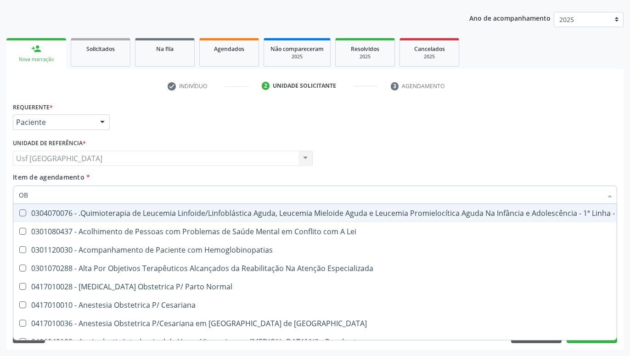
type input "O"
type input "OBS"
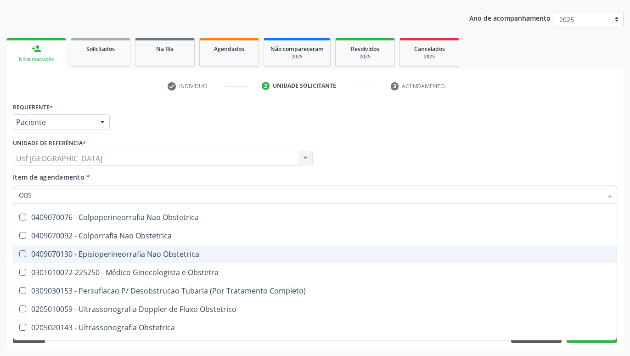
scroll to position [91, 0]
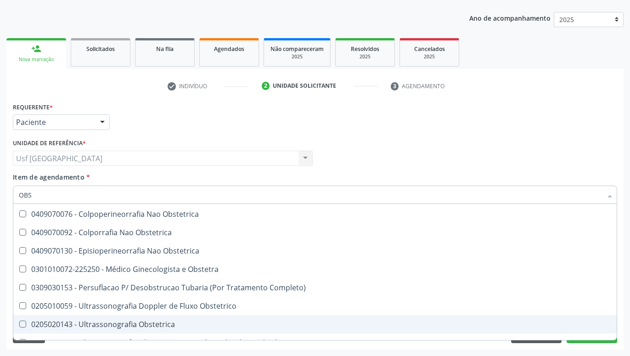
click at [132, 324] on div "0205020143 - Ultrassonografia Obstetrica" at bounding box center [315, 324] width 593 height 7
checkbox Obstetrica "true"
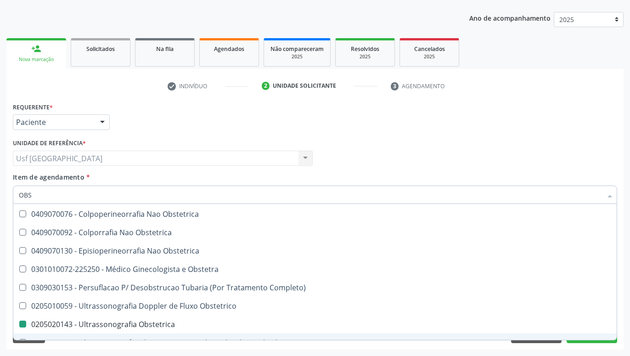
click at [617, 335] on div "Requerente * Paciente Médico(a) Enfermeiro(a) Paciente Nenhum resultado encontr…" at bounding box center [314, 224] width 617 height 249
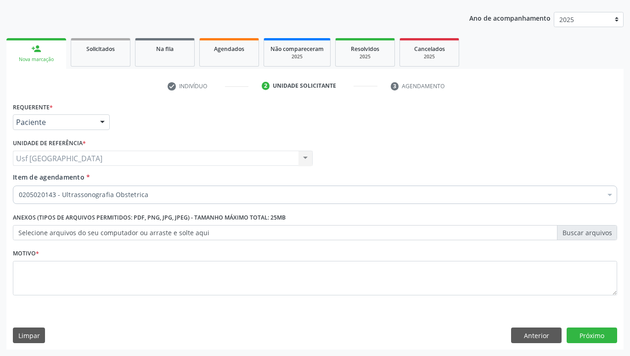
scroll to position [0, 0]
click at [614, 334] on button "Próximo" at bounding box center [592, 336] width 51 height 16
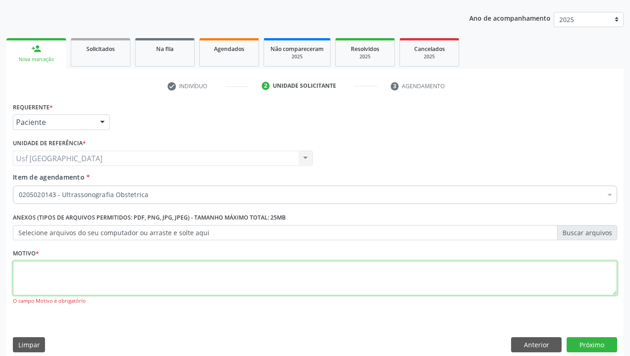
click at [417, 283] on textarea at bounding box center [315, 278] width 605 height 35
type textarea "GESTANTE"
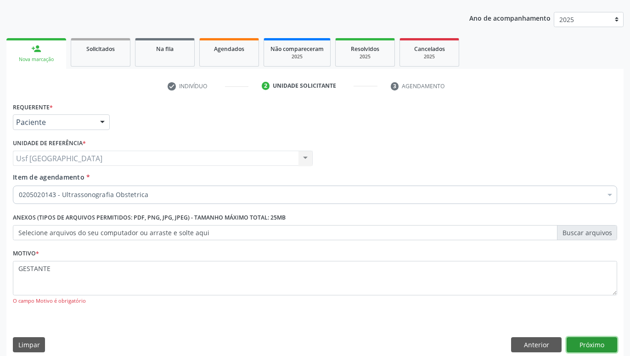
click at [583, 341] on button "Próximo" at bounding box center [592, 345] width 51 height 16
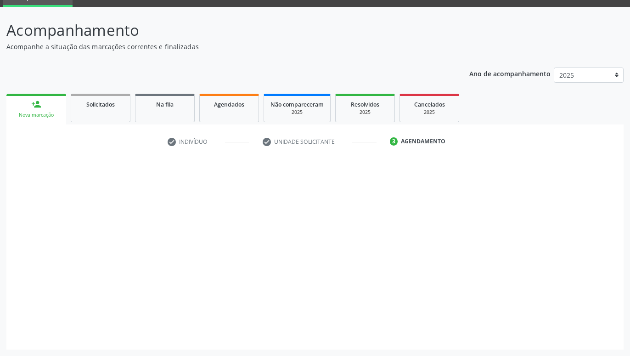
scroll to position [44, 0]
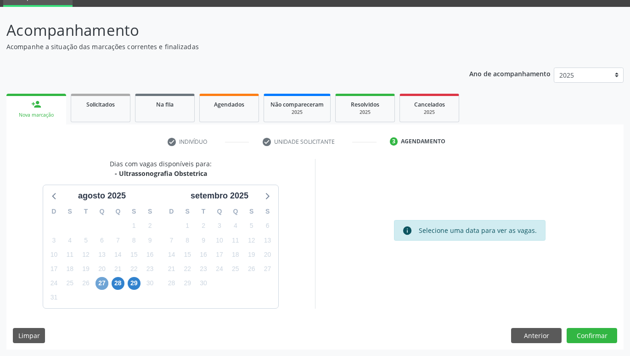
click at [104, 281] on span "27" at bounding box center [102, 283] width 13 height 13
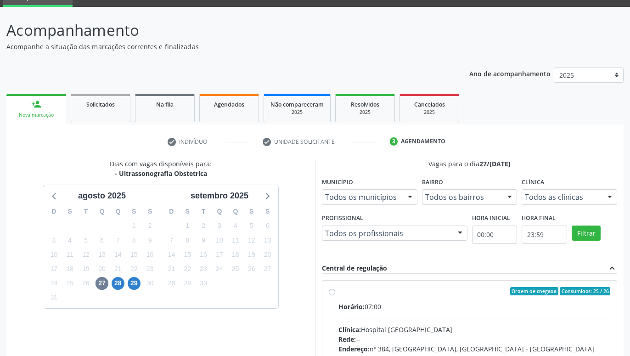
click at [339, 291] on label "Ordem de chegada Consumidos: 25 / 26 Horário: 07:00 Clínica: Hospital Sao Franc…" at bounding box center [475, 357] width 272 height 141
click at [334, 291] on input "Ordem de chegada Consumidos: 25 / 26 Horário: 07:00 Clínica: Hospital Sao Franc…" at bounding box center [332, 291] width 6 height 8
radio input "true"
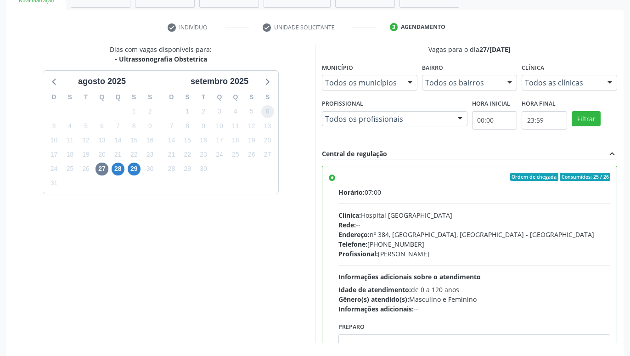
scroll to position [193, 0]
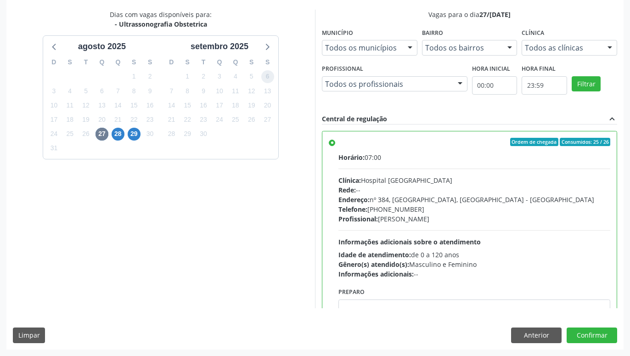
drag, startPoint x: 264, startPoint y: 231, endPoint x: 270, endPoint y: 286, distance: 55.5
click at [579, 332] on button "Confirmar" at bounding box center [592, 336] width 51 height 16
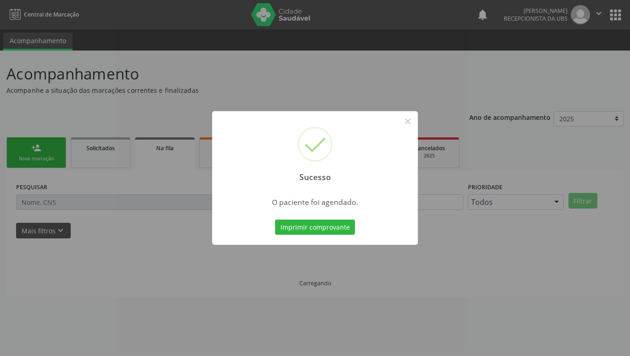
scroll to position [0, 0]
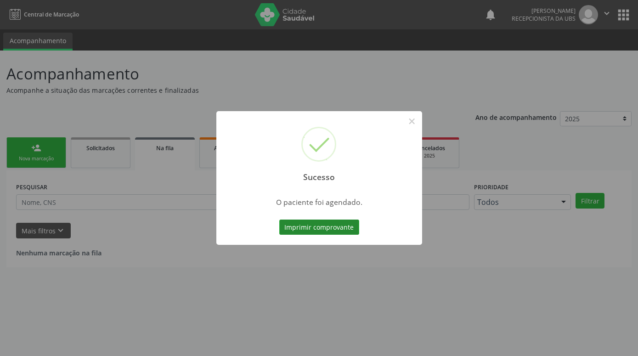
click at [323, 228] on button "Imprimir comprovante" at bounding box center [319, 228] width 80 height 16
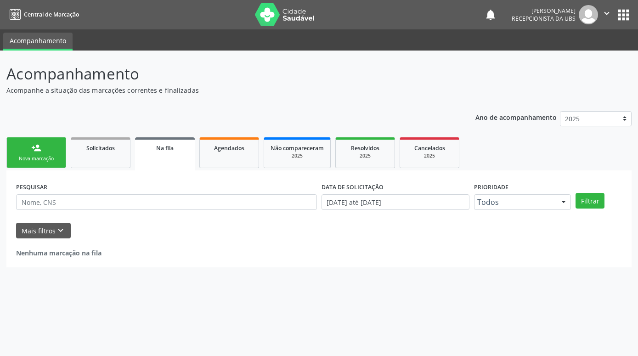
click at [55, 152] on link "person_add Nova marcação" at bounding box center [36, 152] width 60 height 31
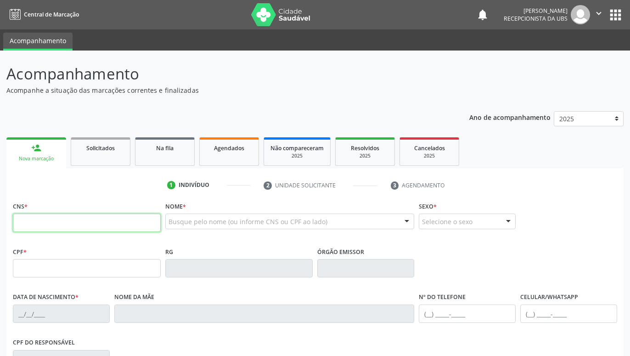
click at [113, 224] on input "text" at bounding box center [87, 223] width 148 height 18
paste input "709 6076 0582 9976"
type input "709 6076 0582 9976"
type input "078.702.504-65"
type input "21/04/1989"
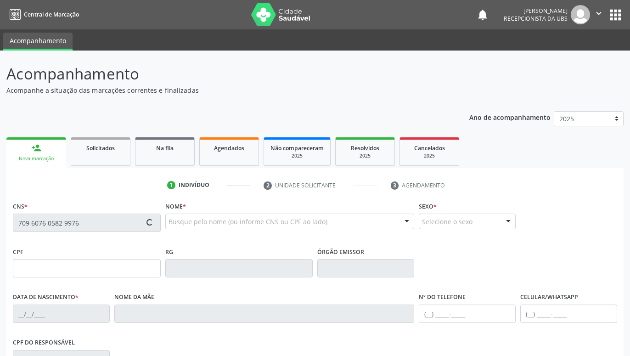
type input "Maria Izabel Nunes de Carvalho"
type input "(87) 99922-0032"
type input "661"
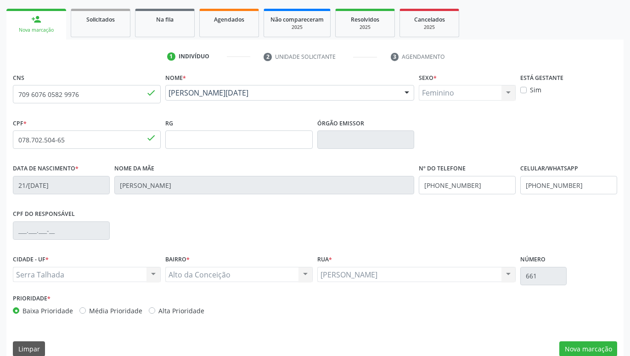
scroll to position [142, 0]
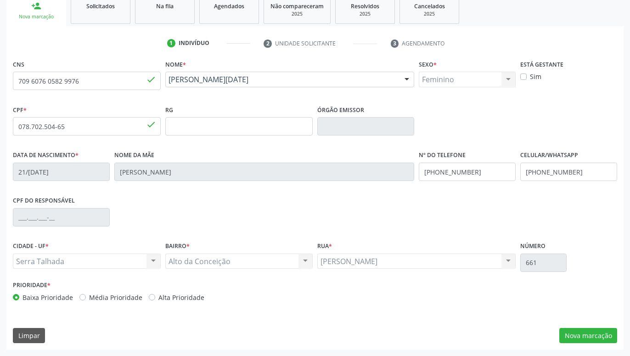
drag, startPoint x: 555, startPoint y: 160, endPoint x: 556, endPoint y: 203, distance: 43.2
click at [580, 335] on button "Nova marcação" at bounding box center [589, 336] width 58 height 16
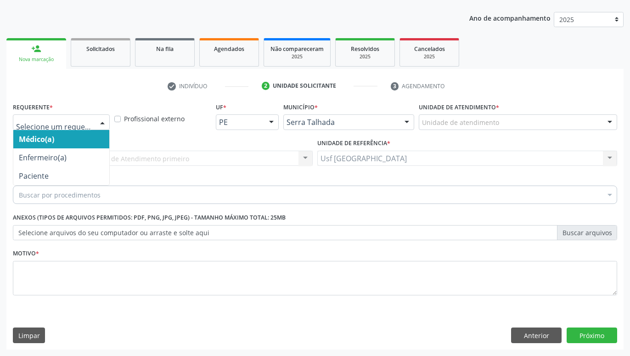
click at [91, 123] on input "text" at bounding box center [53, 127] width 75 height 18
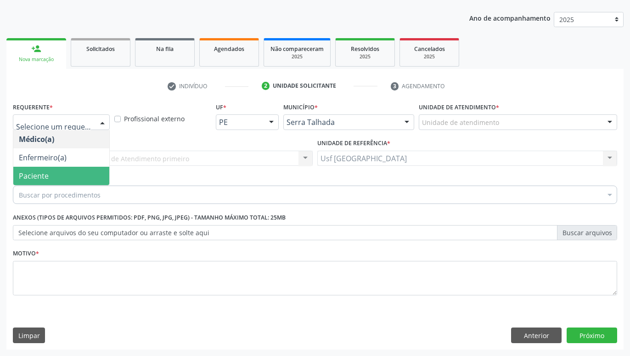
click at [77, 172] on span "Paciente" at bounding box center [61, 176] width 96 height 18
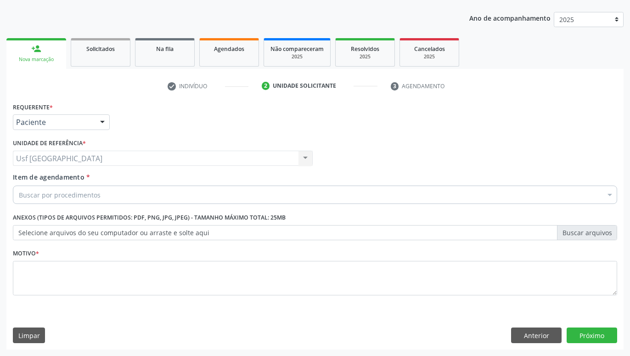
click at [133, 198] on div "Buscar por procedimentos" at bounding box center [315, 195] width 605 height 18
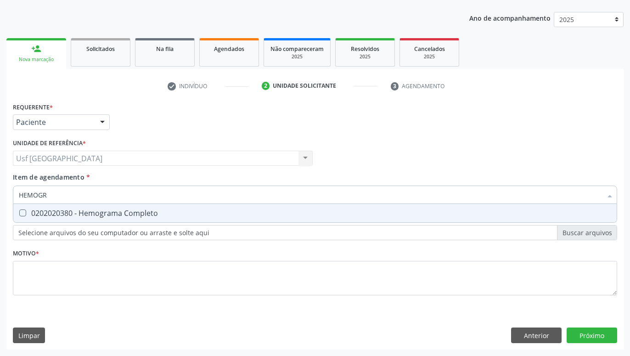
type input "HEMOGRA"
click at [132, 217] on div "0202020380 - Hemograma Completo" at bounding box center [315, 213] width 593 height 7
checkbox Completo "true"
click at [128, 202] on input "HEMOGRA" at bounding box center [310, 195] width 583 height 18
type input "HEMOG"
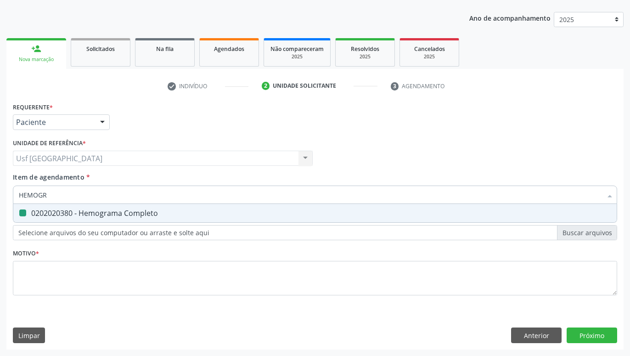
checkbox Completo "false"
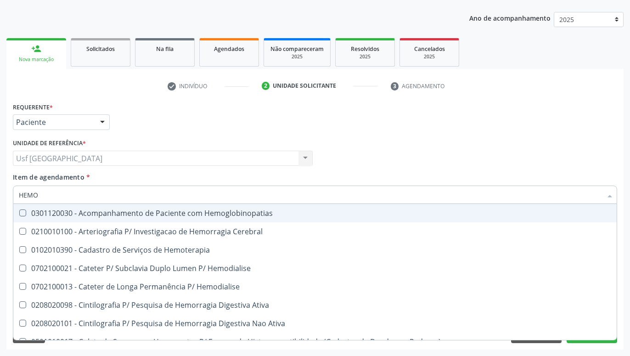
type input "HEM"
checkbox Completo "false"
checkbox Elástica "true"
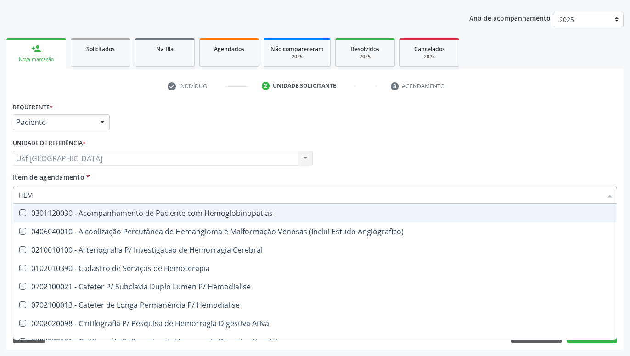
type input "HE"
checkbox Completo "false"
checkbox Orgaos "true"
type input "H"
checkbox Orgaos "false"
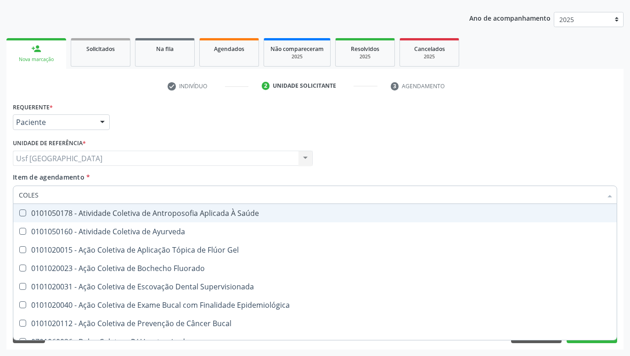
type input "COLEST"
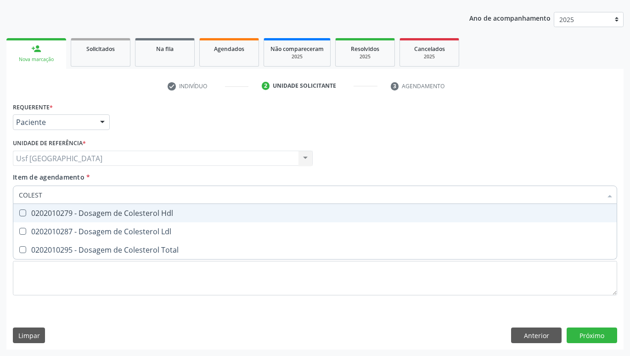
click at [125, 211] on div "0202010279 - Dosagem de Colesterol Hdl" at bounding box center [315, 213] width 593 height 7
checkbox Hdl "true"
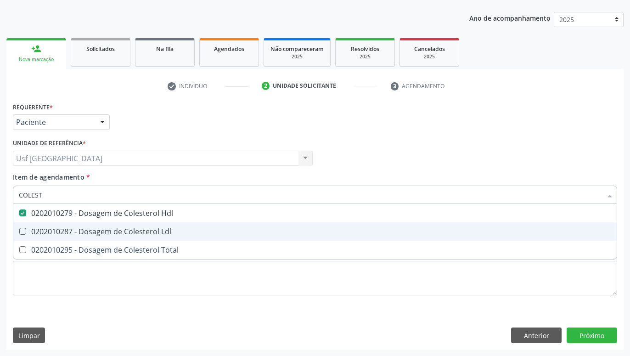
click at [122, 229] on div "0202010287 - Dosagem de Colesterol Ldl" at bounding box center [315, 231] width 593 height 7
checkbox Ldl "true"
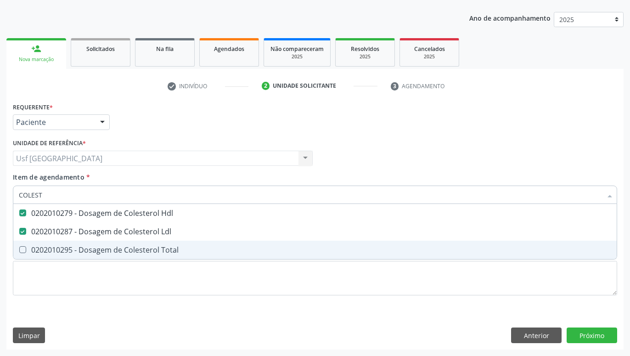
click at [122, 250] on div "0202010295 - Dosagem de Colesterol Total" at bounding box center [315, 249] width 593 height 7
checkbox Total "true"
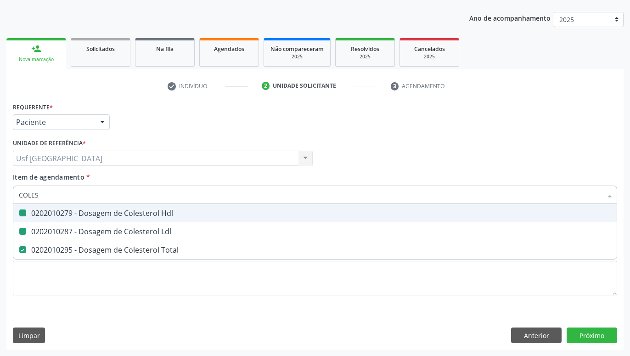
type input "COLE"
checkbox Hdl "false"
checkbox Ldl "false"
checkbox Total "false"
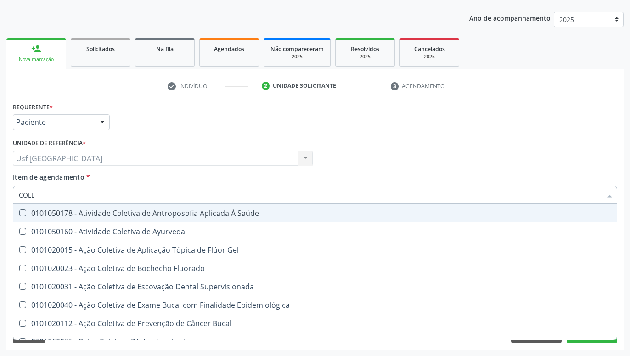
type input "COL"
checkbox Hdl "false"
checkbox Ldl "false"
checkbox Total "false"
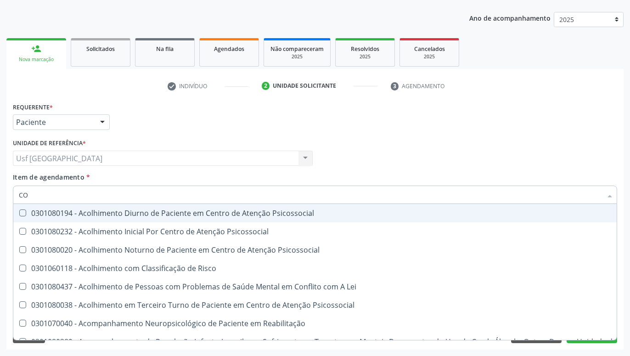
type input "C"
checkbox Hdl "false"
checkbox Ldl "false"
checkbox Total "false"
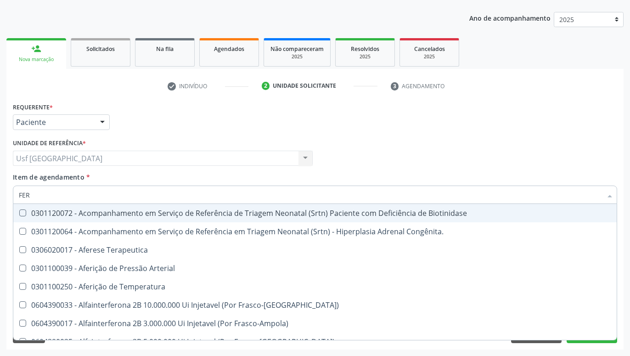
type input "FERR"
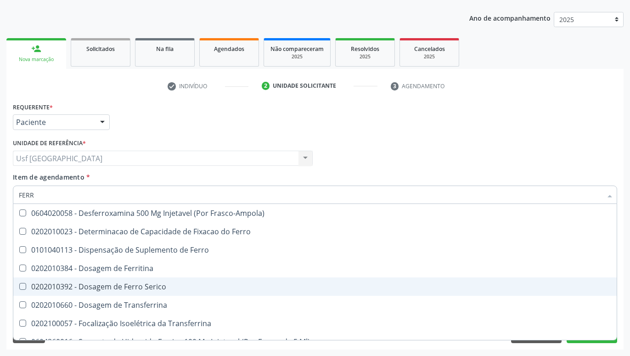
click at [143, 282] on span "0202010392 - Dosagem de Ferro Serico" at bounding box center [315, 287] width 604 height 18
checkbox Serico "true"
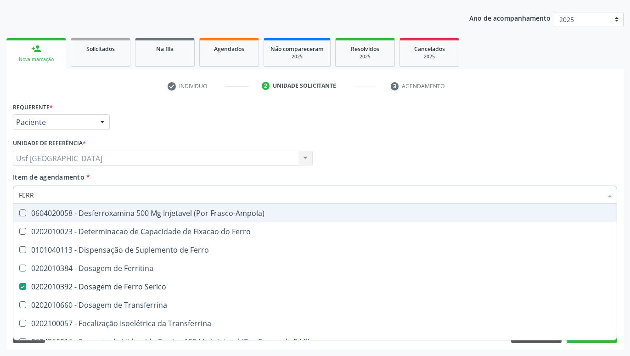
click at [345, 169] on div "Médico Solicitante Por favor, selecione a Unidade de Atendimento primeiro Nenhu…" at bounding box center [315, 154] width 609 height 36
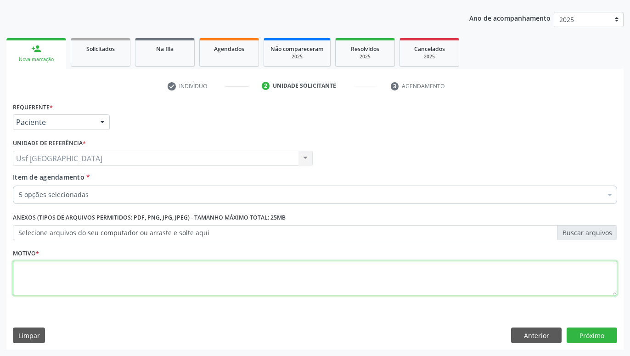
click at [313, 283] on textarea at bounding box center [315, 278] width 605 height 35
type textarea "GESTANTE"
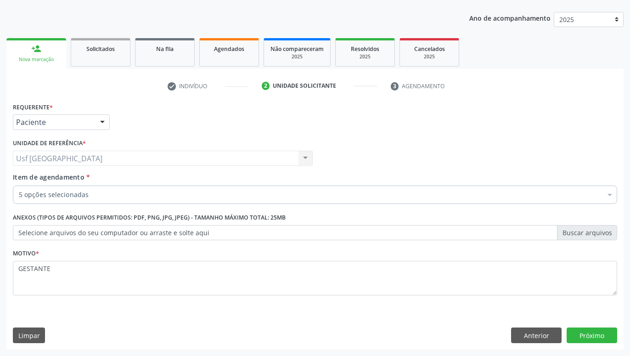
drag, startPoint x: 385, startPoint y: 160, endPoint x: 394, endPoint y: 219, distance: 59.5
drag, startPoint x: 464, startPoint y: 139, endPoint x: 465, endPoint y: 199, distance: 60.2
click at [593, 335] on button "Próximo" at bounding box center [592, 336] width 51 height 16
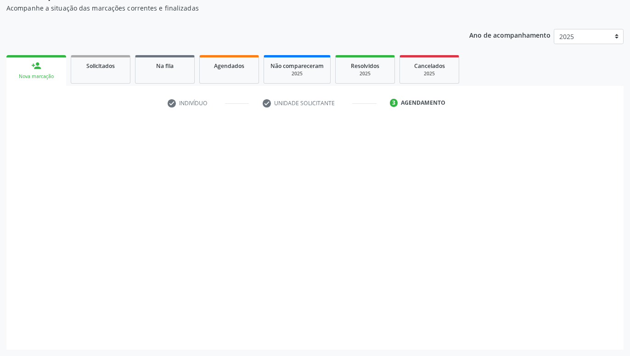
scroll to position [82, 0]
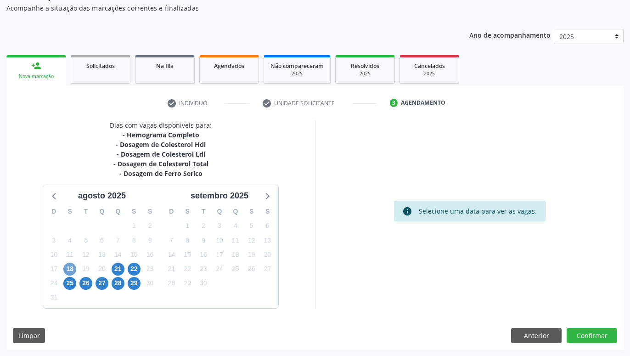
click at [68, 269] on span "18" at bounding box center [69, 269] width 13 height 13
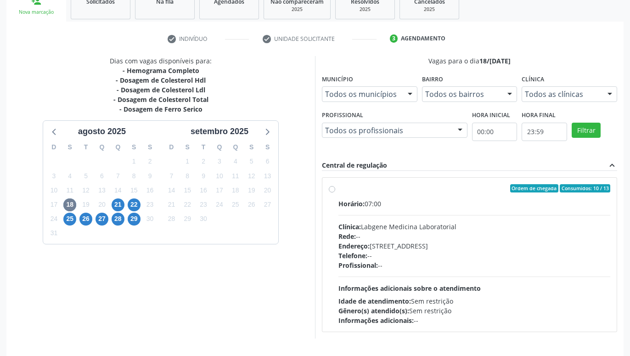
scroll to position [176, 0]
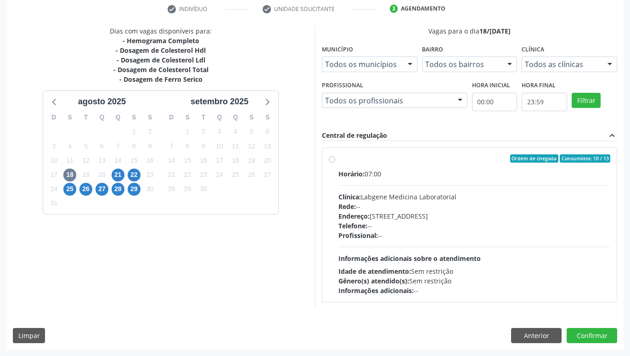
drag, startPoint x: 274, startPoint y: 149, endPoint x: 282, endPoint y: 193, distance: 44.3
click at [595, 335] on button "Confirmar" at bounding box center [592, 336] width 51 height 16
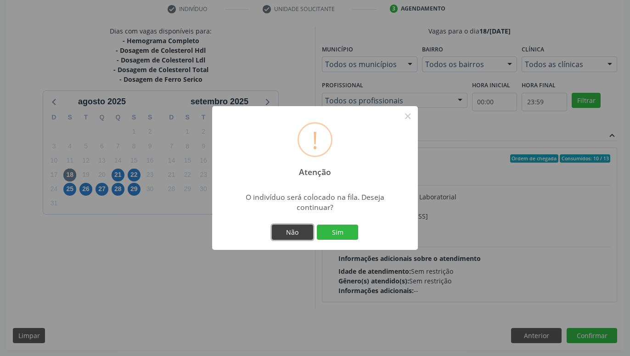
click at [297, 230] on button "Não" at bounding box center [292, 233] width 41 height 16
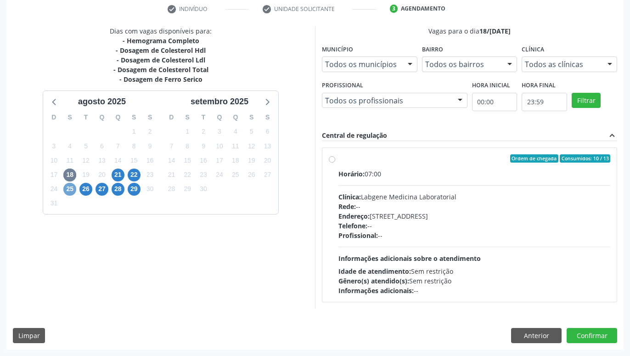
click at [73, 190] on span "25" at bounding box center [69, 189] width 13 height 13
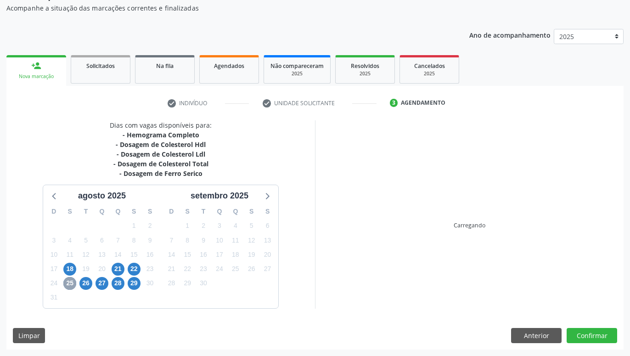
scroll to position [82, 0]
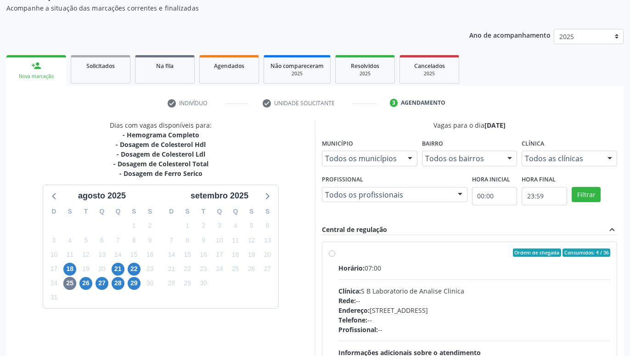
click at [329, 250] on div "Ordem de chegada Consumidos: 4 / 36 Horário: 07:00 Clínica: S B Laboratorio de …" at bounding box center [470, 319] width 295 height 154
radio input "true"
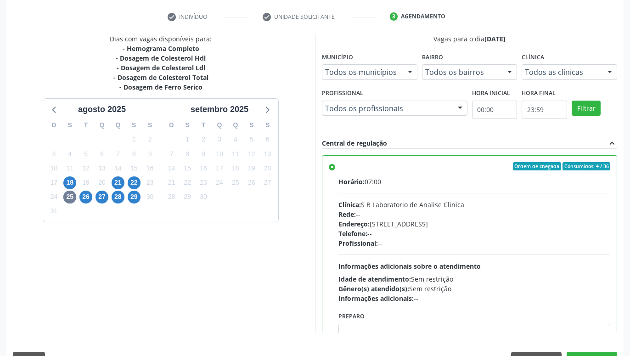
scroll to position [193, 0]
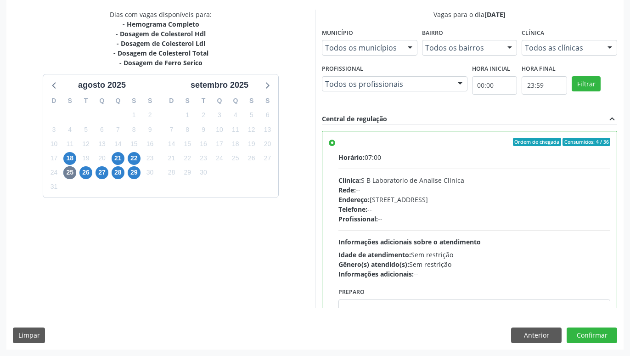
drag, startPoint x: 273, startPoint y: 209, endPoint x: 276, endPoint y: 265, distance: 55.7
click at [594, 334] on button "Confirmar" at bounding box center [592, 336] width 51 height 16
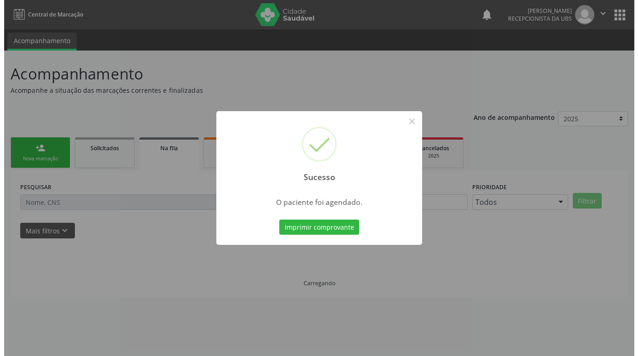
scroll to position [0, 0]
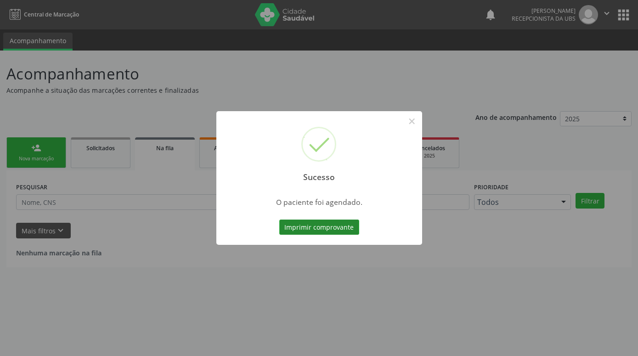
click at [341, 232] on button "Imprimir comprovante" at bounding box center [319, 228] width 80 height 16
